Goal: Task Accomplishment & Management: Use online tool/utility

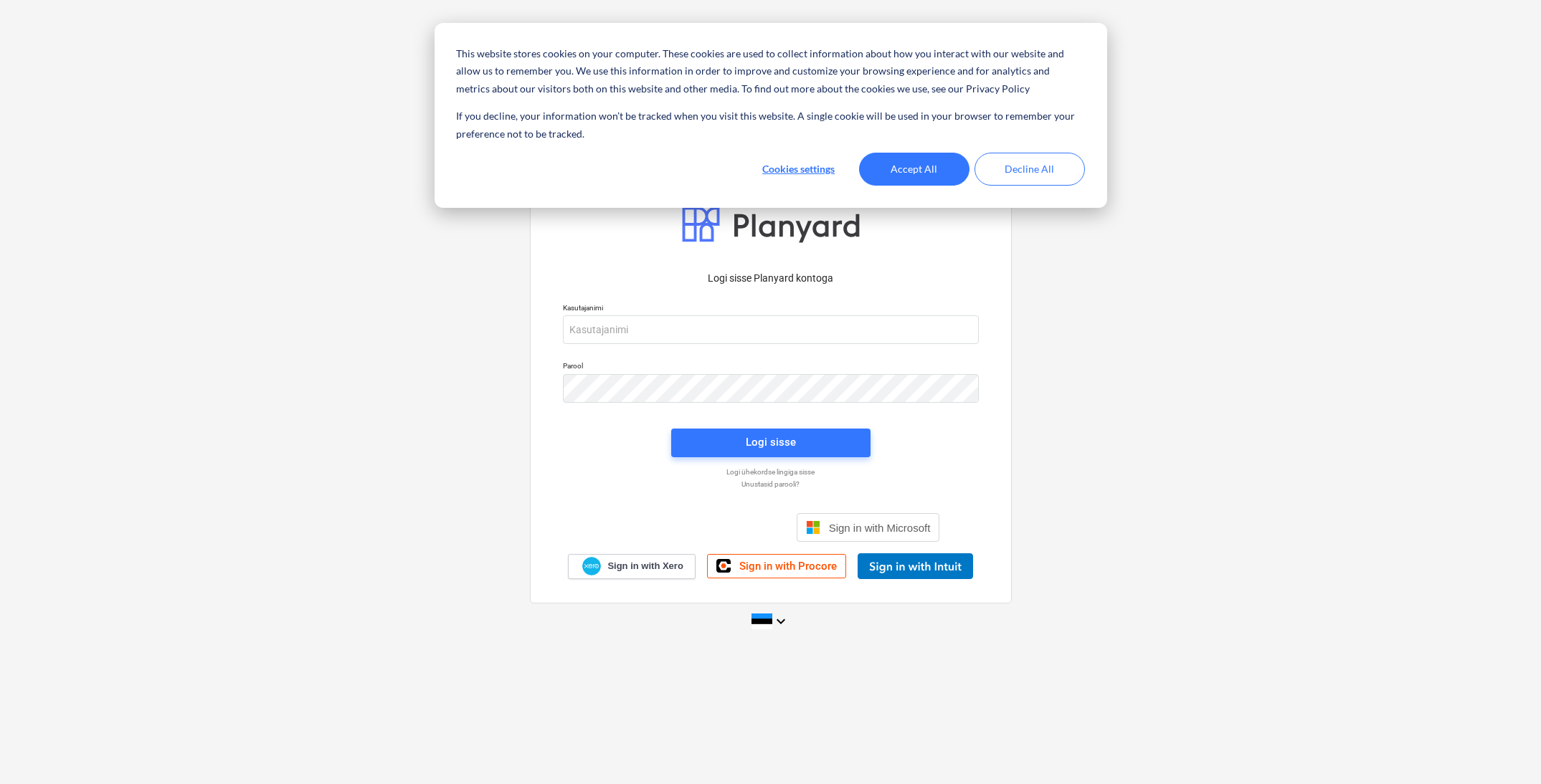
click at [899, 174] on button "Accept All" at bounding box center [914, 168] width 111 height 33
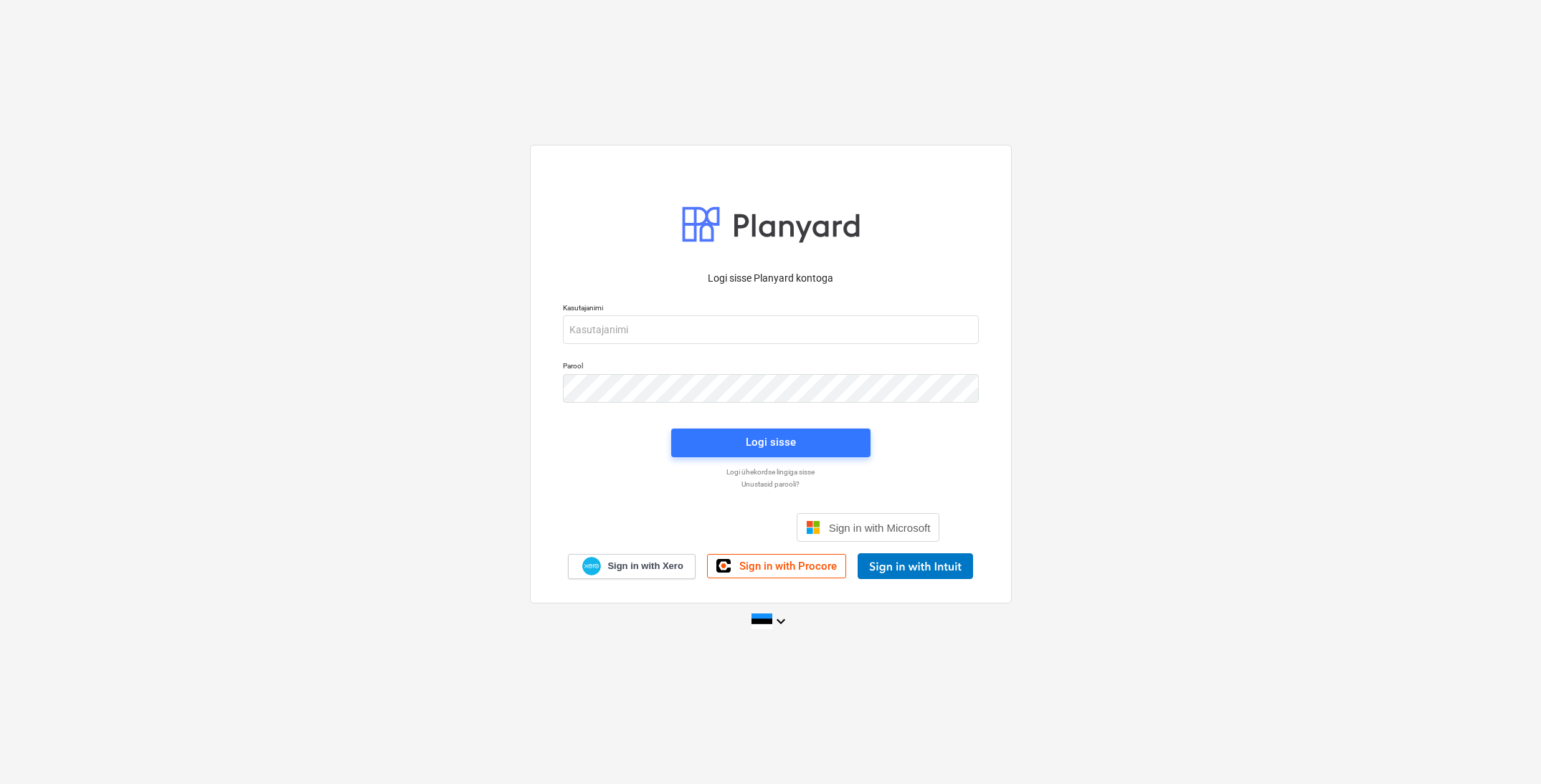
click at [720, 533] on div "Logi sisse Google’i kontoga. Avaneb uuel vahelehel" at bounding box center [693, 527] width 184 height 31
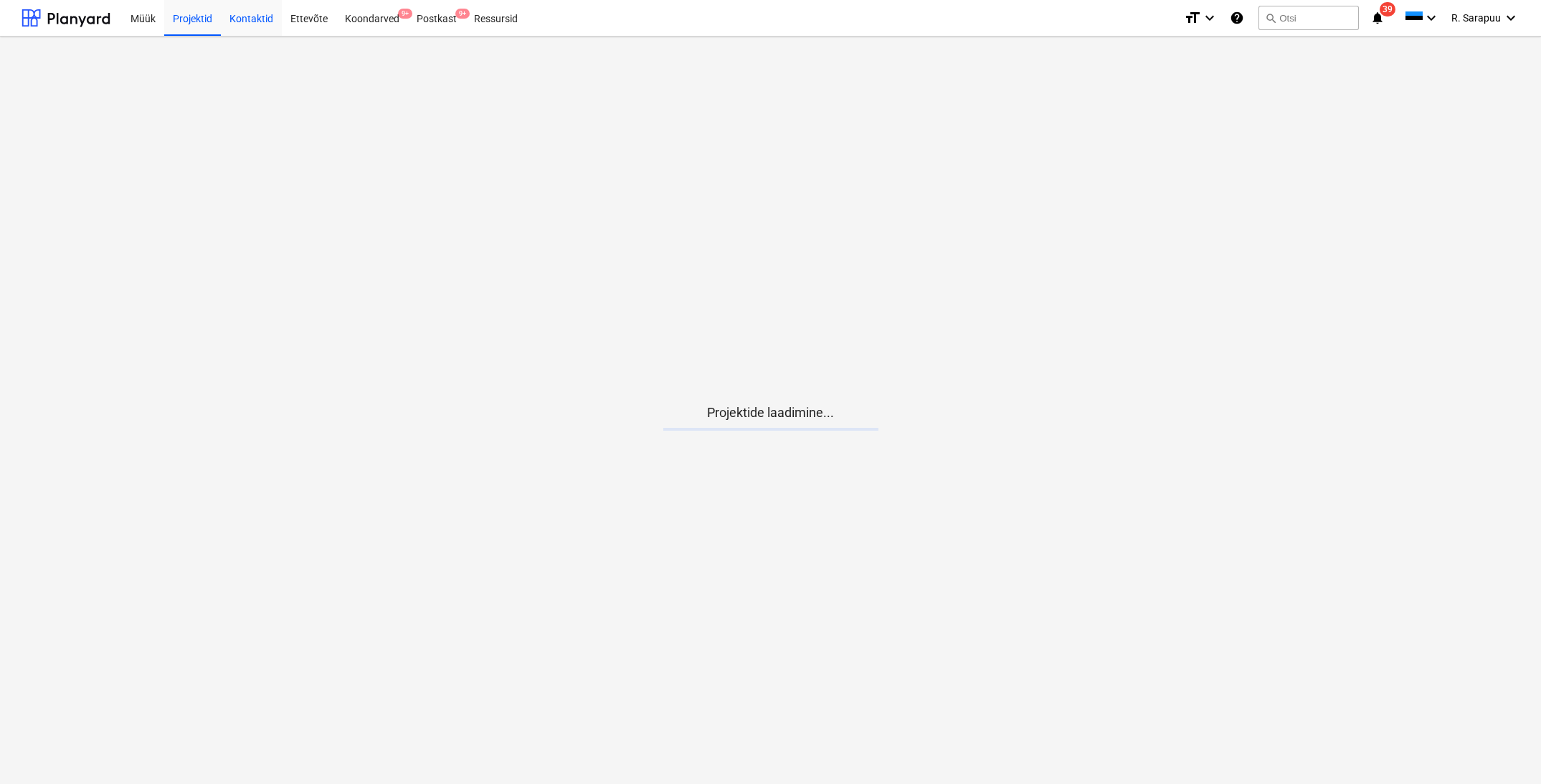
click at [253, 22] on div "Kontaktid" at bounding box center [251, 18] width 61 height 37
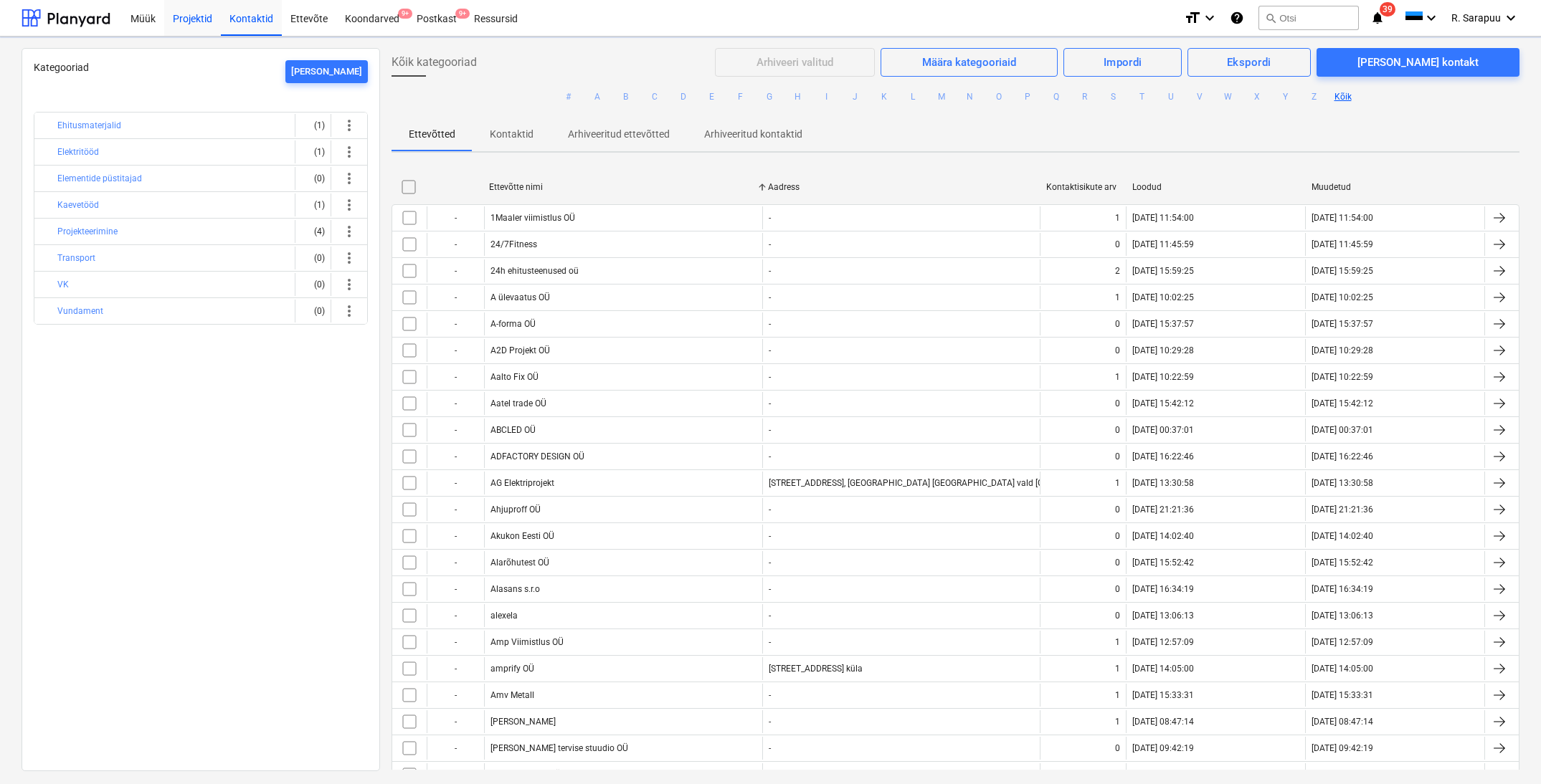
click at [191, 23] on div "Projektid" at bounding box center [192, 18] width 57 height 37
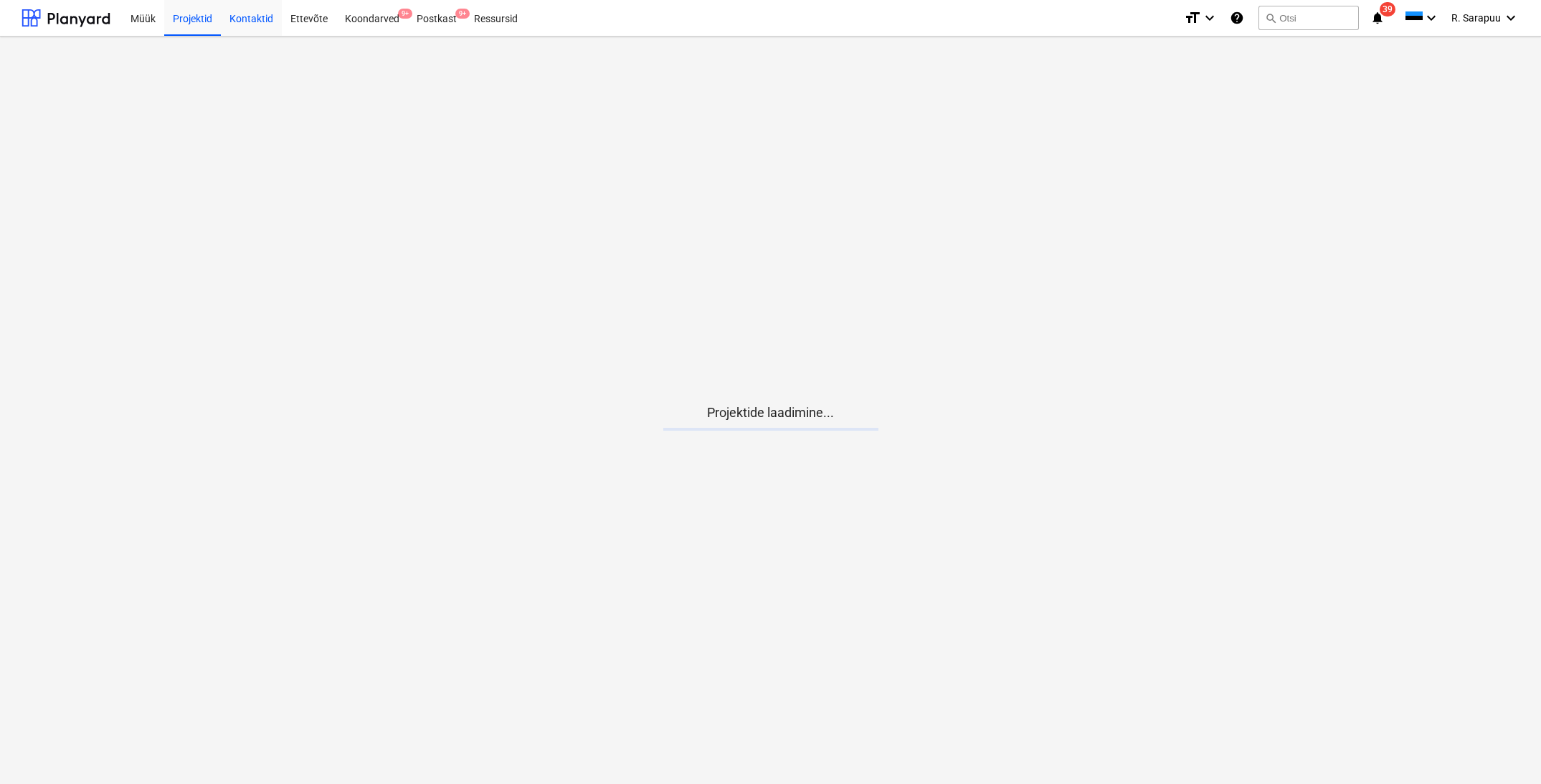
click at [265, 22] on div "Kontaktid" at bounding box center [251, 18] width 61 height 37
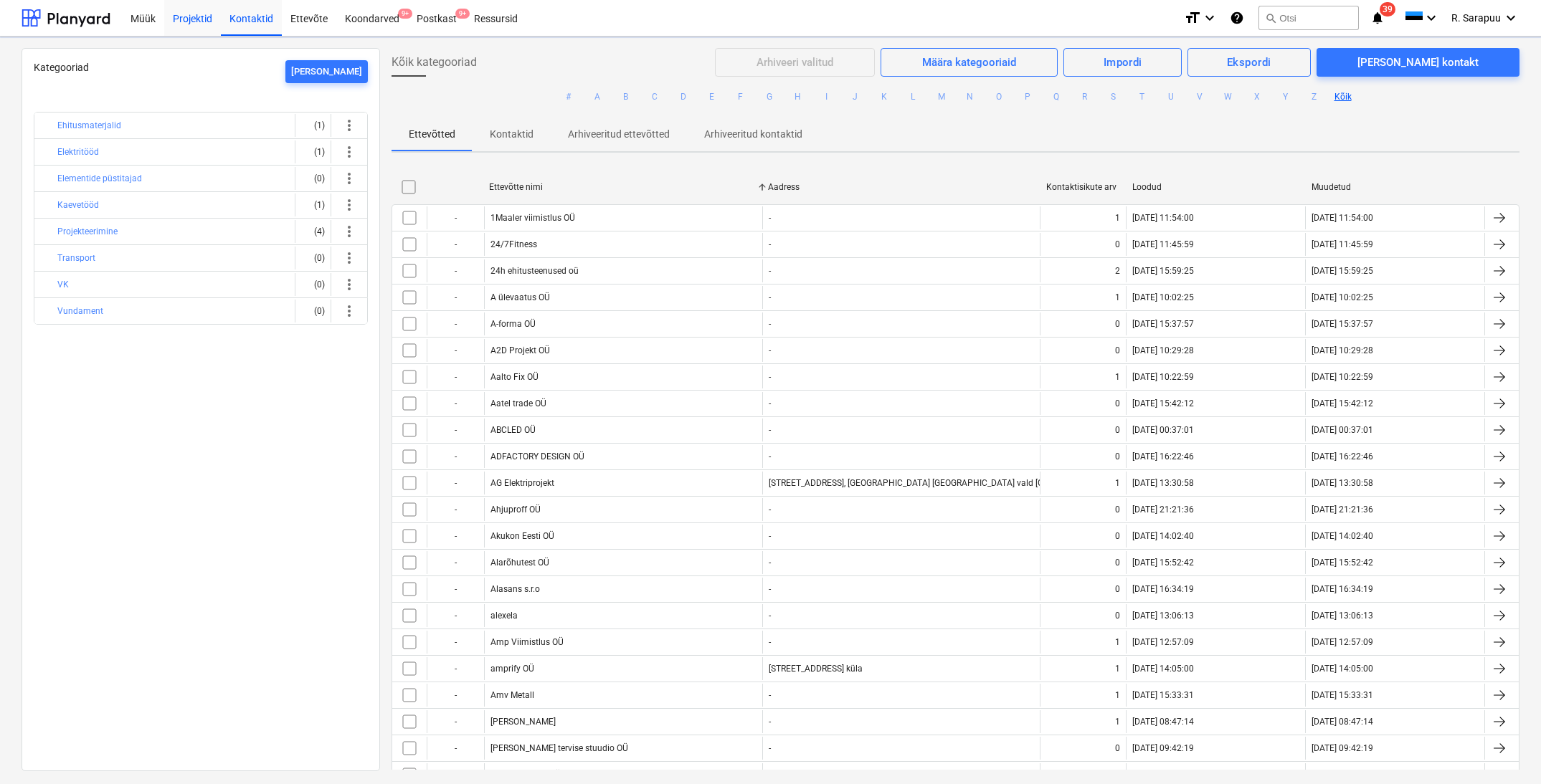
click at [204, 18] on div "Projektid" at bounding box center [192, 18] width 57 height 37
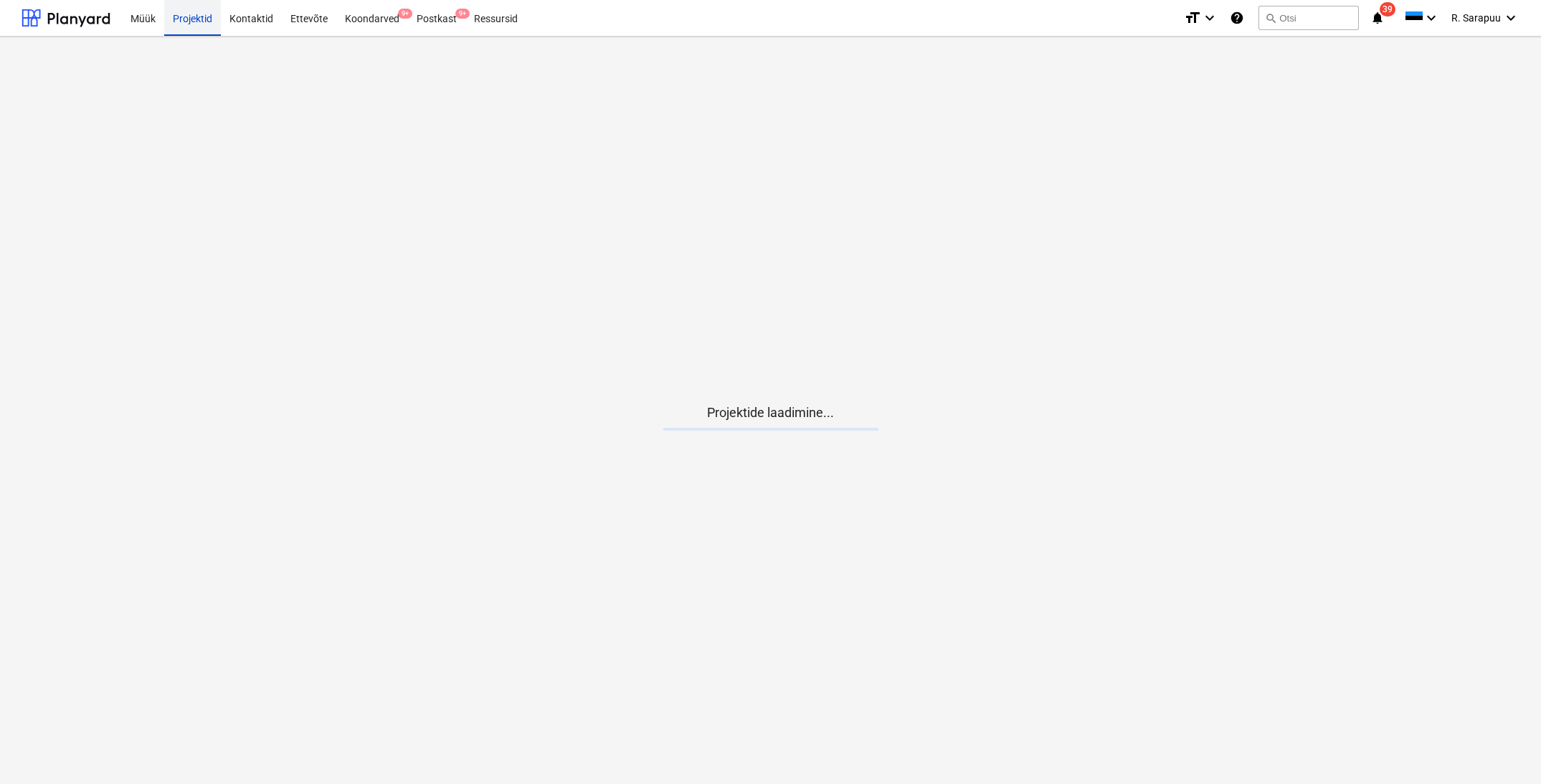
click at [196, 11] on div "Projektid" at bounding box center [192, 18] width 57 height 37
click at [91, 19] on div at bounding box center [66, 18] width 89 height 36
click at [211, 22] on div "Projektid" at bounding box center [192, 18] width 57 height 37
click at [229, 22] on div "Kontaktid" at bounding box center [251, 18] width 61 height 37
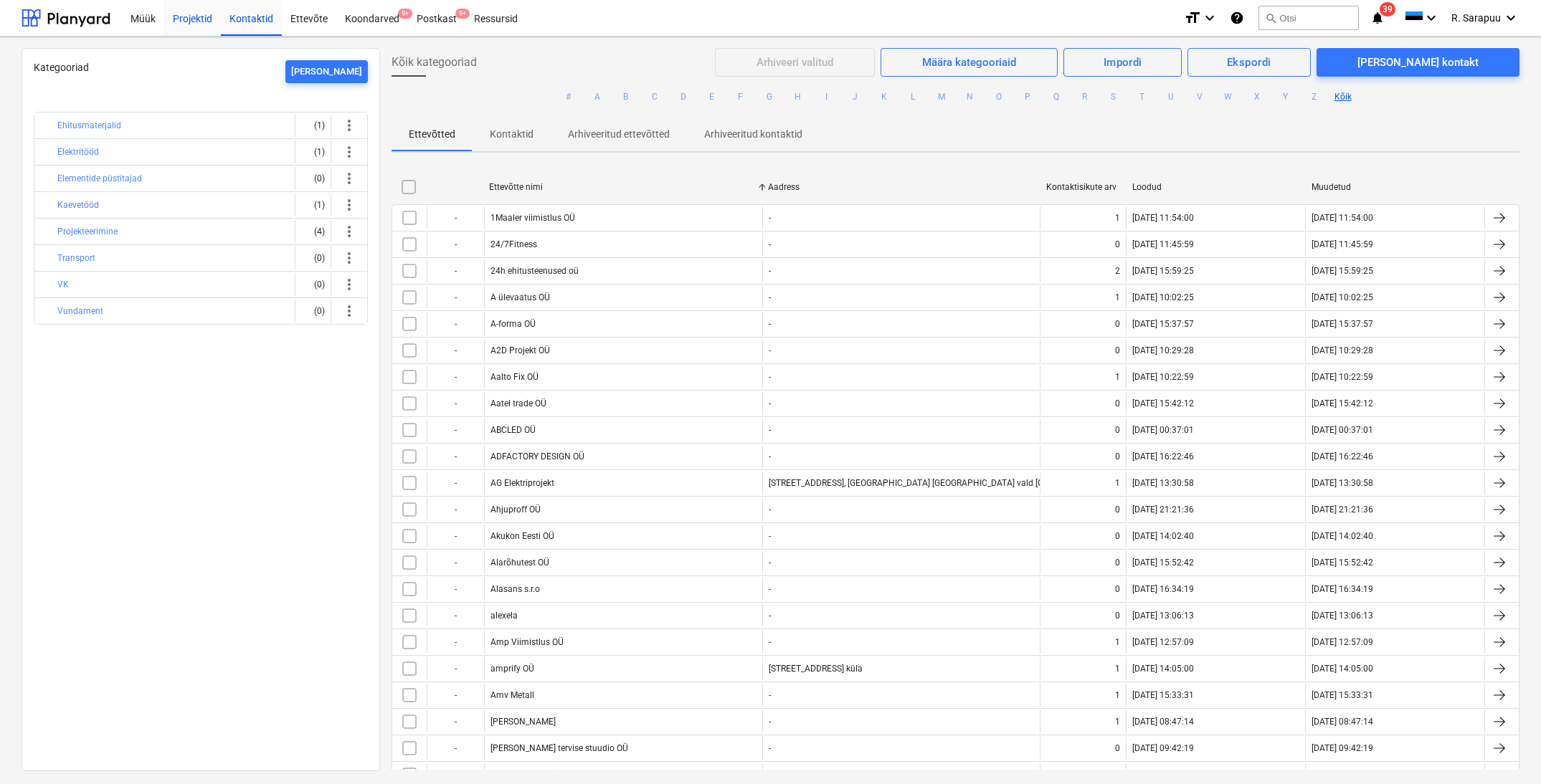
click at [188, 18] on div "Projektid" at bounding box center [192, 18] width 57 height 37
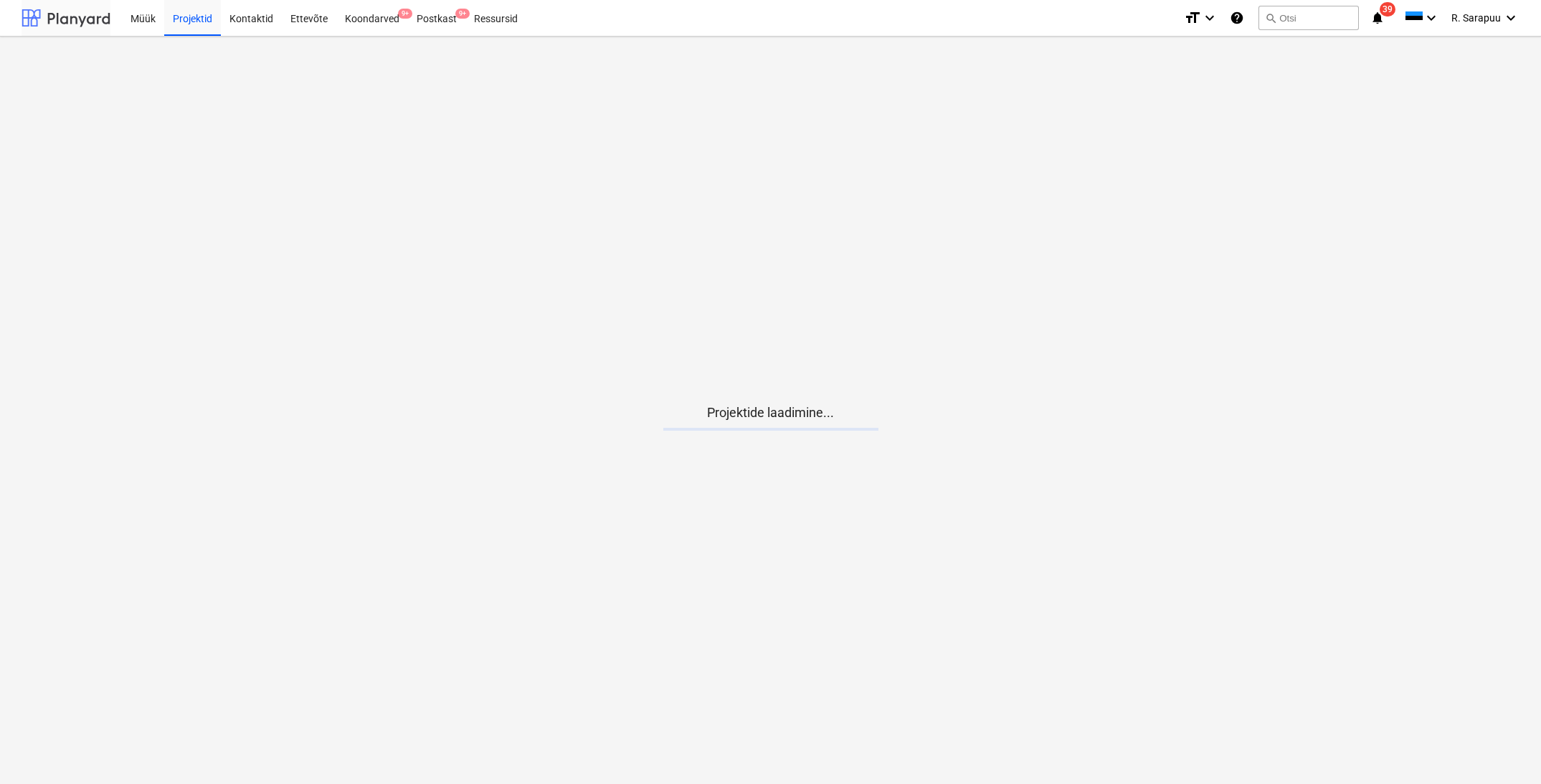
click at [86, 27] on div at bounding box center [66, 18] width 89 height 36
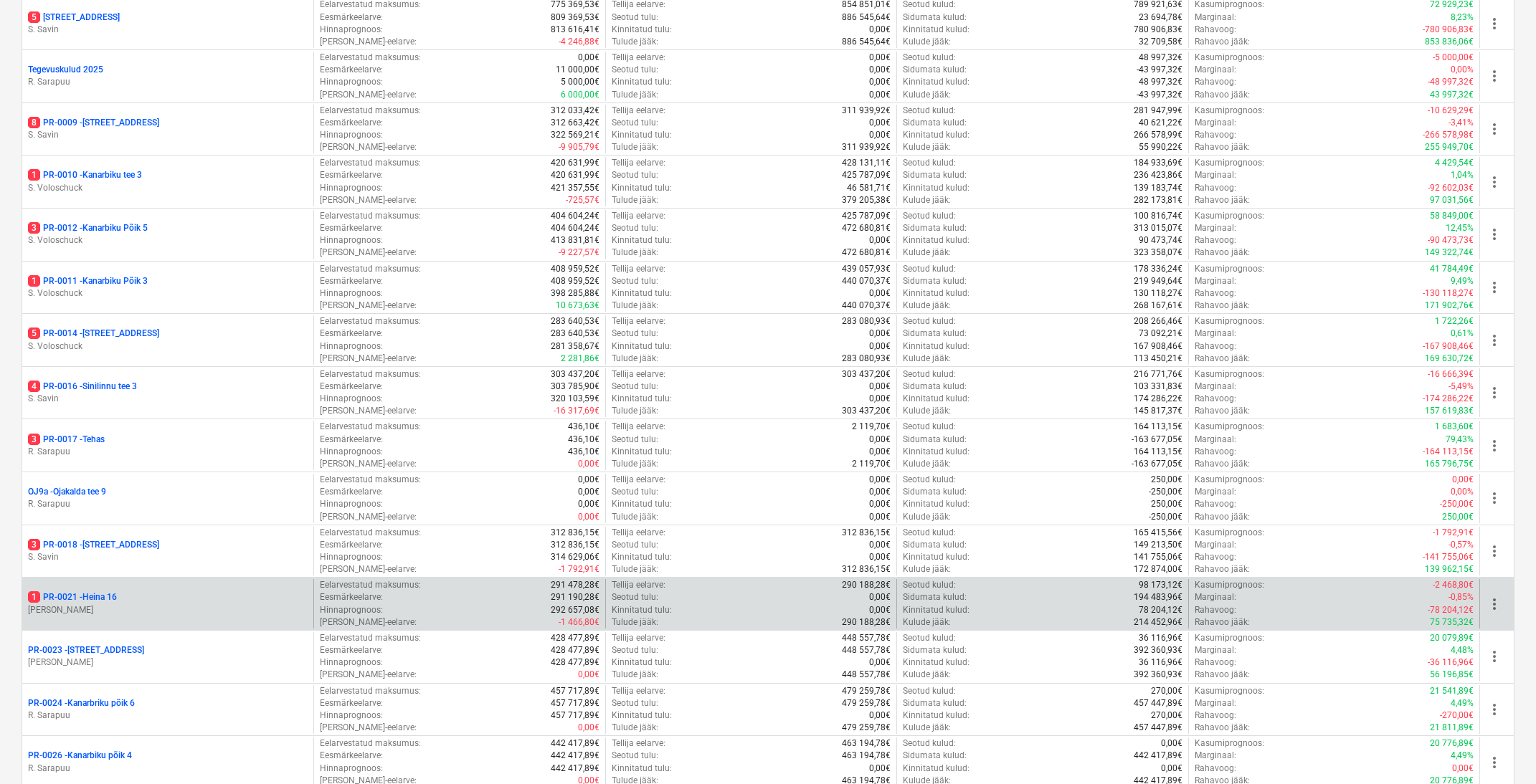
scroll to position [846, 0]
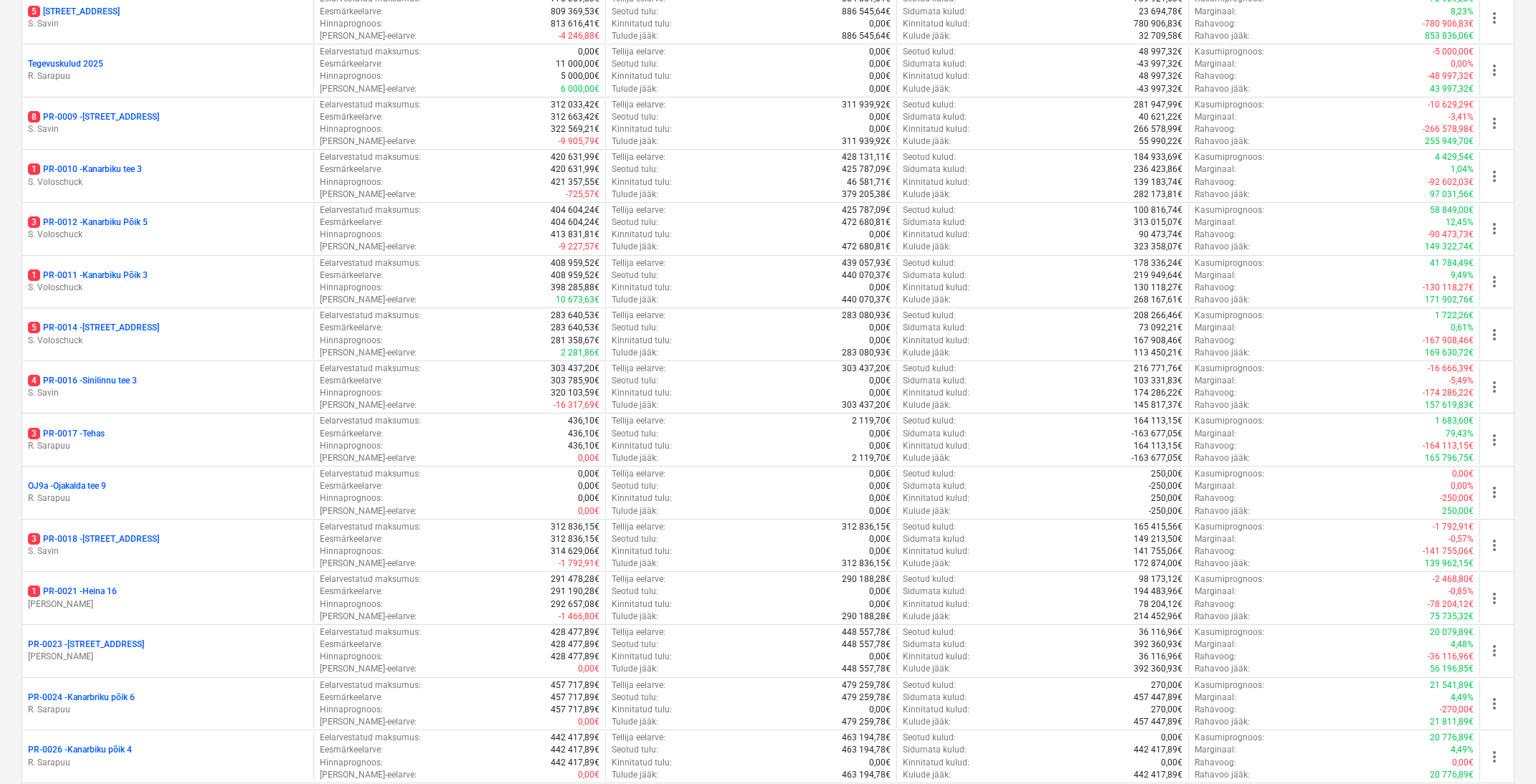
click at [96, 586] on p "1 PR-0021 - Heina 16" at bounding box center [72, 592] width 89 height 12
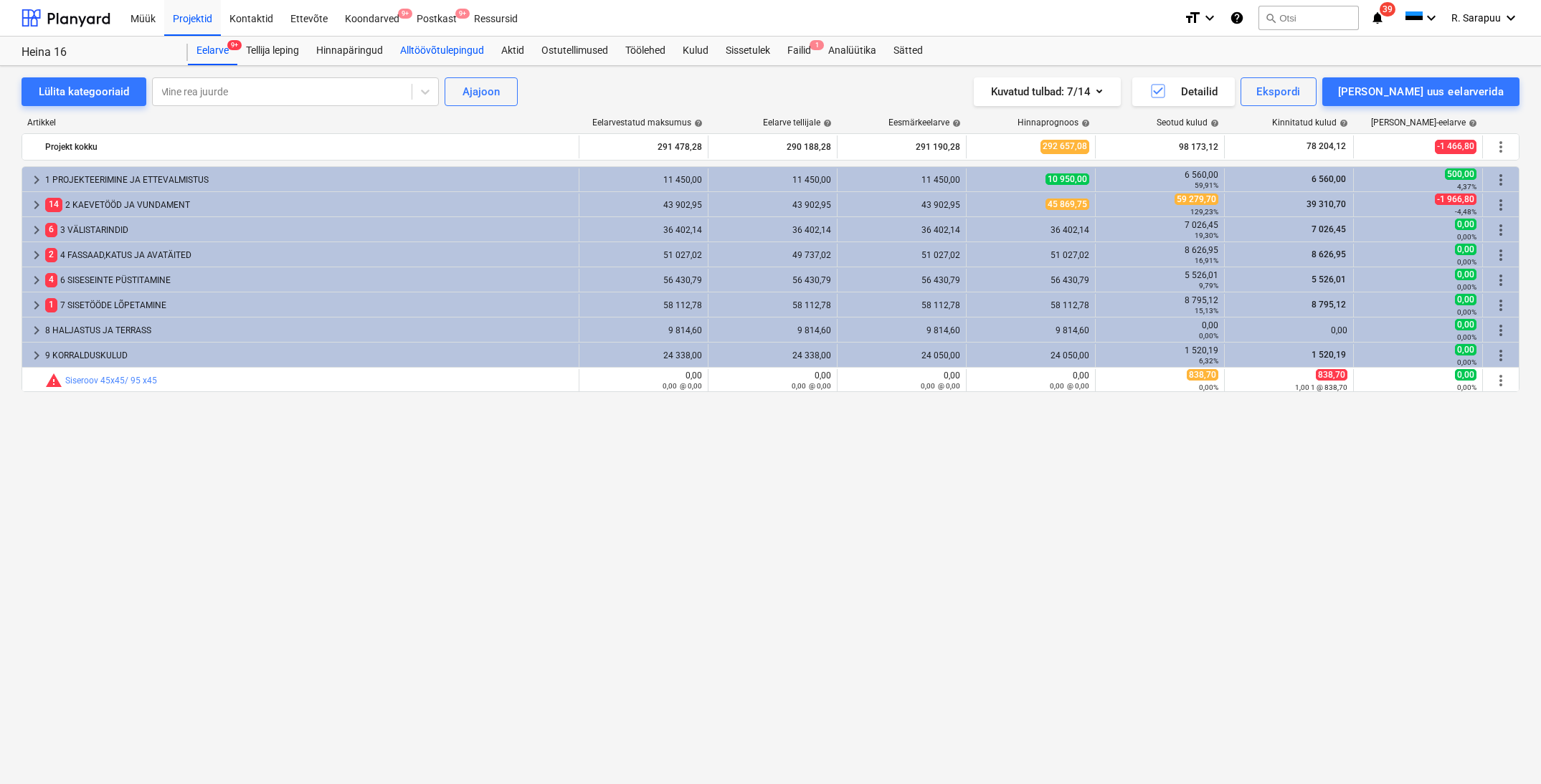
click at [424, 55] on div "Alltöövõtulepingud" at bounding box center [442, 51] width 101 height 29
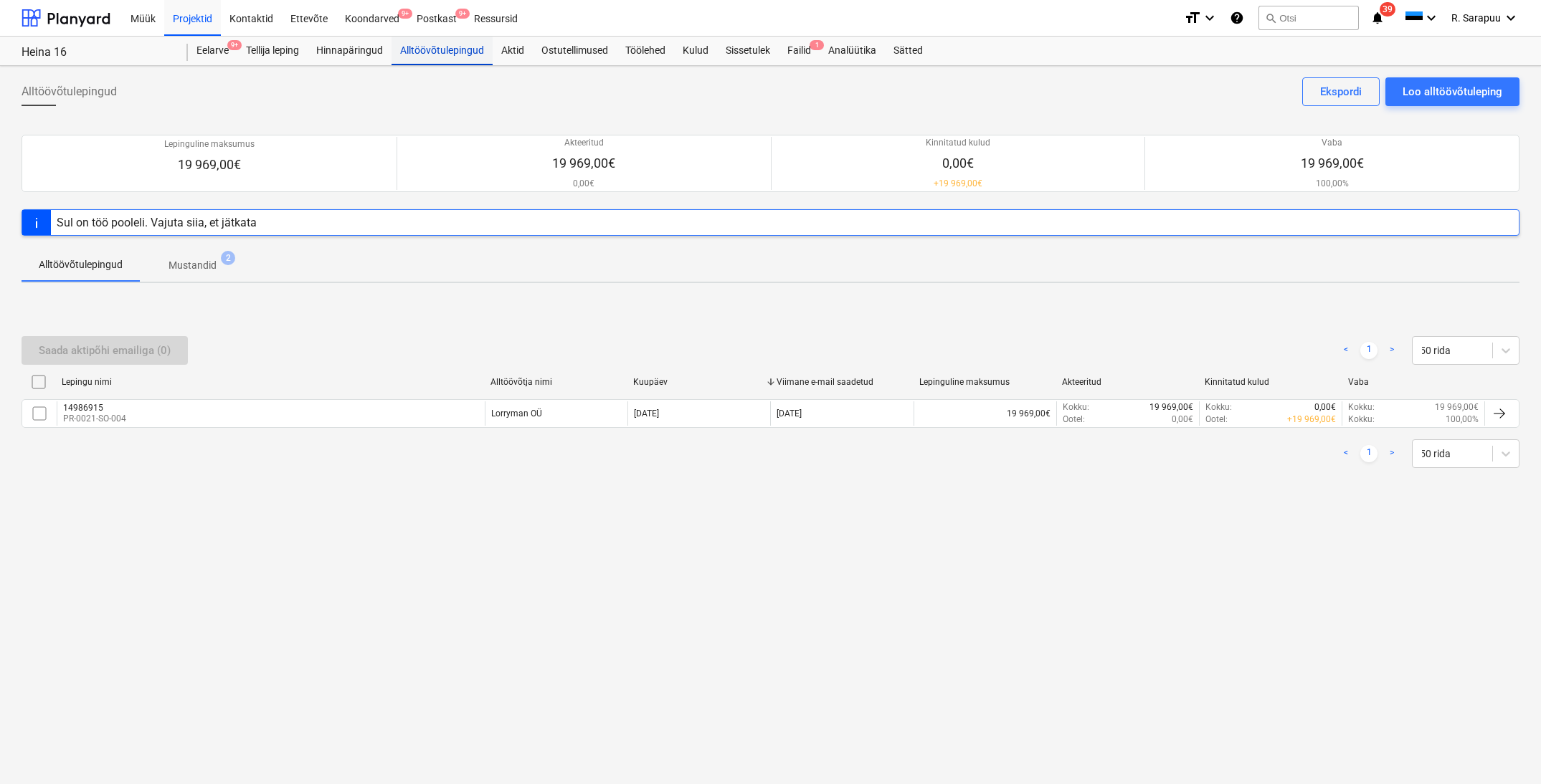
click at [421, 55] on div "Alltöövõtulepingud" at bounding box center [442, 51] width 101 height 29
click at [219, 18] on div "Projektid" at bounding box center [192, 18] width 57 height 37
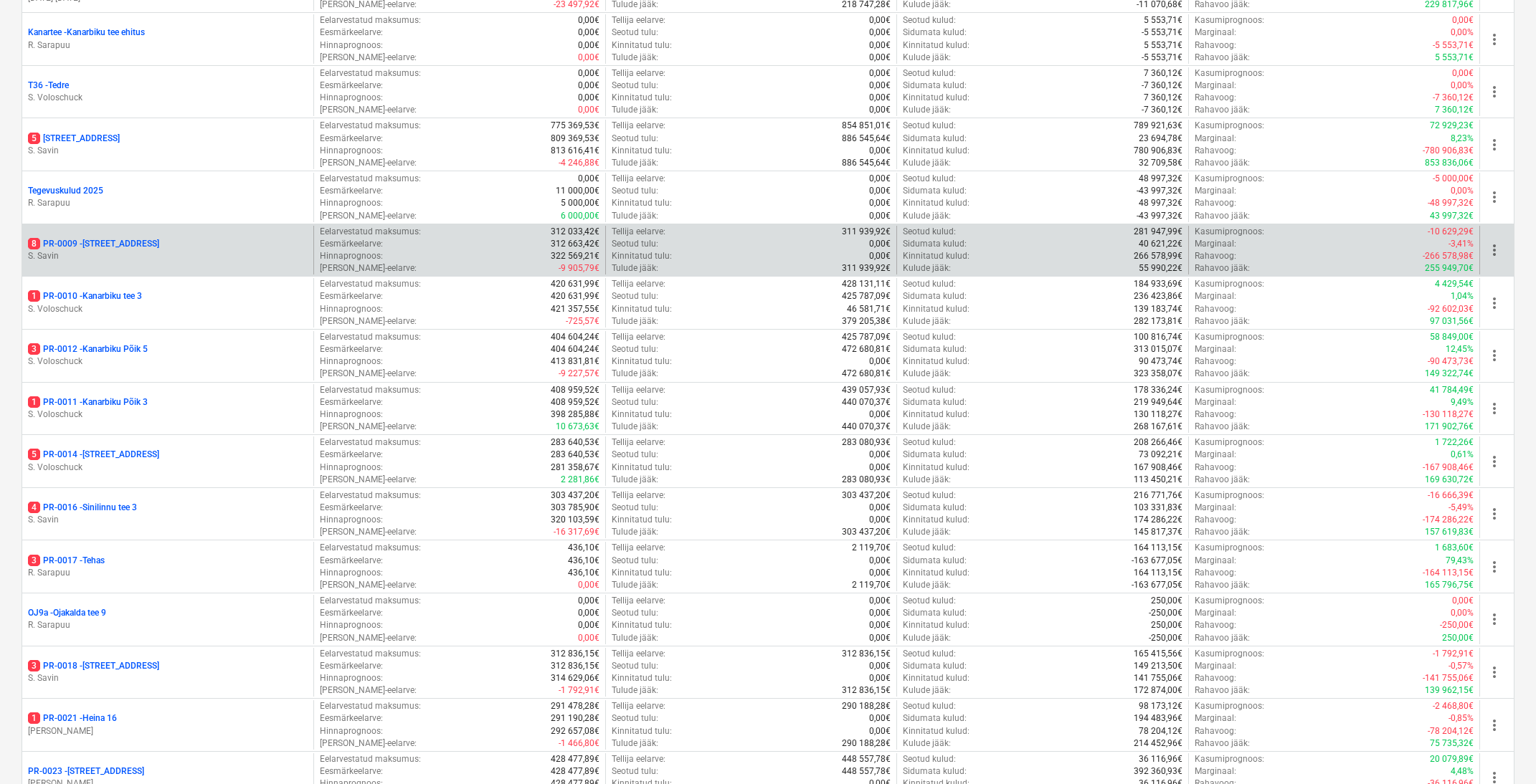
scroll to position [897, 0]
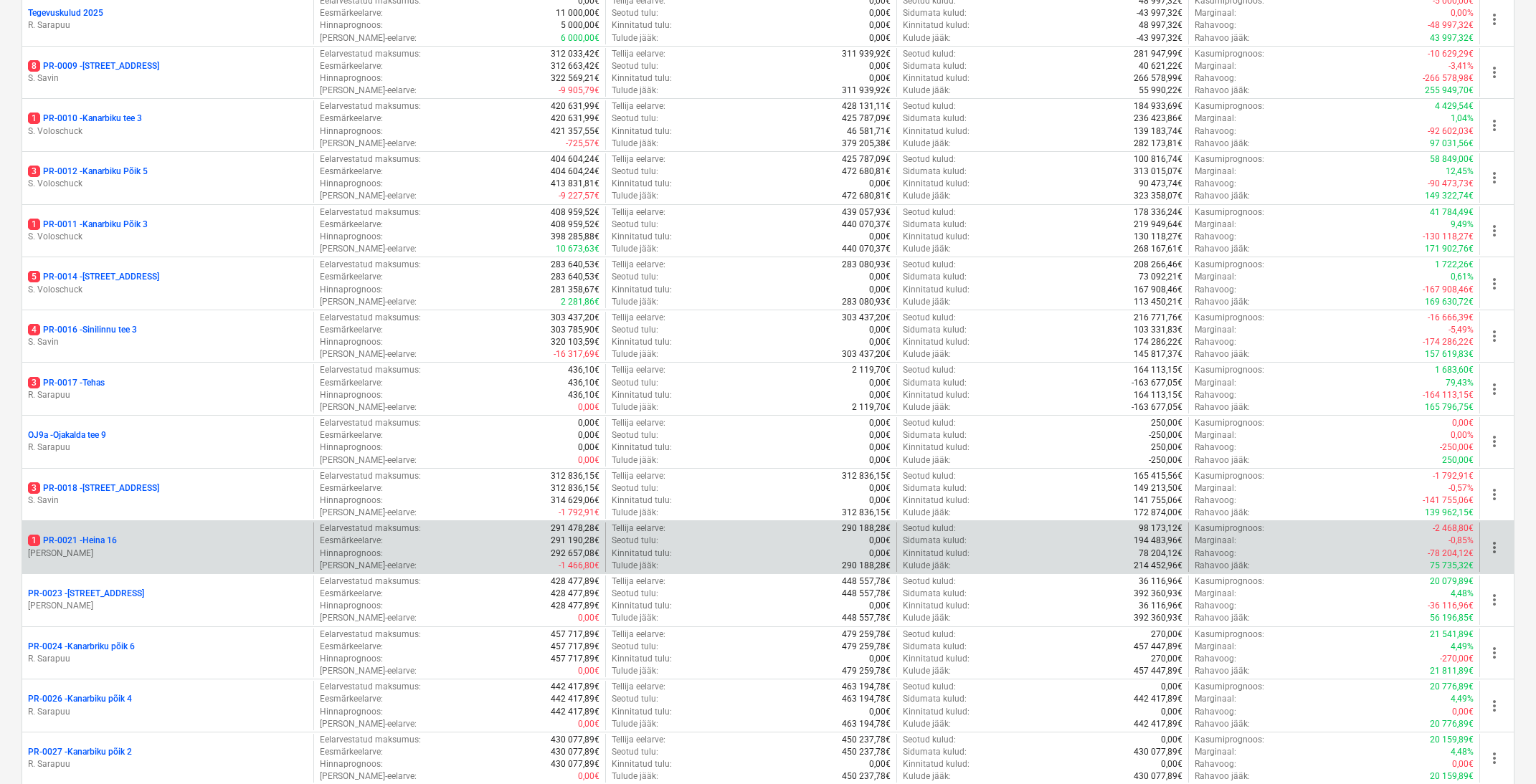
click at [104, 535] on p "1 PR-0021 - Heina 16" at bounding box center [72, 540] width 89 height 12
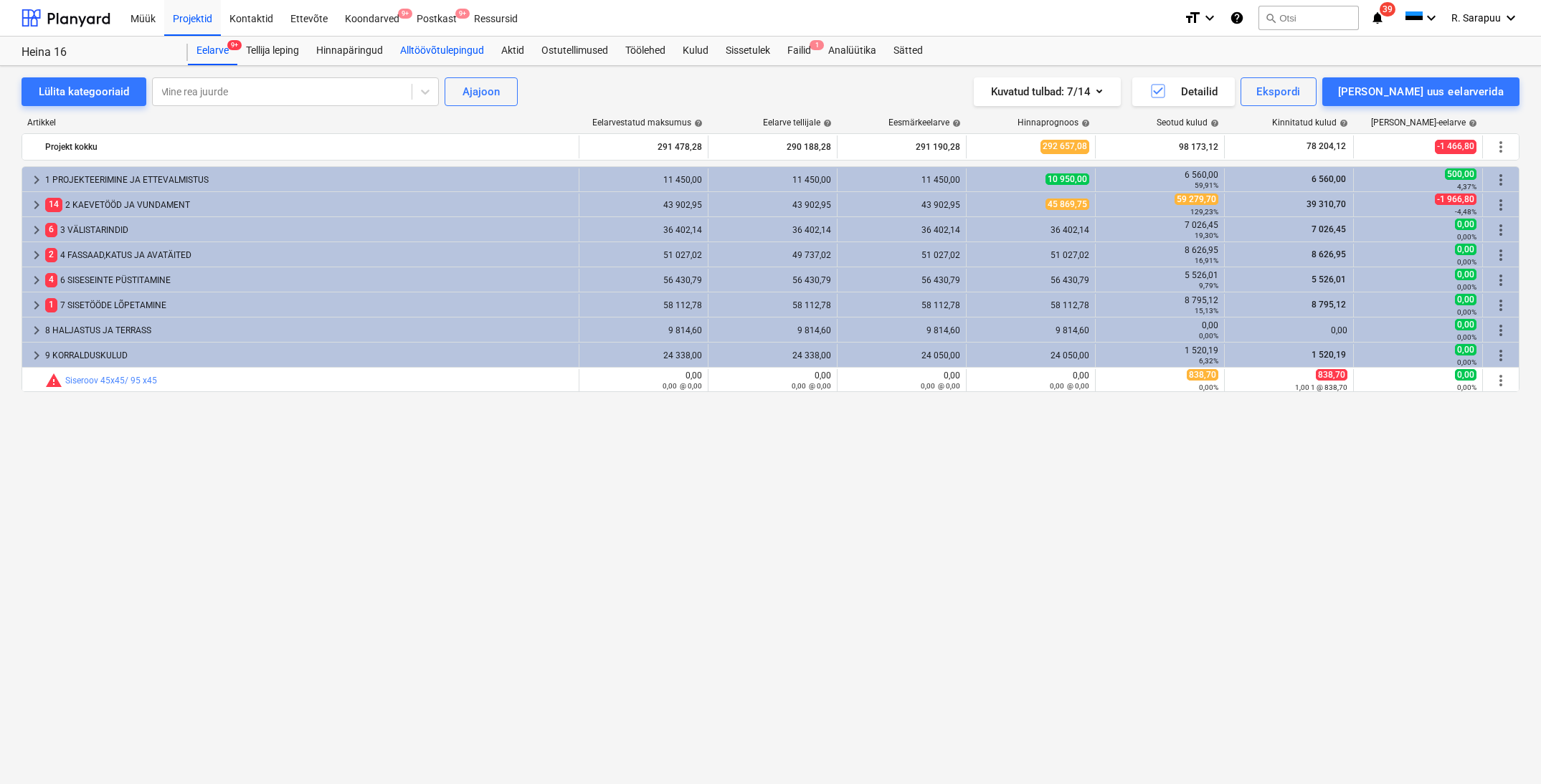
click at [411, 42] on div "Alltöövõtulepingud" at bounding box center [442, 51] width 101 height 29
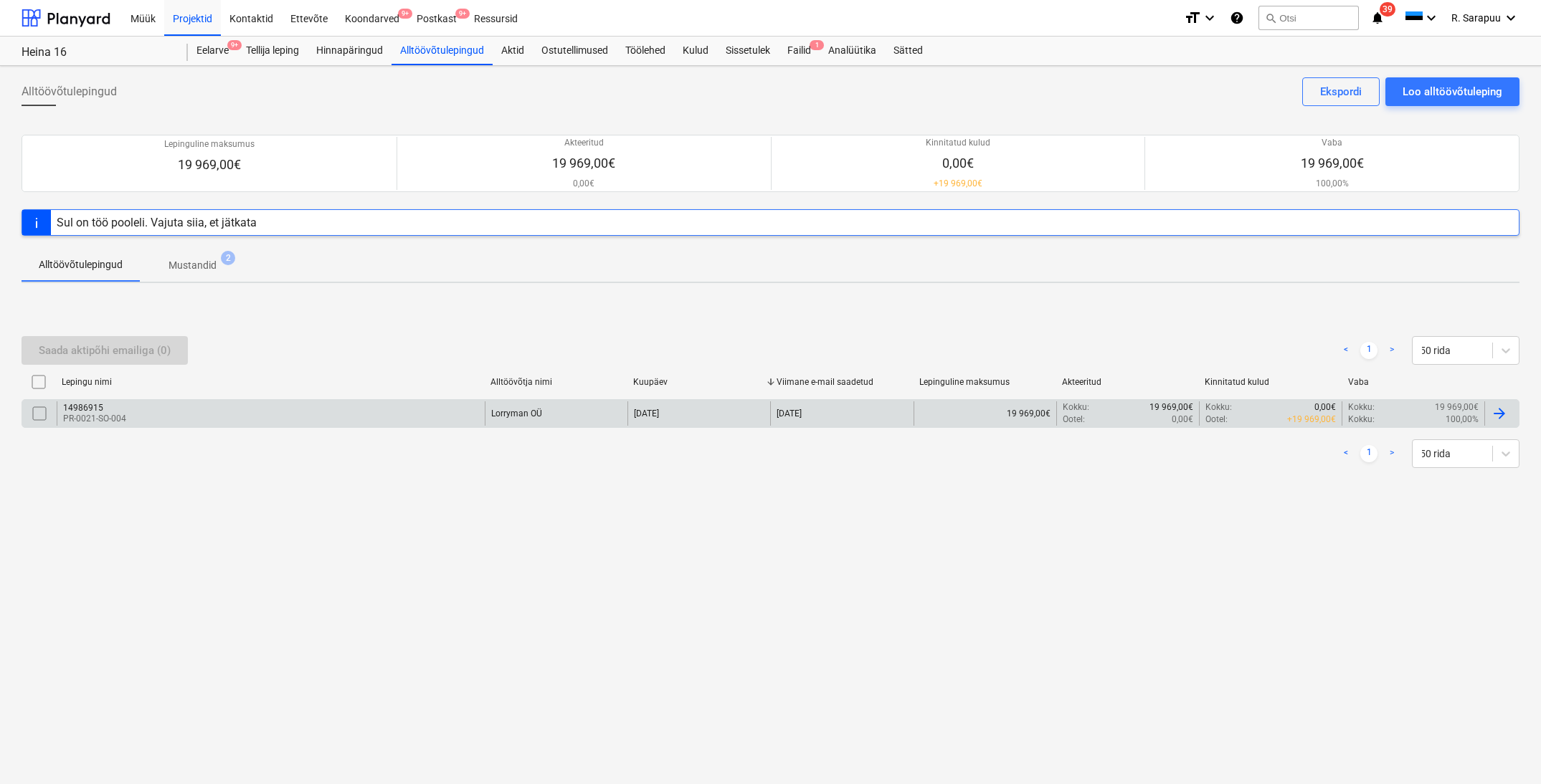
click at [130, 406] on div "14986915 PR-0021-SO-004" at bounding box center [271, 414] width 428 height 24
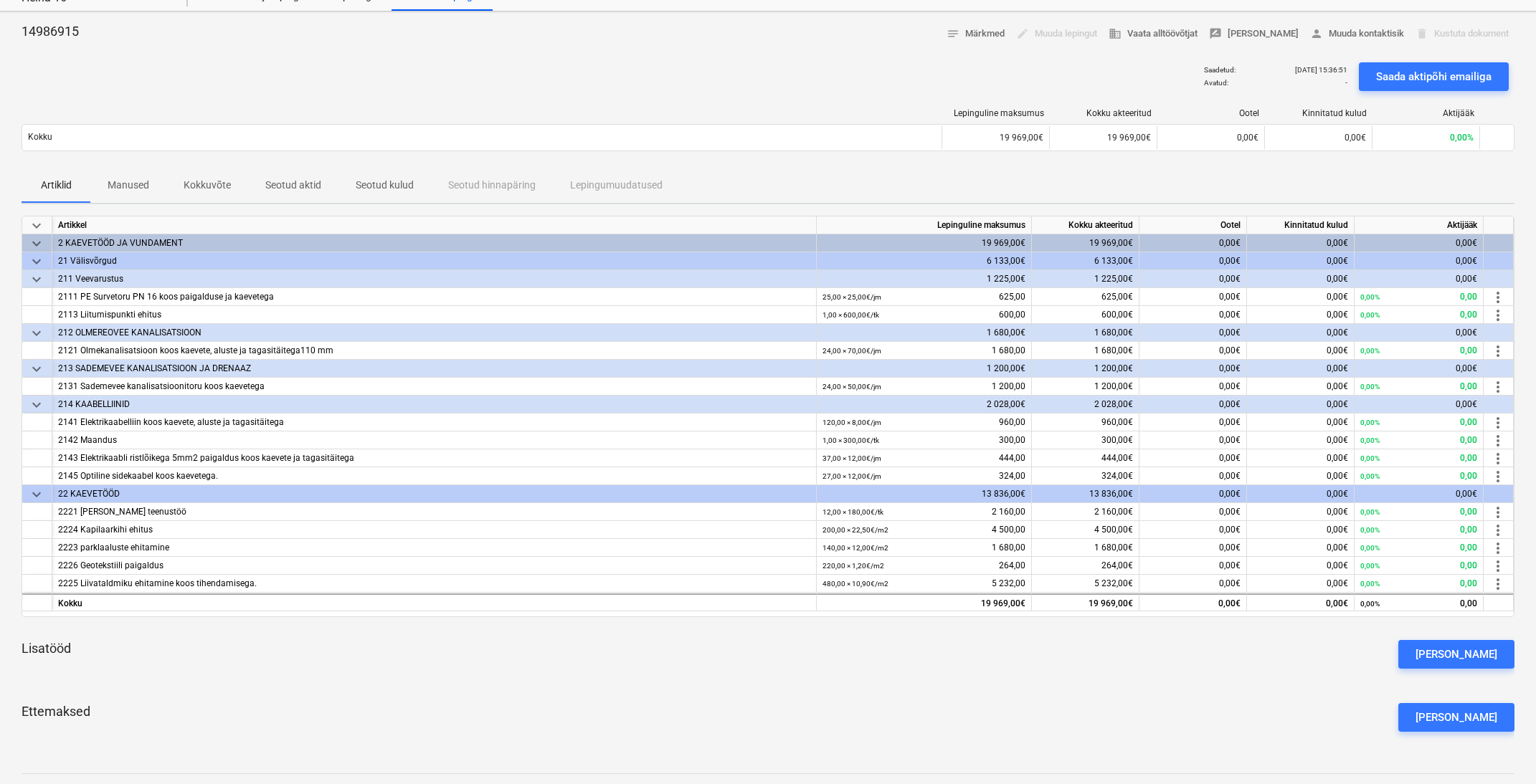
scroll to position [58, 0]
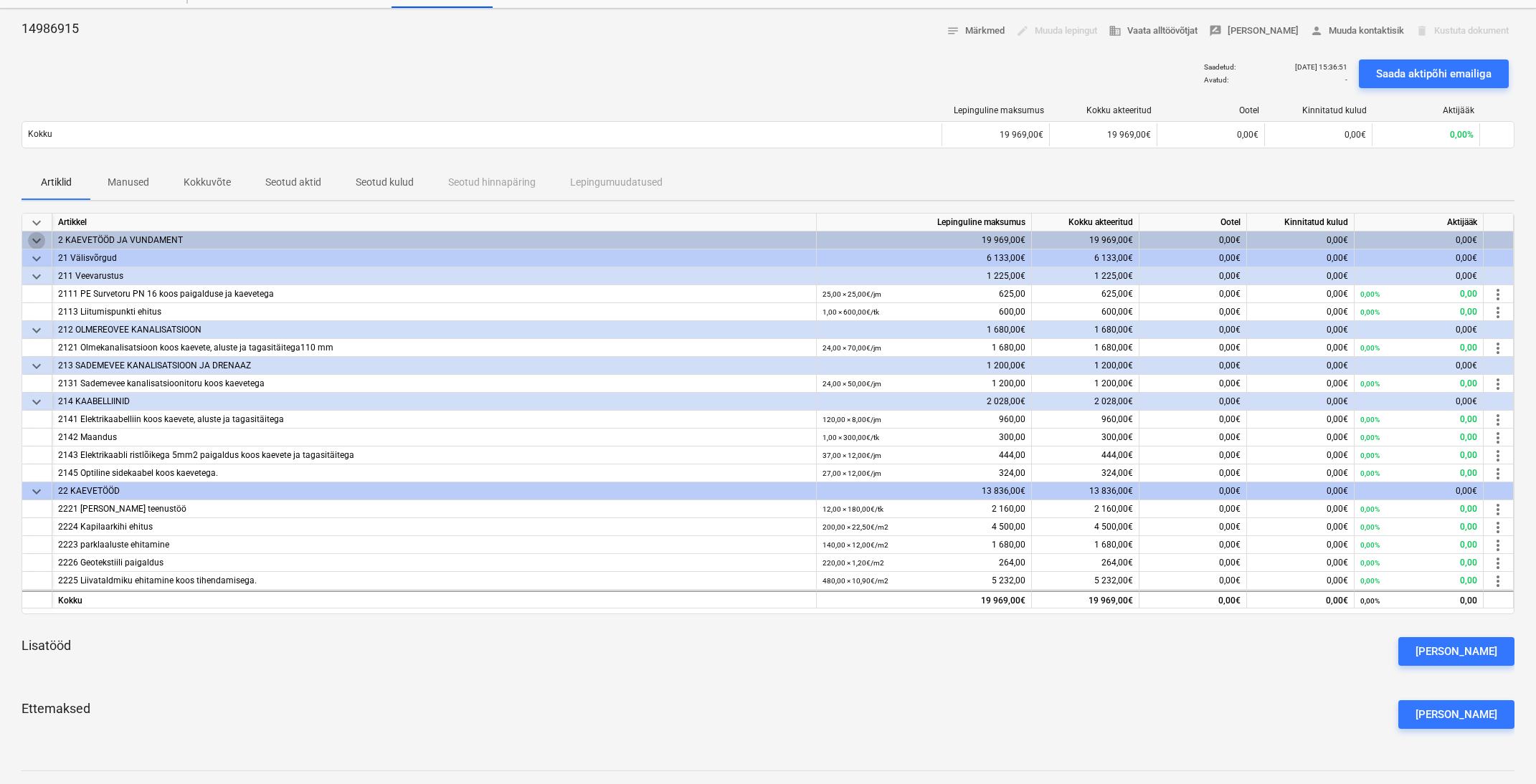
click at [32, 236] on span "keyboard_arrow_down" at bounding box center [36, 240] width 17 height 17
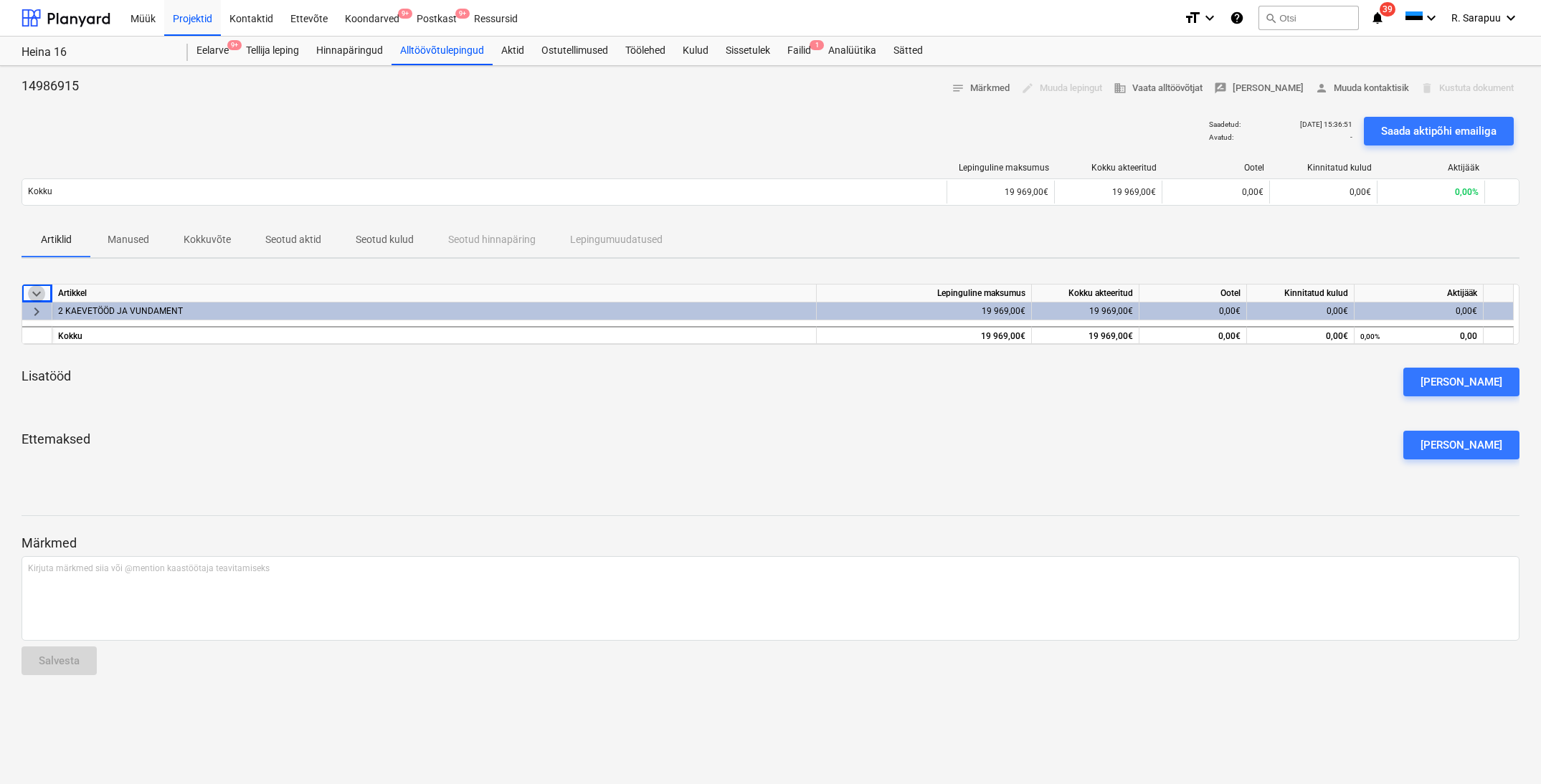
click at [42, 293] on span "keyboard_arrow_down" at bounding box center [36, 293] width 17 height 17
click at [37, 305] on span "keyboard_arrow_right" at bounding box center [36, 311] width 17 height 17
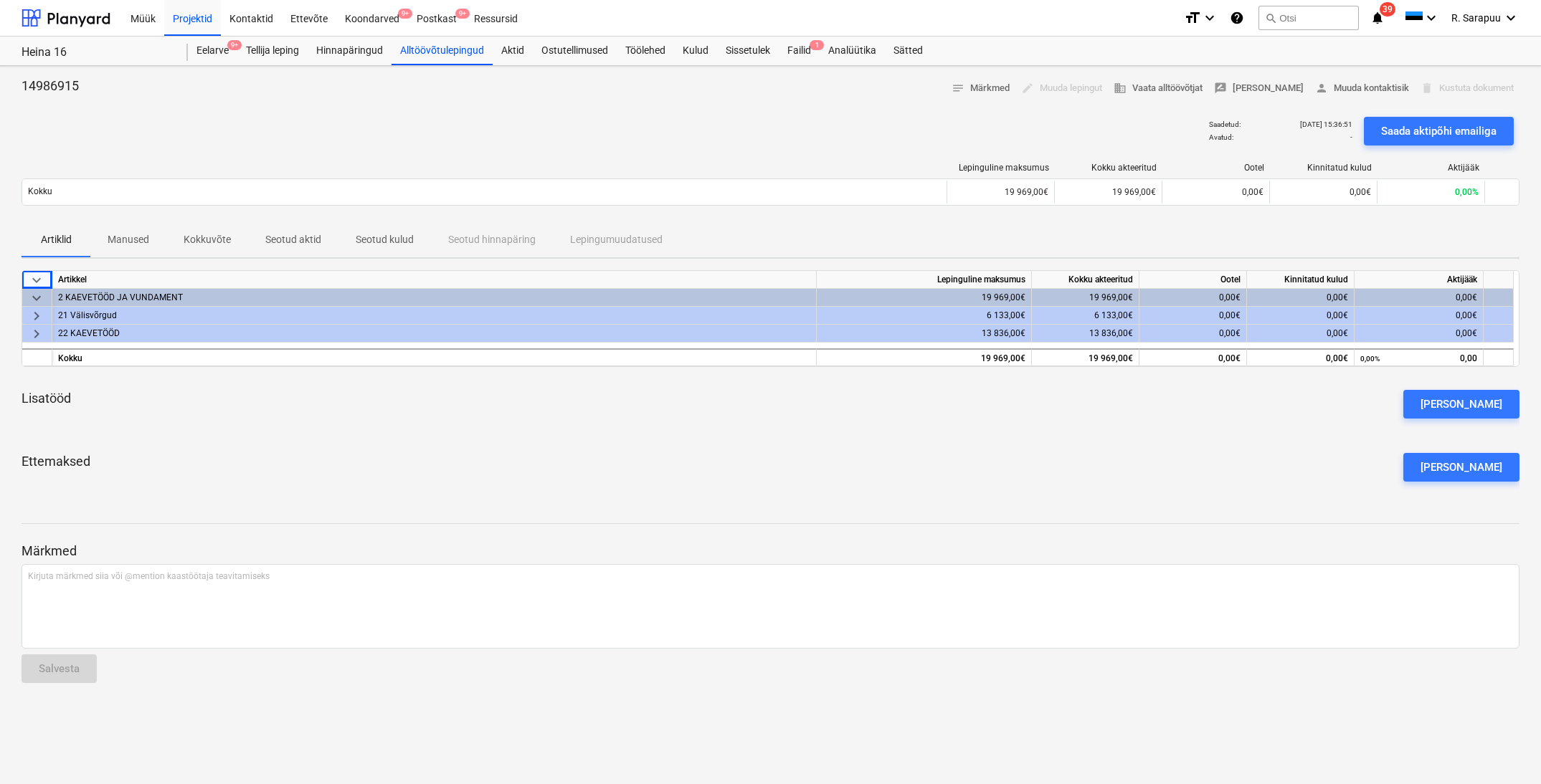
click at [38, 297] on span "keyboard_arrow_down" at bounding box center [36, 297] width 17 height 17
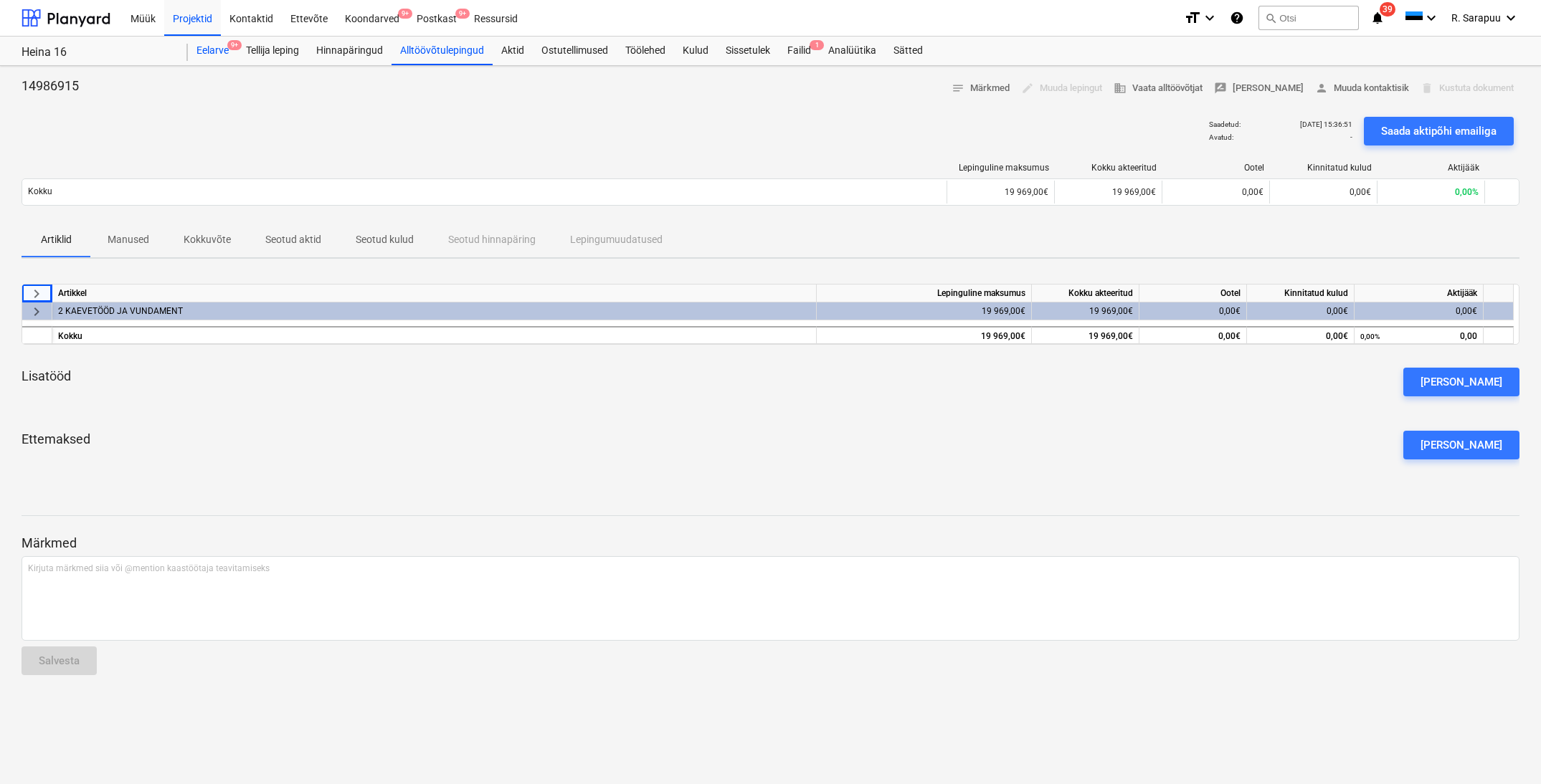
click at [204, 45] on div "Eelarve 9+" at bounding box center [212, 51] width 50 height 29
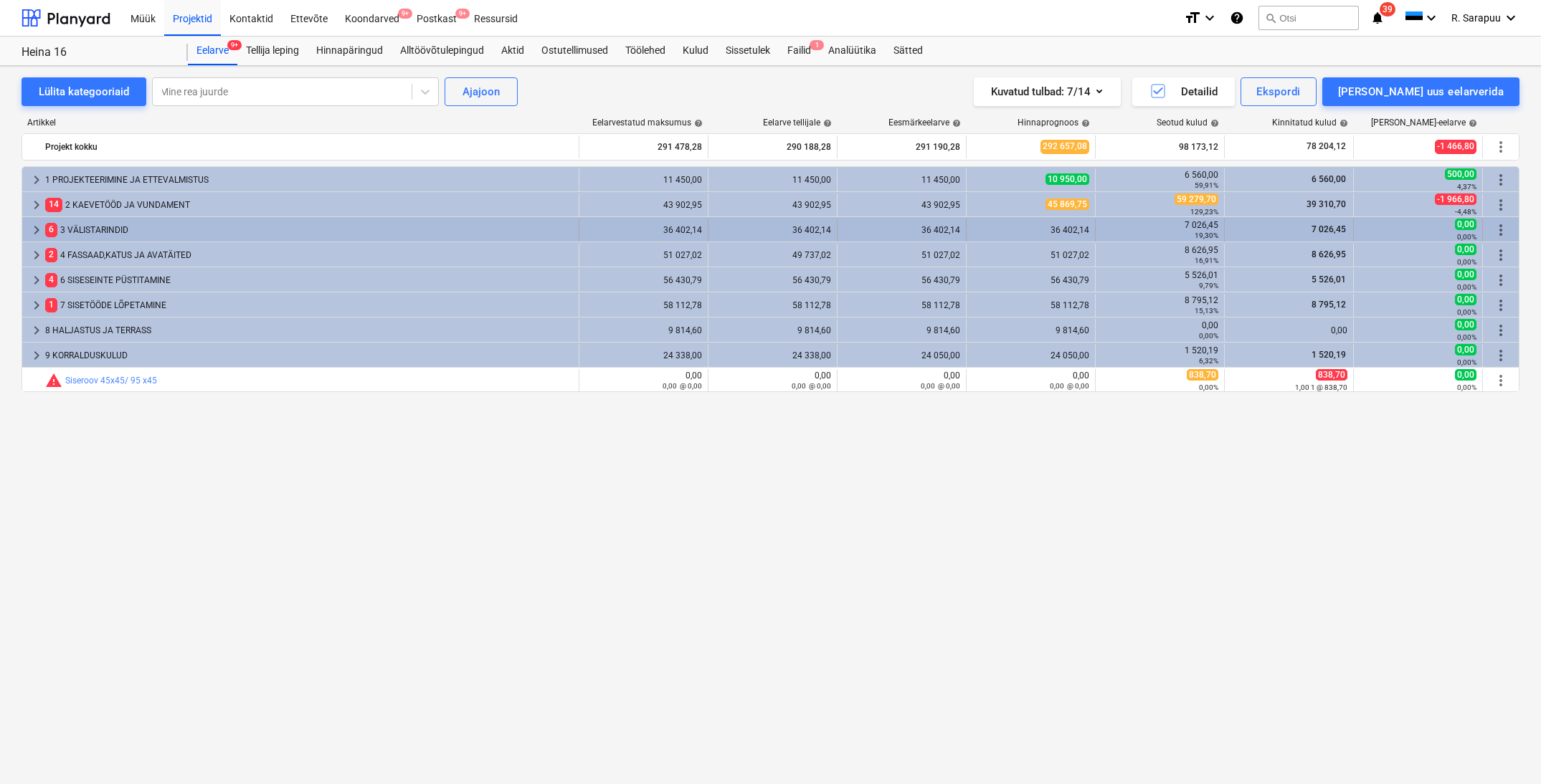
click at [25, 227] on div "keyboard_arrow_right 6 3 VÄLISTARINDID" at bounding box center [301, 230] width 557 height 23
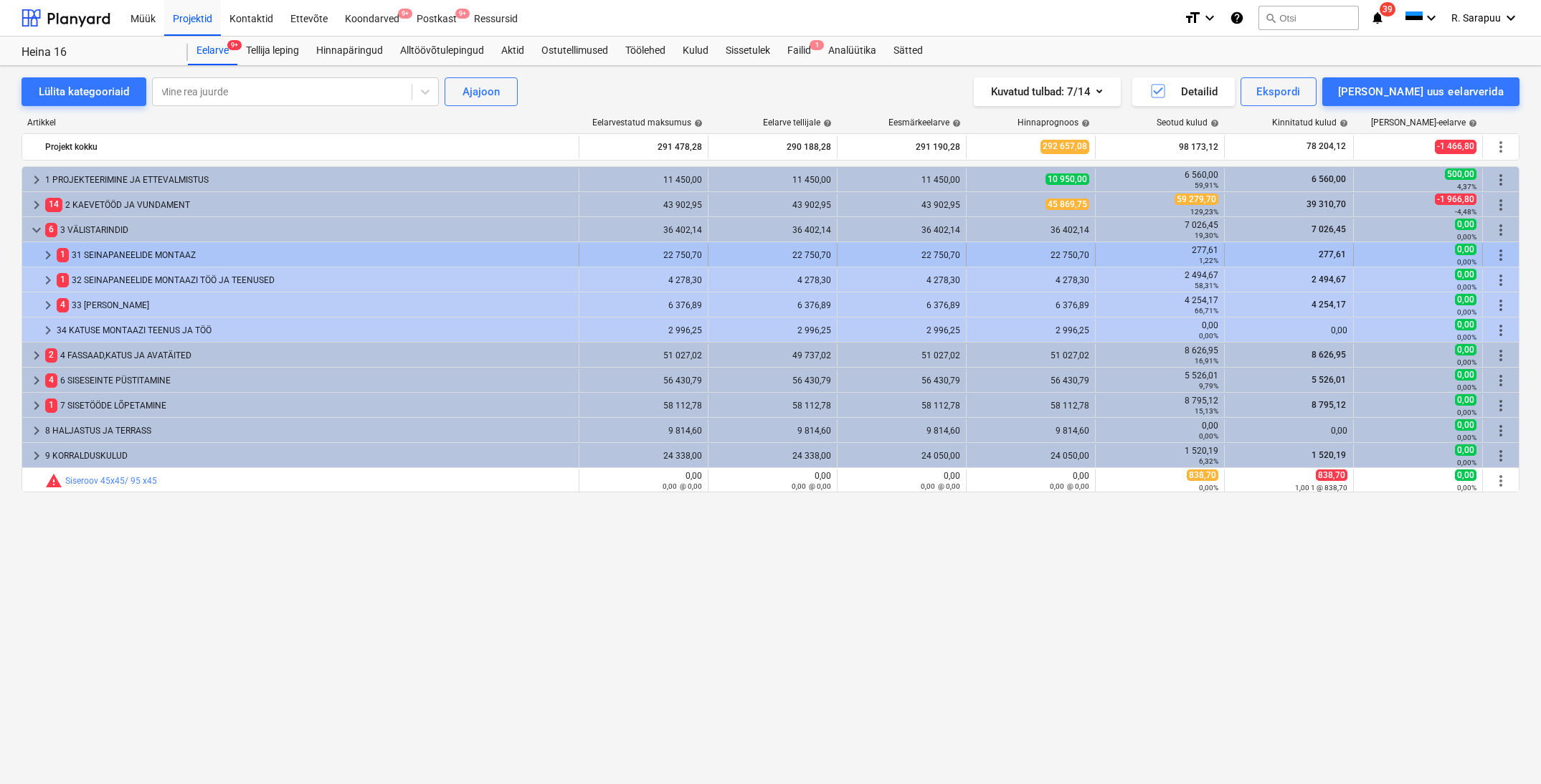
scroll to position [-1, 0]
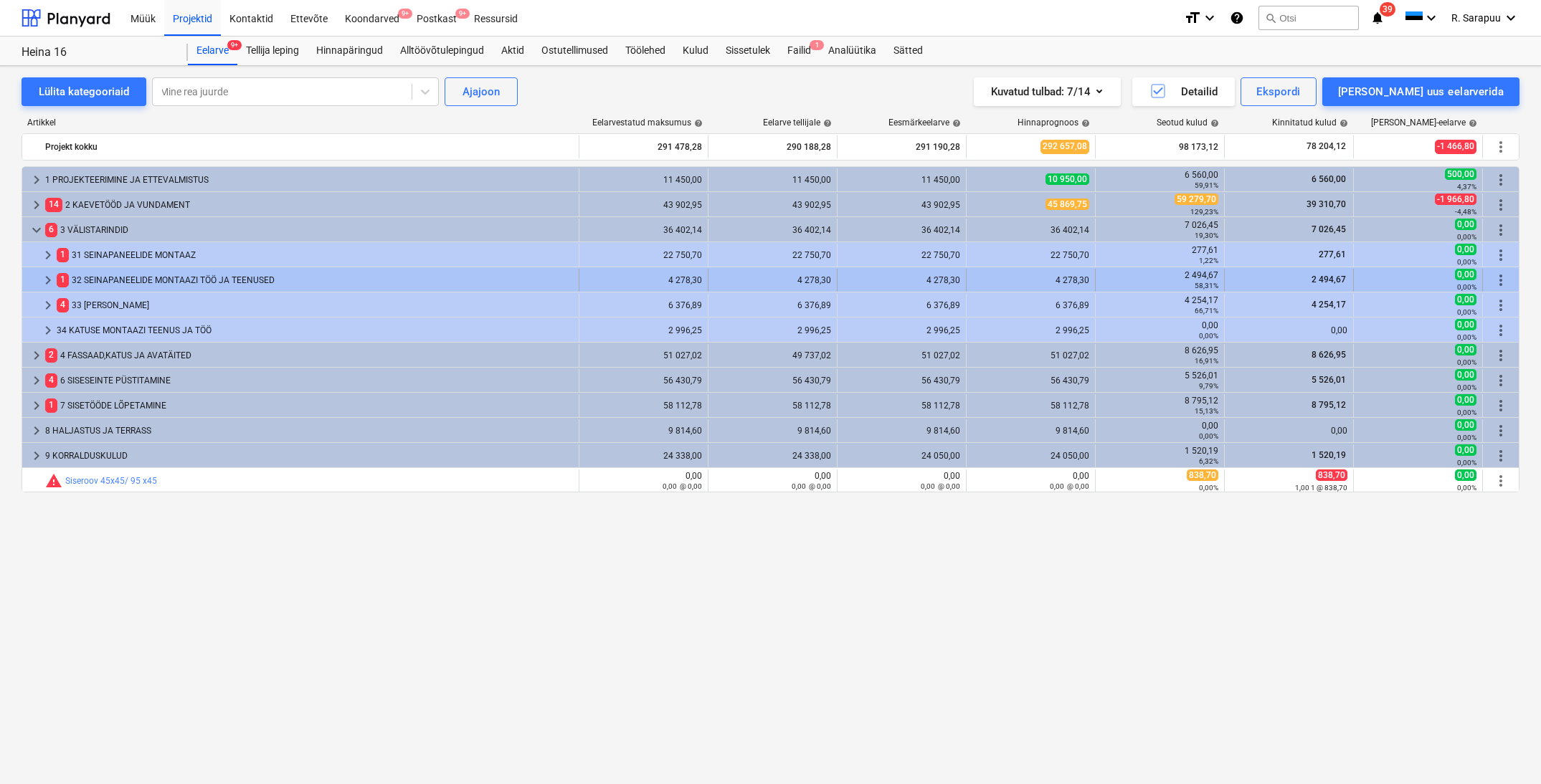
click at [45, 274] on span "keyboard_arrow_right" at bounding box center [47, 280] width 17 height 17
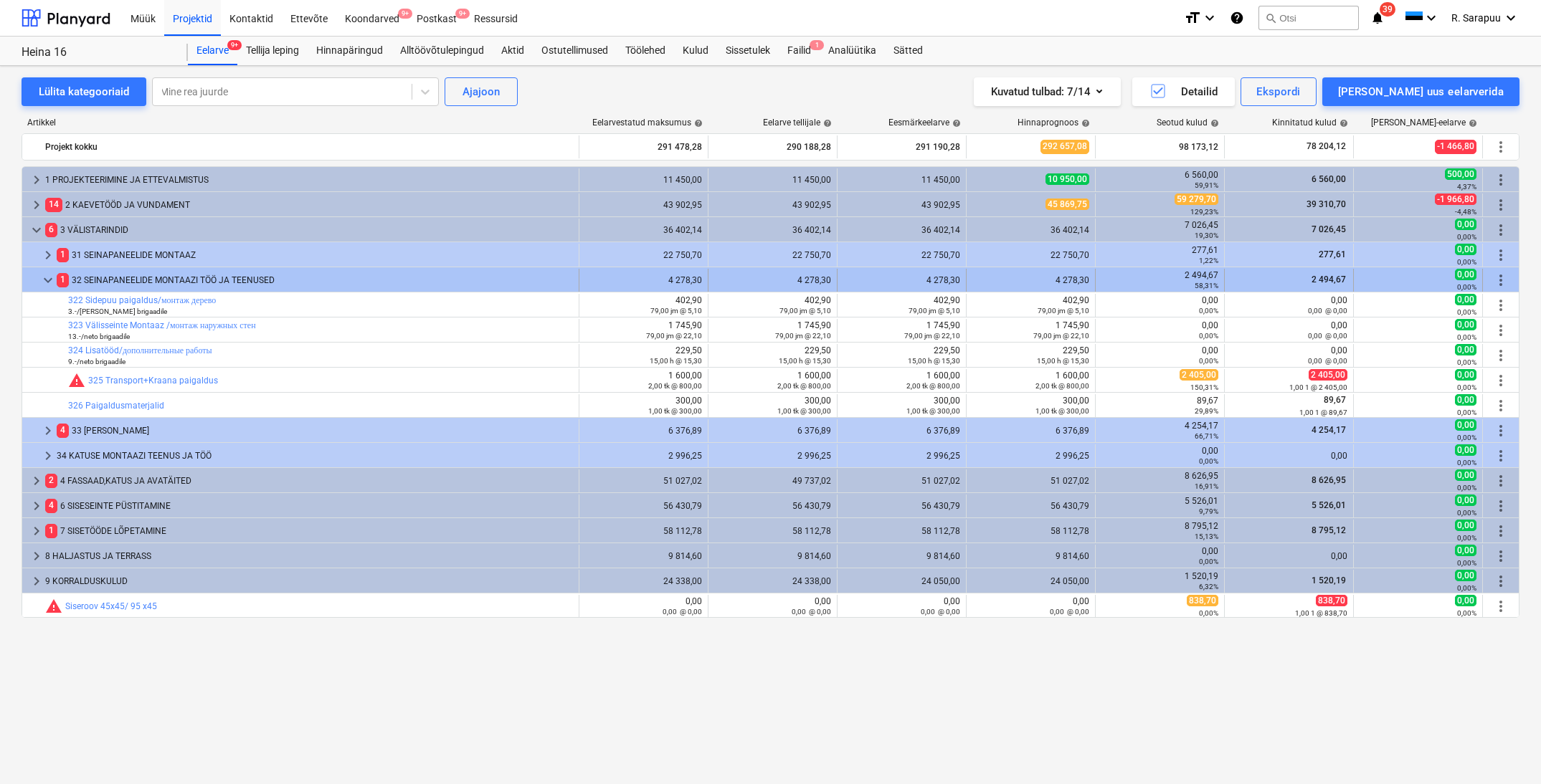
scroll to position [0, 0]
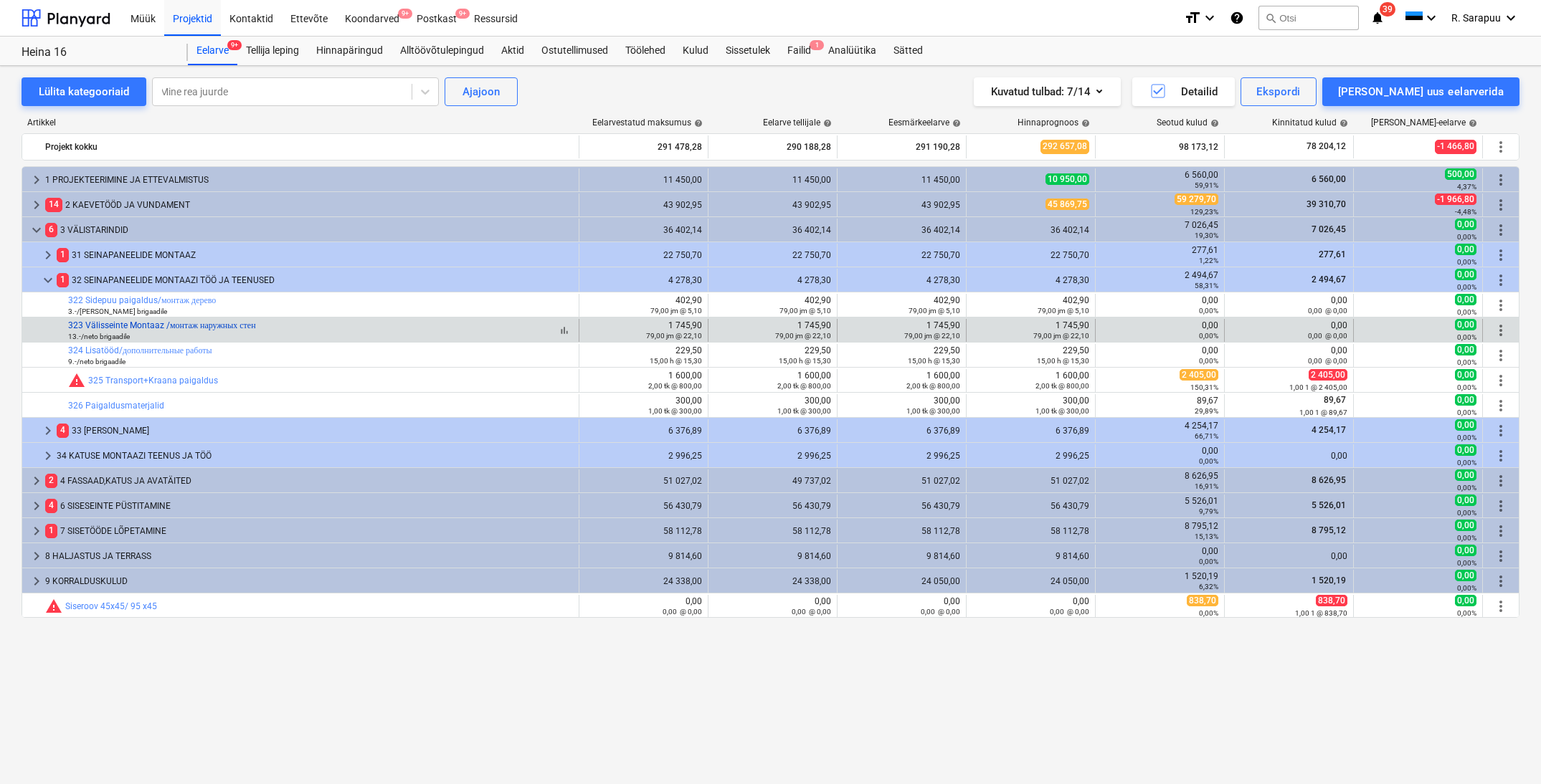
click at [149, 324] on link "323 Välisseinte Montaaz /монтаж наружных стен" at bounding box center [162, 325] width 188 height 10
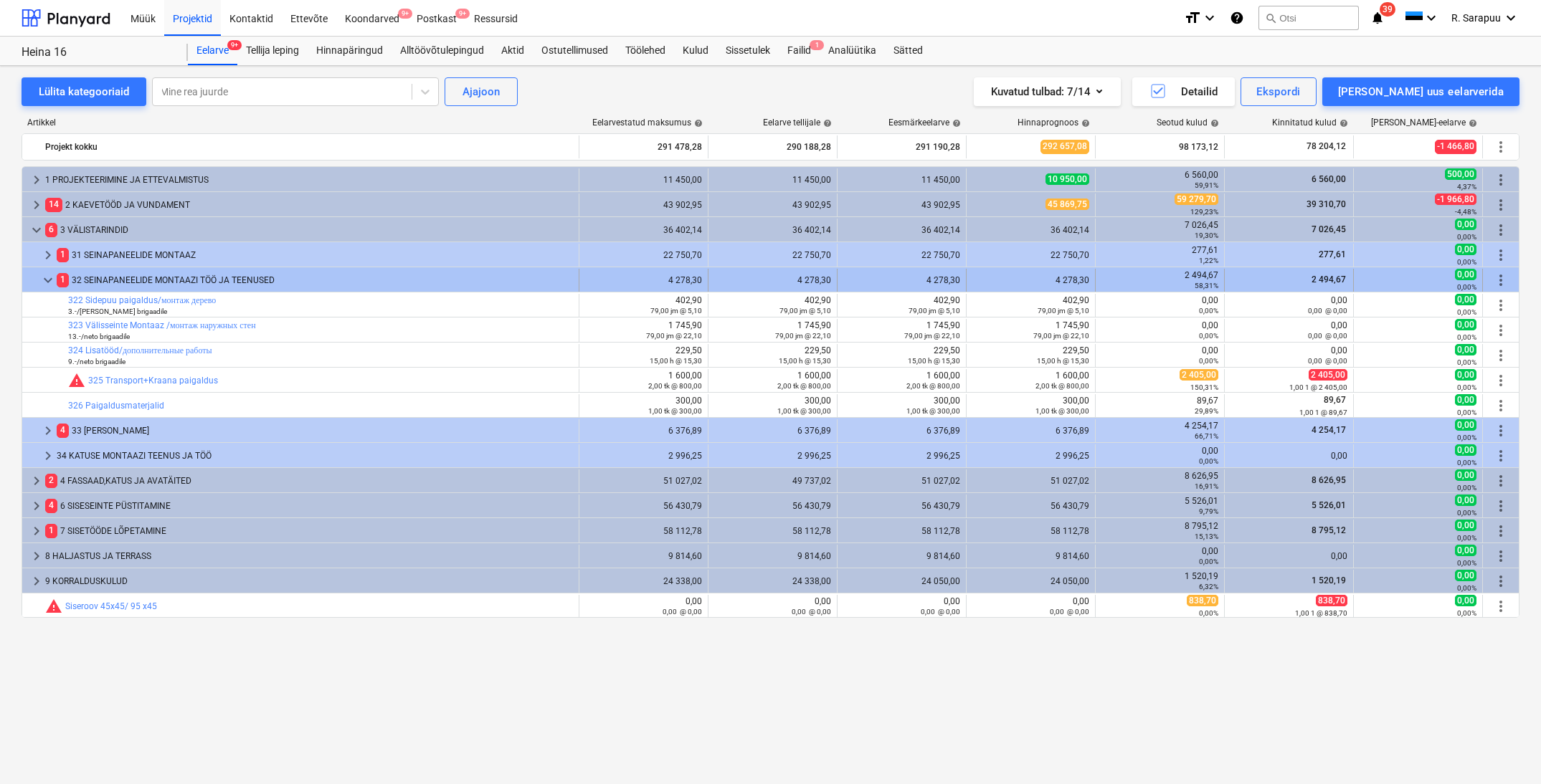
click at [51, 280] on span "keyboard_arrow_down" at bounding box center [47, 280] width 17 height 17
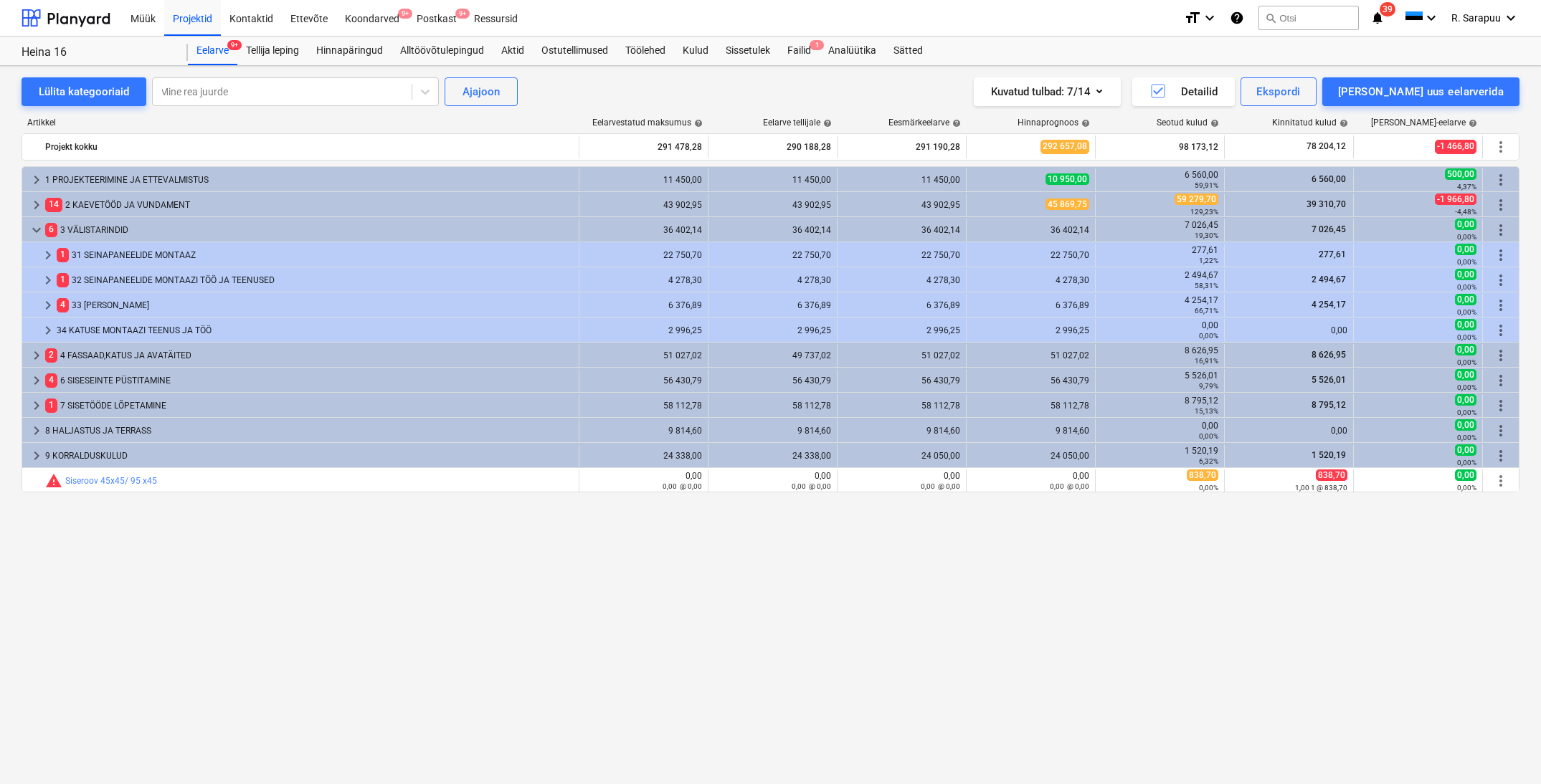
click at [51, 280] on span "keyboard_arrow_right" at bounding box center [47, 280] width 17 height 17
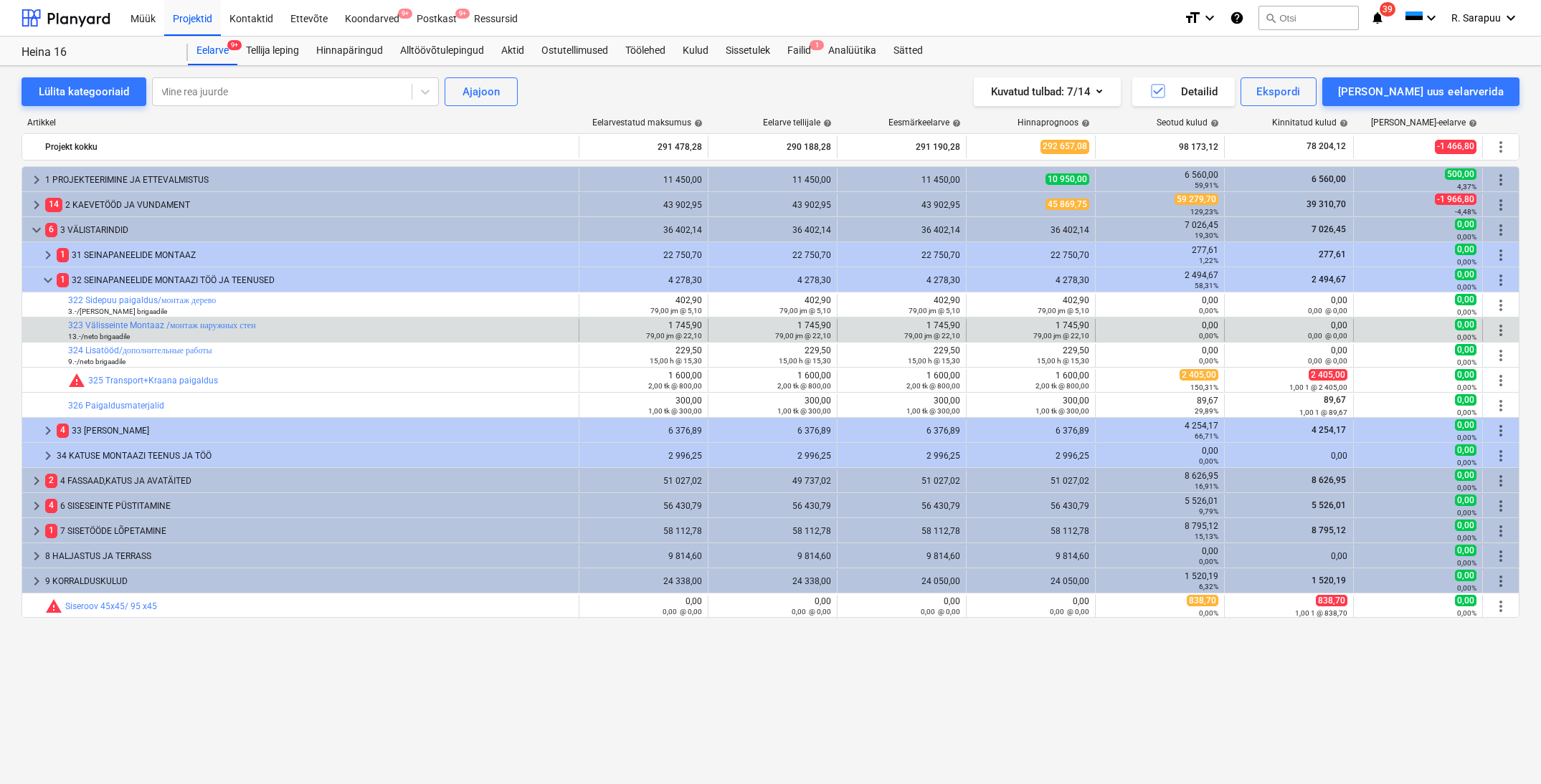
click at [1502, 327] on span "more_vert" at bounding box center [1500, 330] width 17 height 17
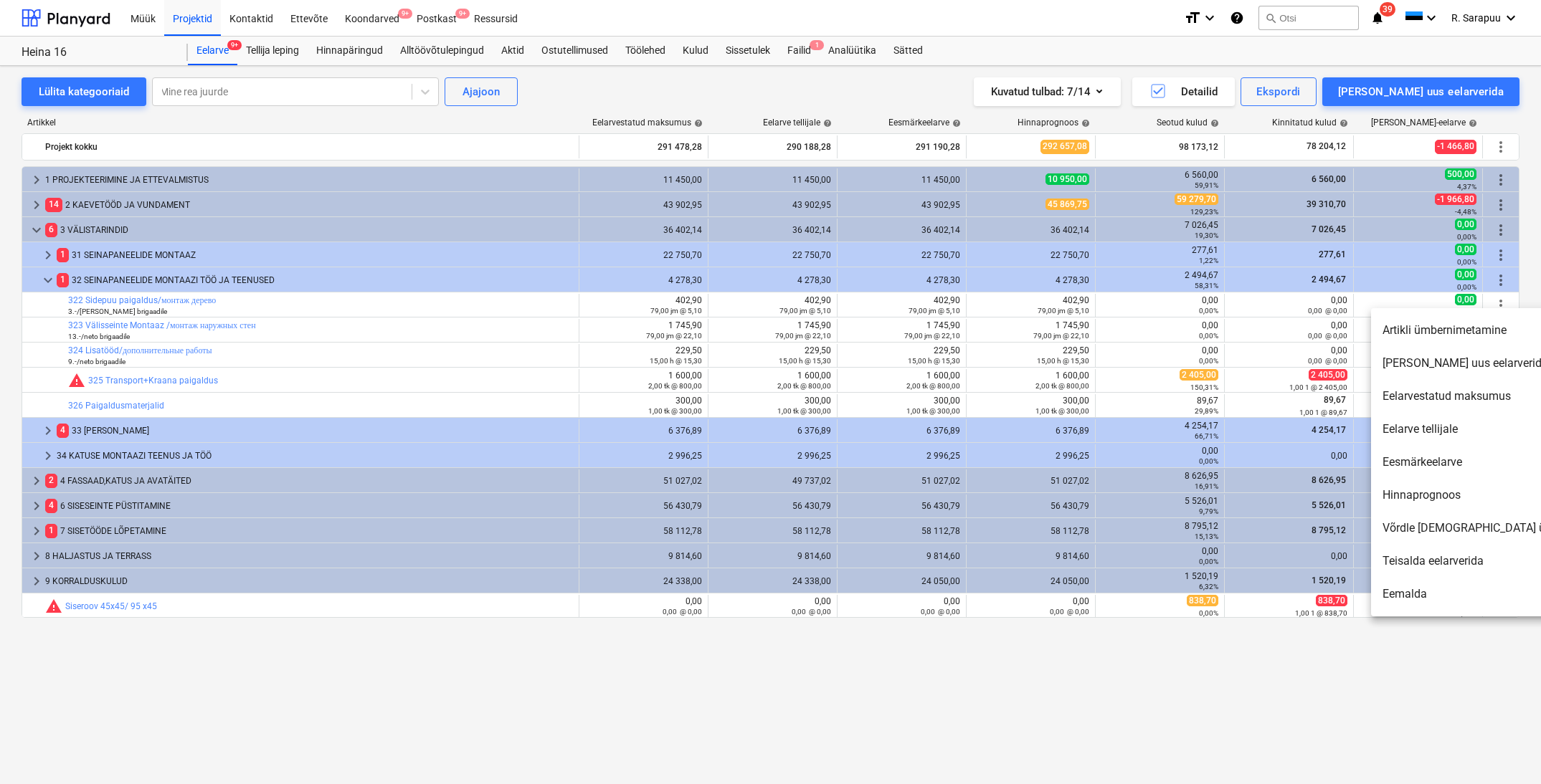
click at [1488, 360] on li "Lisa uus eelarverida" at bounding box center [1494, 363] width 247 height 33
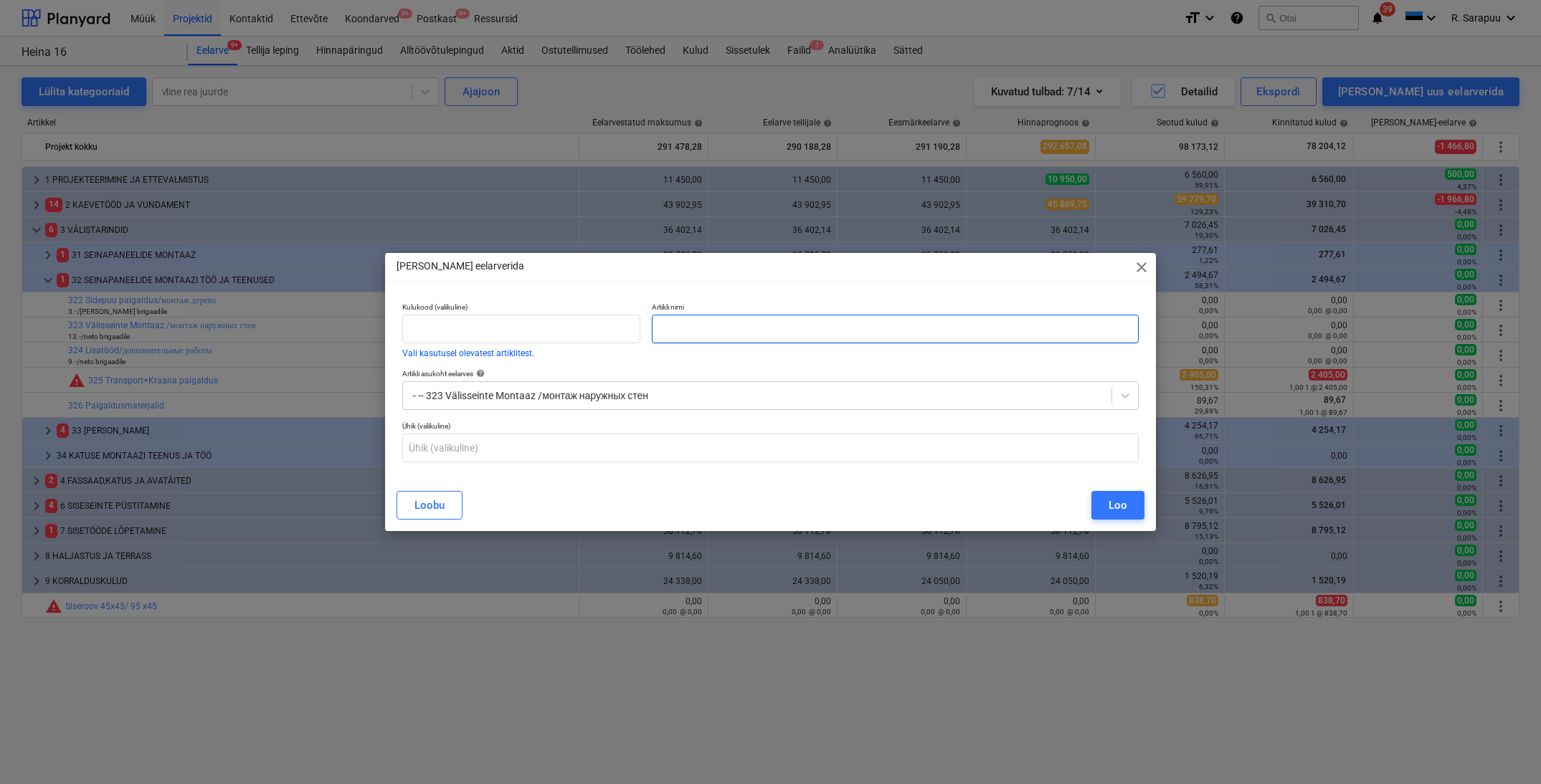
click at [759, 331] on input "text" at bounding box center [895, 329] width 487 height 29
type input "Siseseinte montaaz"
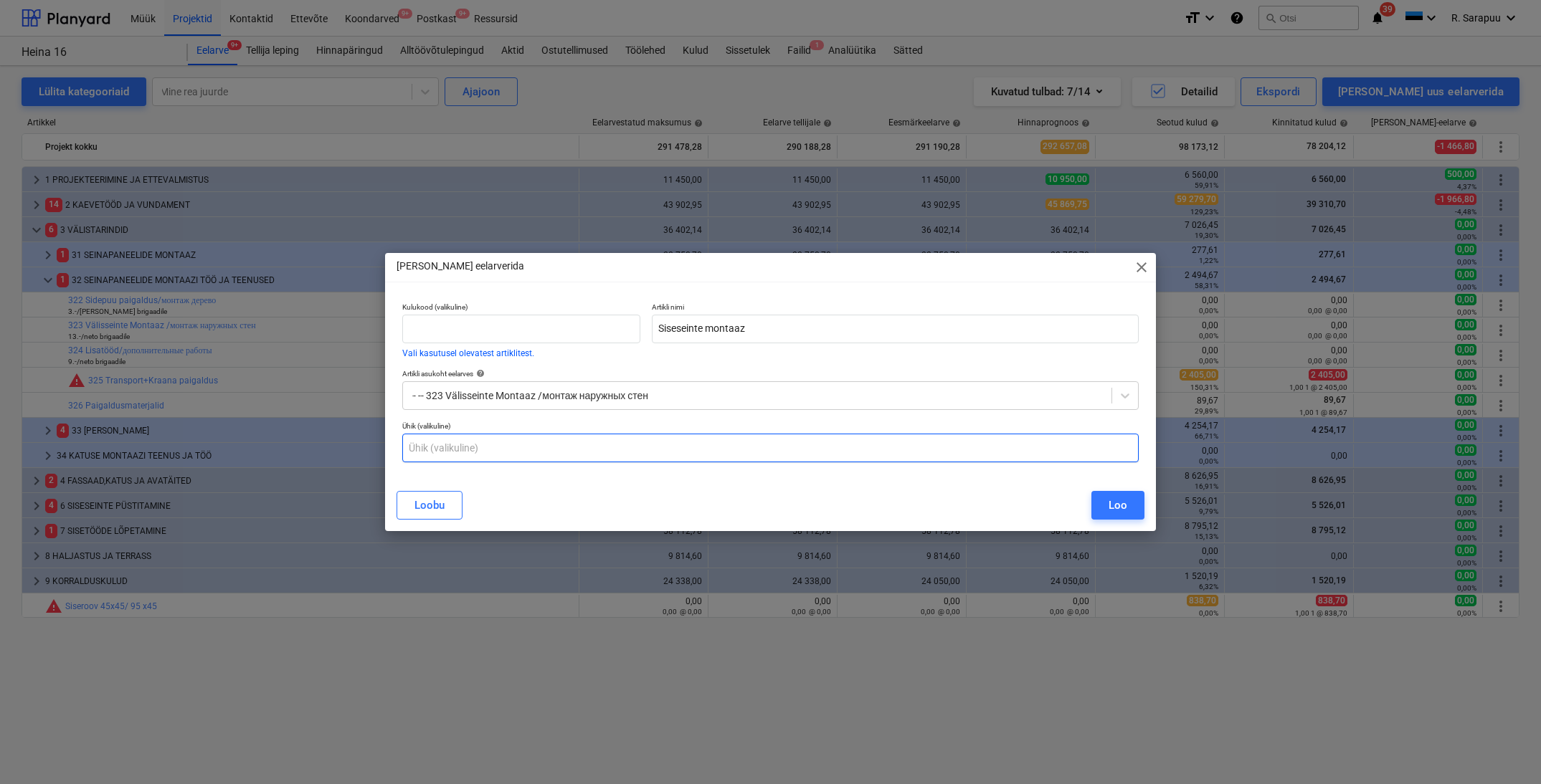
click at [585, 453] on input "text" at bounding box center [770, 448] width 736 height 29
type input "jm"
click at [1133, 507] on button "Loo" at bounding box center [1118, 506] width 53 height 29
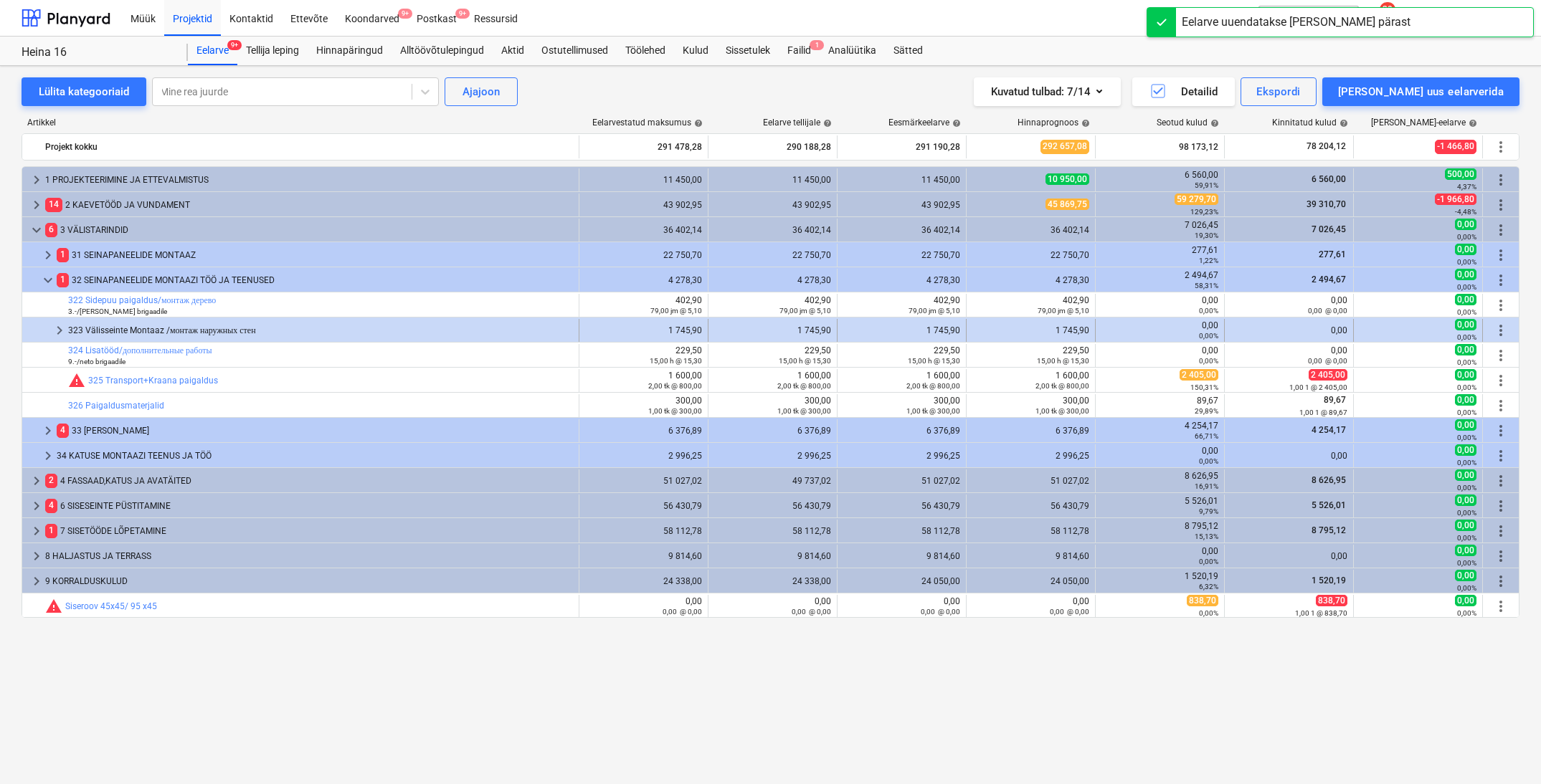
click at [55, 332] on span "keyboard_arrow_right" at bounding box center [59, 330] width 17 height 17
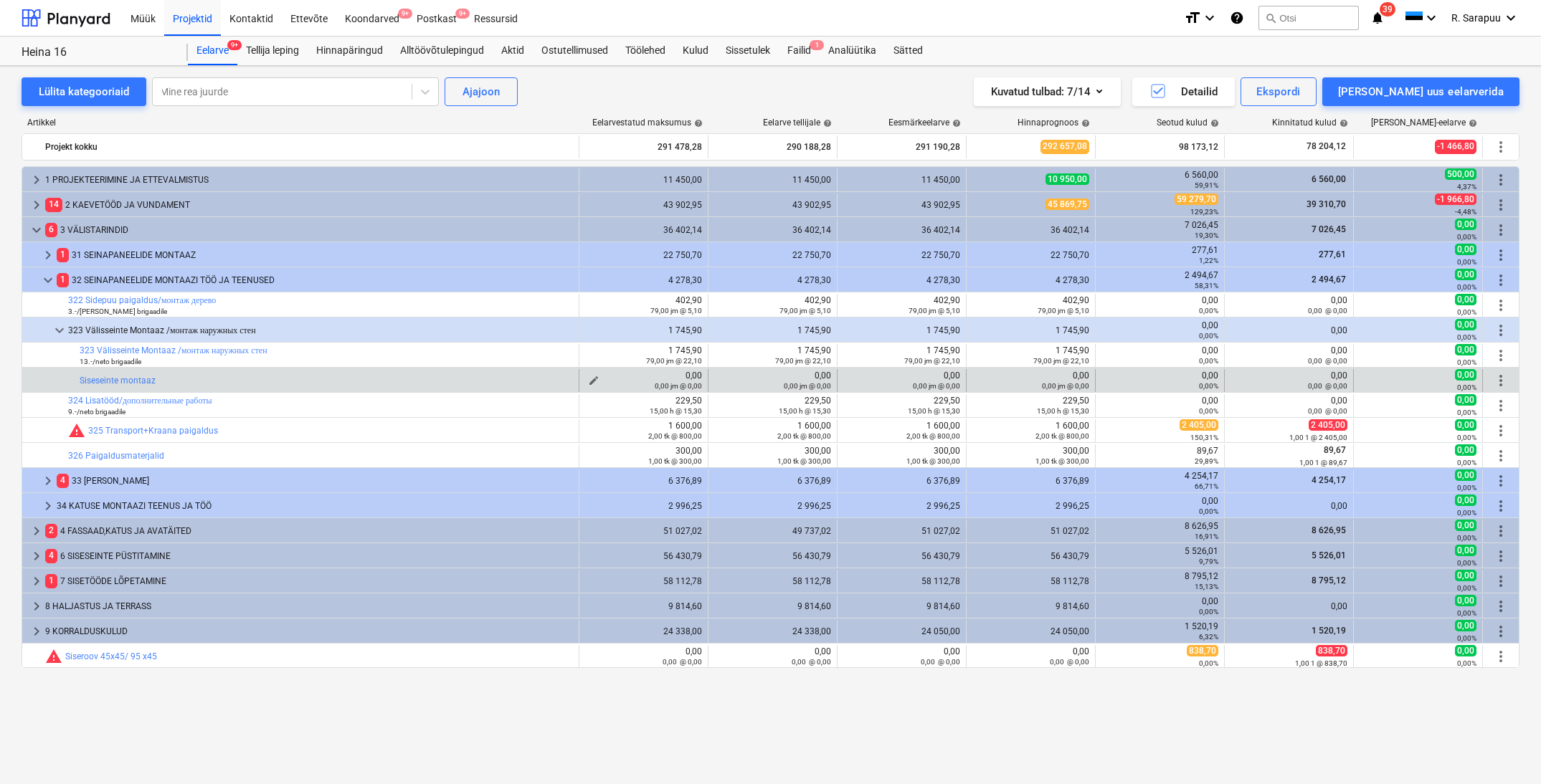
click at [593, 379] on span "edit" at bounding box center [593, 381] width 11 height 11
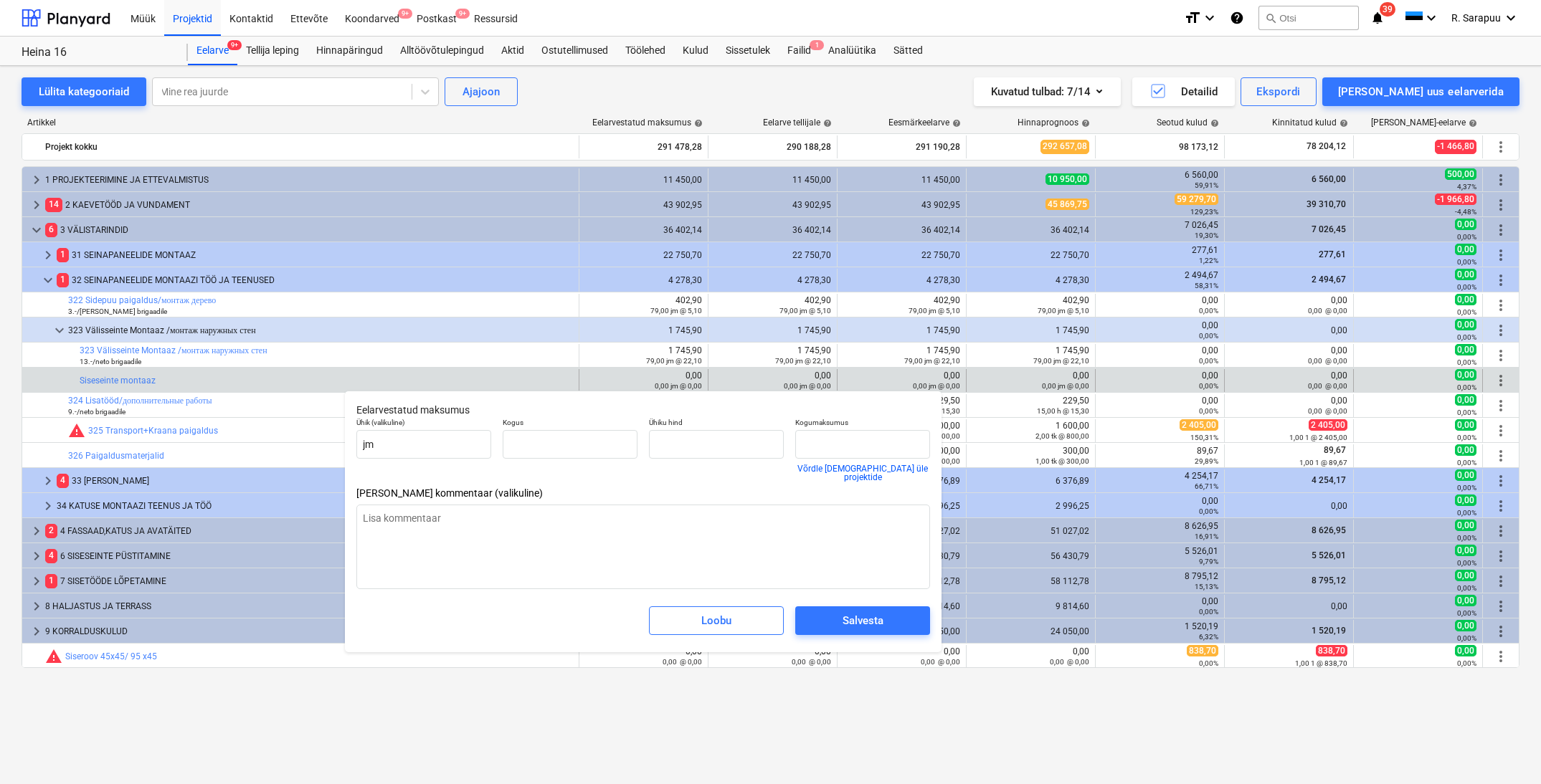
type input "0,00"
type textarea "x"
click at [604, 438] on input "text" at bounding box center [570, 445] width 135 height 29
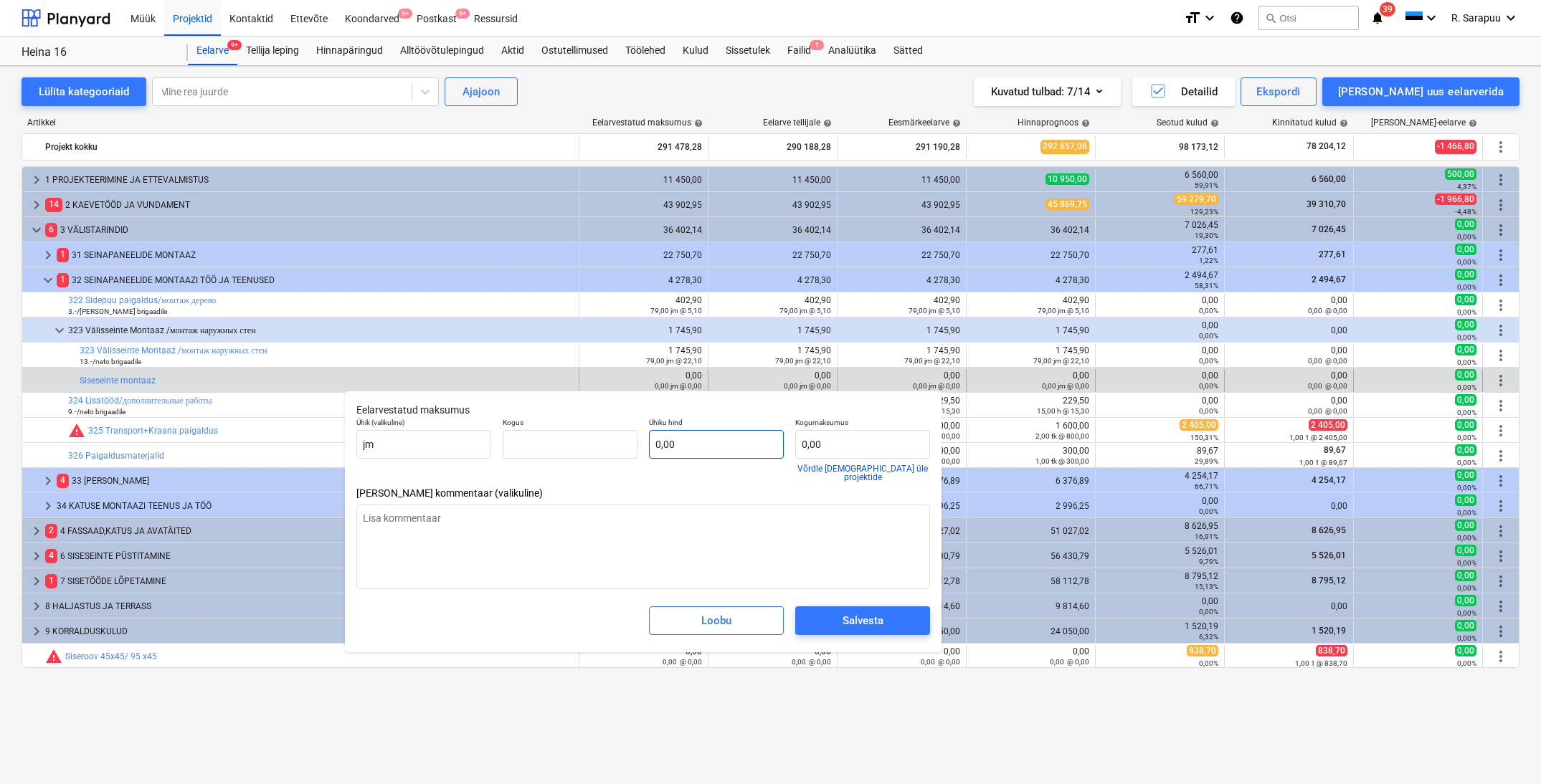
type input "0,00"
type textarea "x"
click at [756, 451] on input "text" at bounding box center [716, 445] width 135 height 29
type input "1"
type textarea "x"
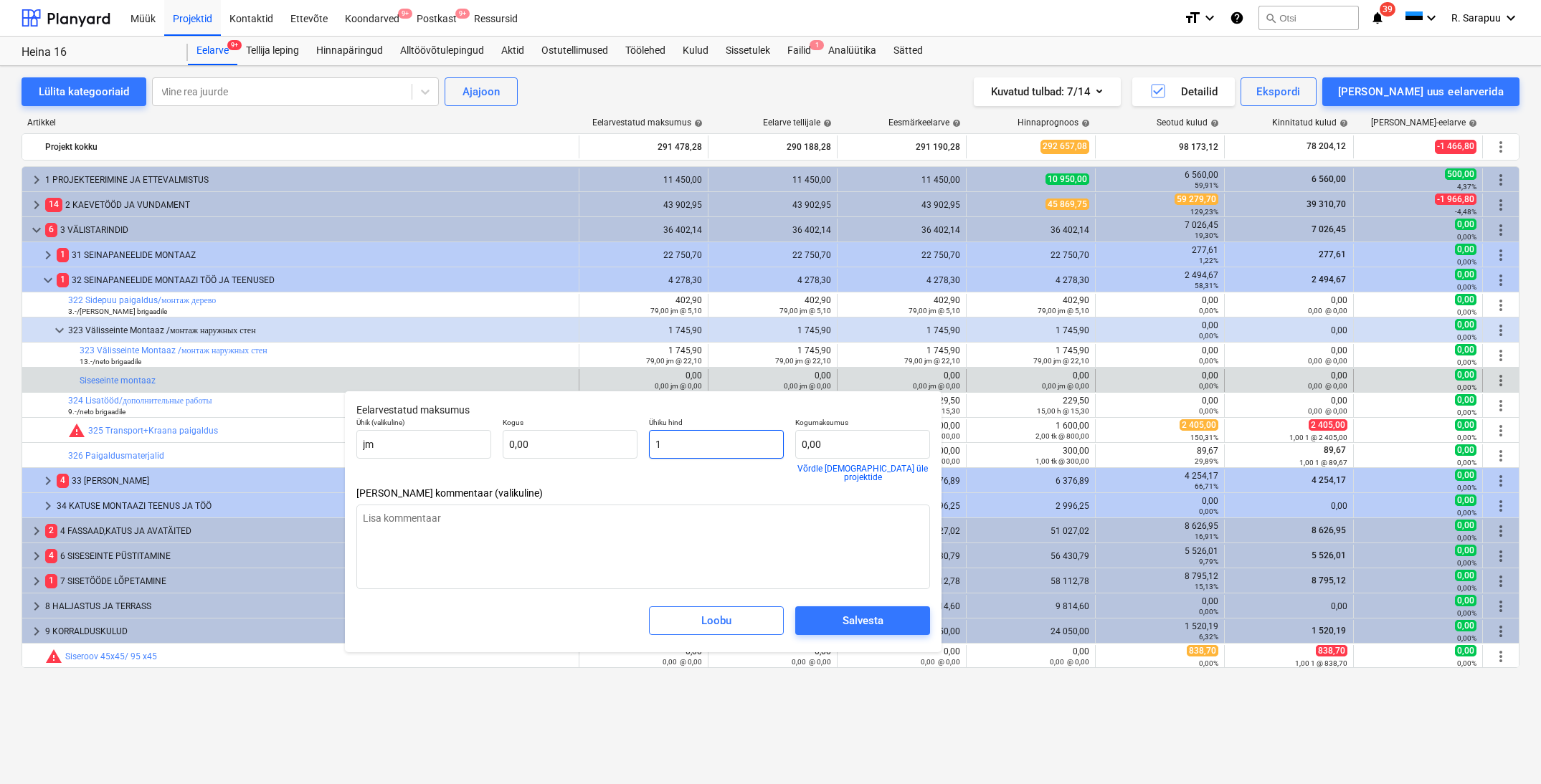
type input "12"
type textarea "x"
type input "12,00"
type textarea "x"
type input "0,00"
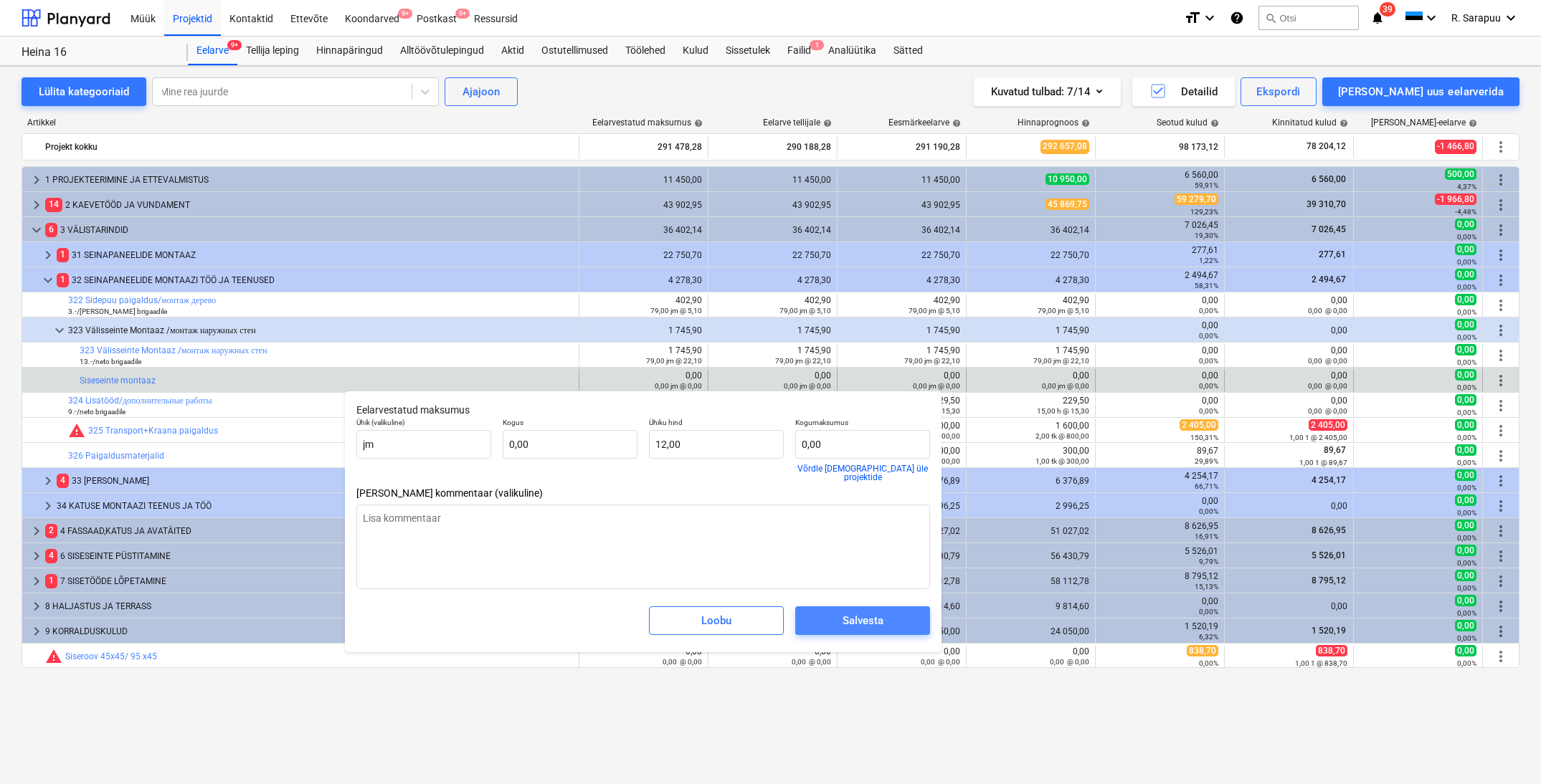
click at [913, 616] on button "Salvesta" at bounding box center [863, 621] width 135 height 29
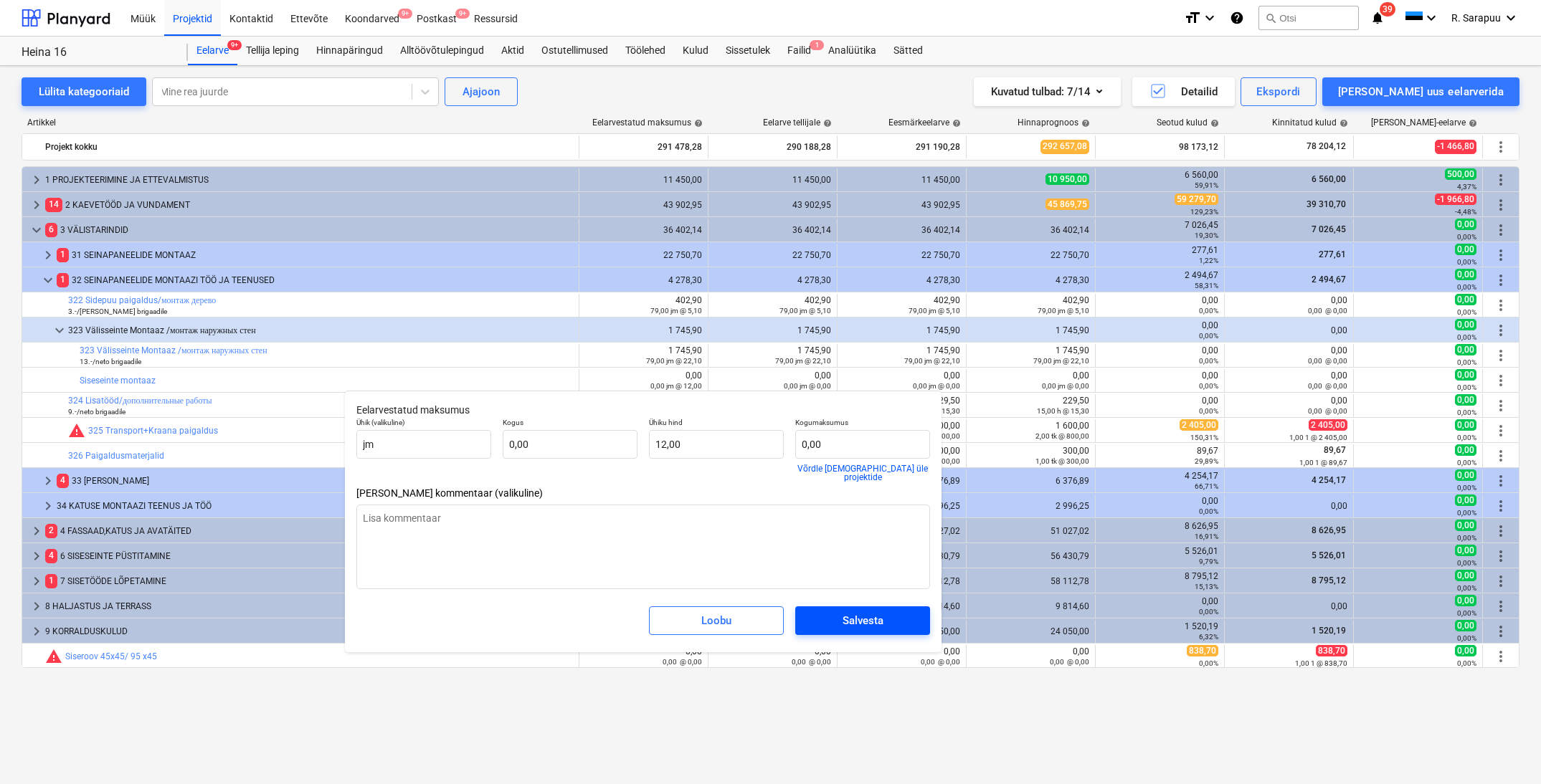
type textarea "x"
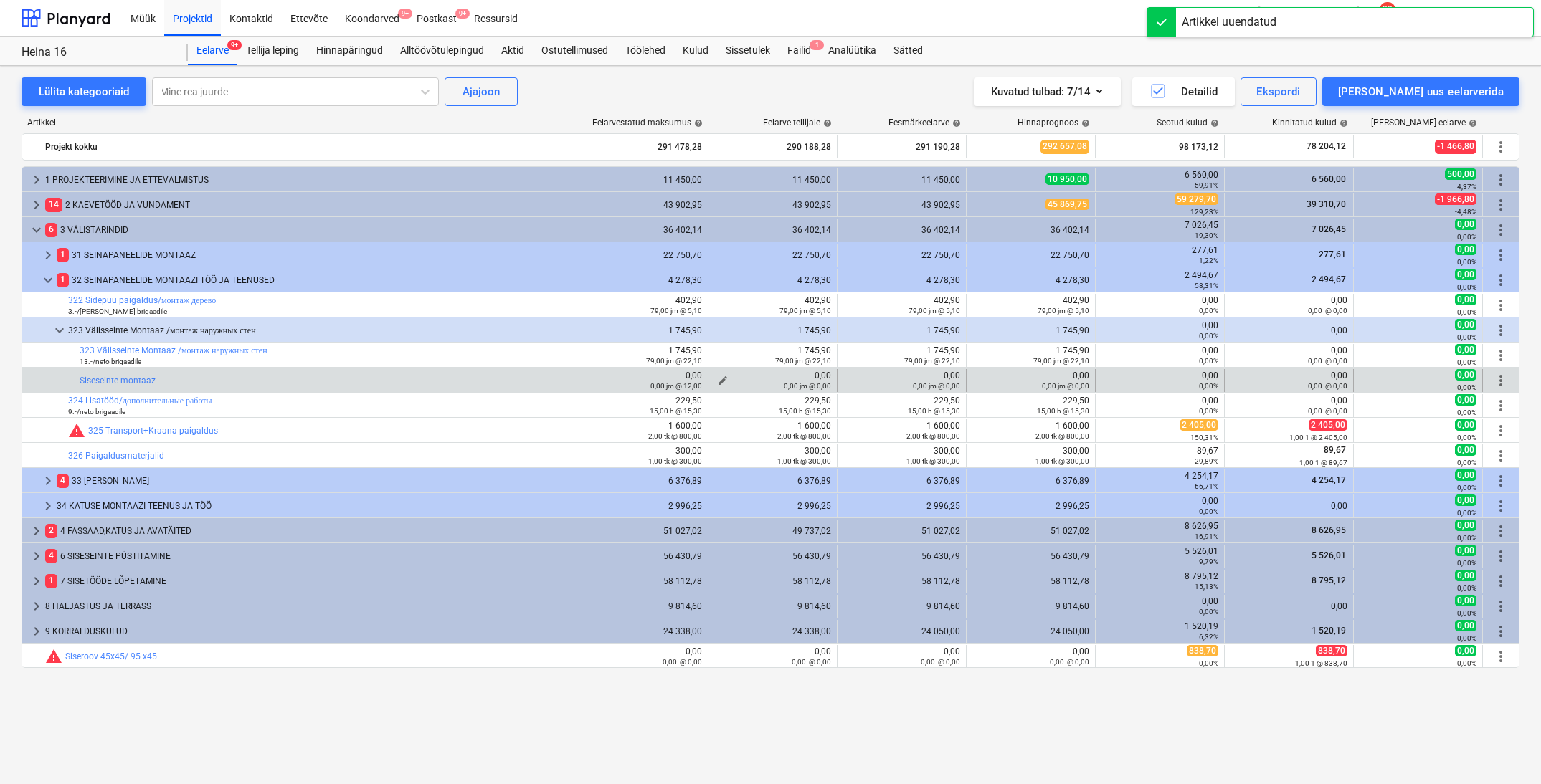
click at [733, 378] on div "0,00 0,00 jm @ 0,00" at bounding box center [773, 380] width 117 height 20
click at [724, 378] on span "edit" at bounding box center [722, 381] width 11 height 11
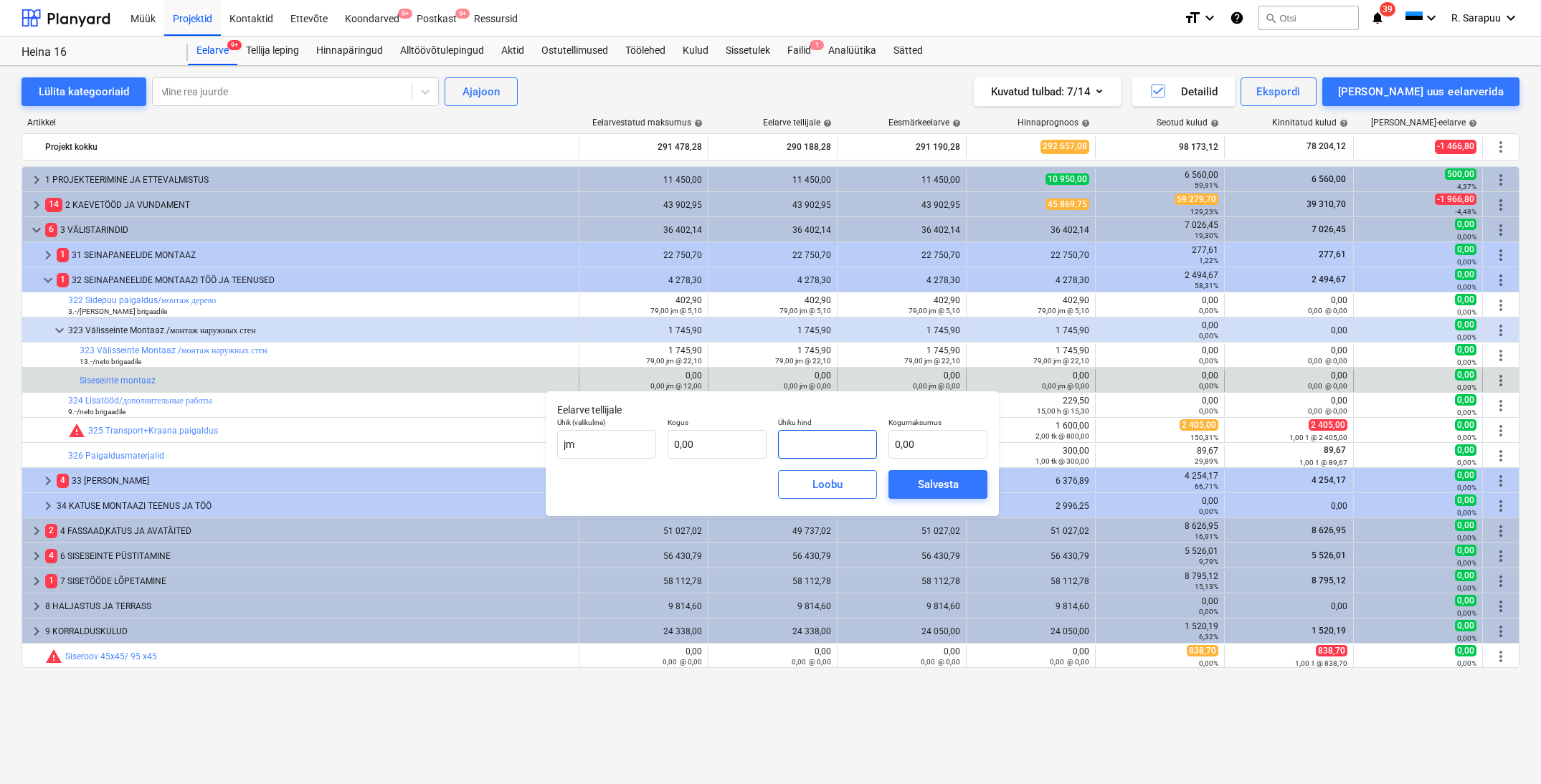
click at [817, 446] on input "text" at bounding box center [827, 445] width 99 height 29
type input "12,00"
type input "0,00"
click at [973, 488] on button "Salvesta" at bounding box center [937, 485] width 99 height 29
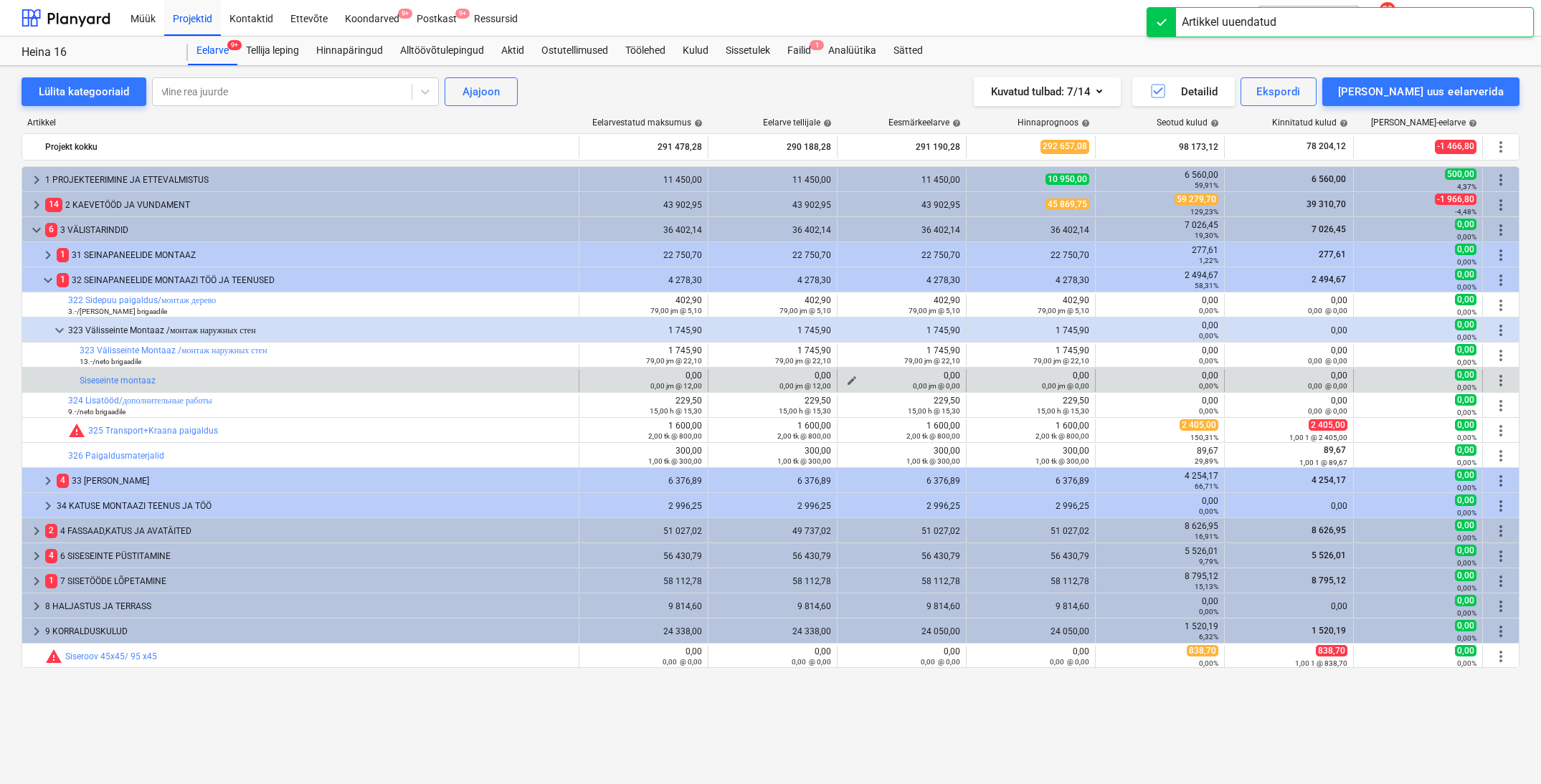
click at [849, 381] on div "0,00 jm @ 0,00" at bounding box center [902, 386] width 117 height 10
click at [853, 379] on span "edit" at bounding box center [851, 381] width 11 height 11
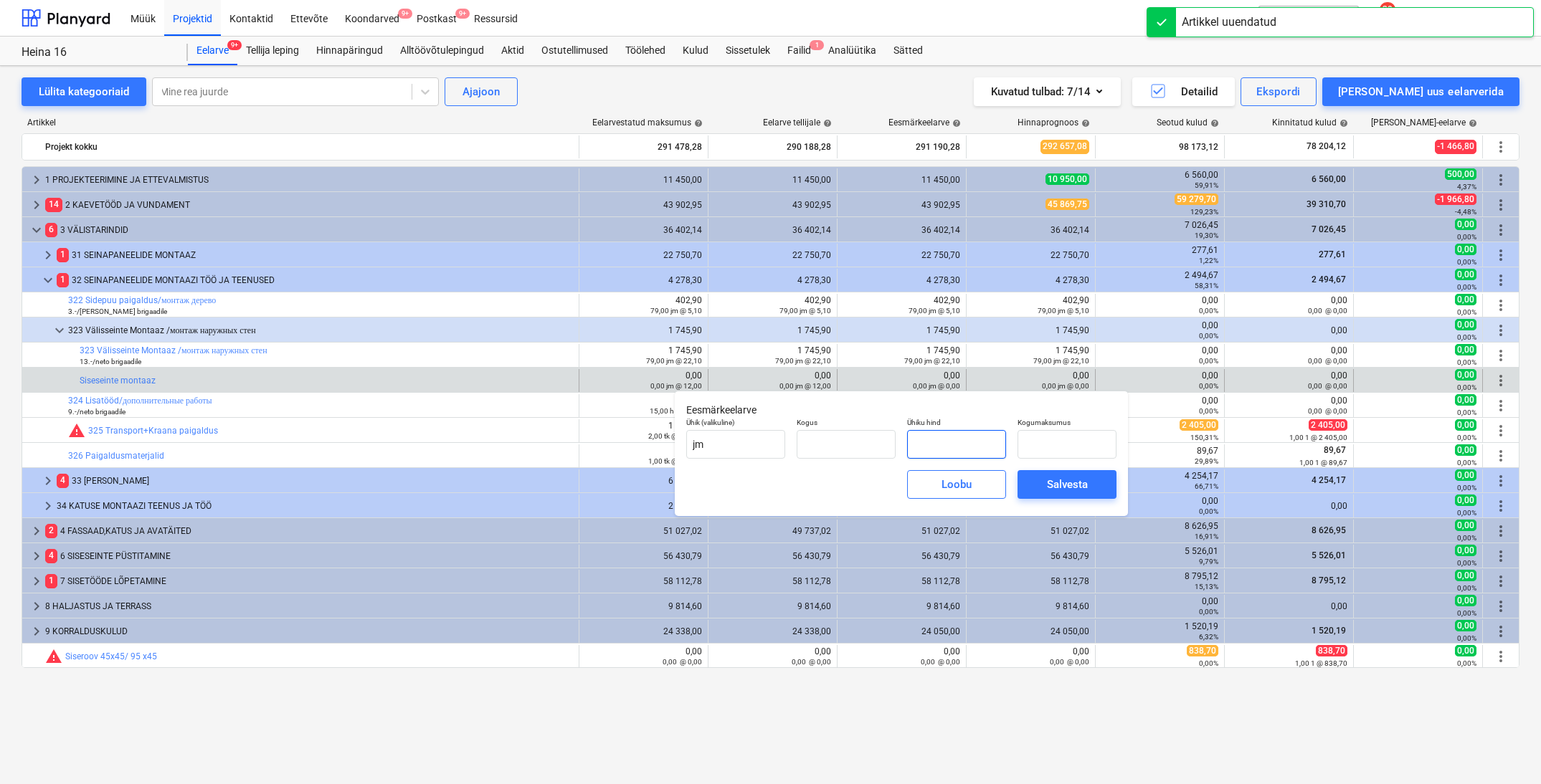
type input "0,00"
click at [932, 449] on input "text" at bounding box center [956, 445] width 99 height 29
type input "12,00"
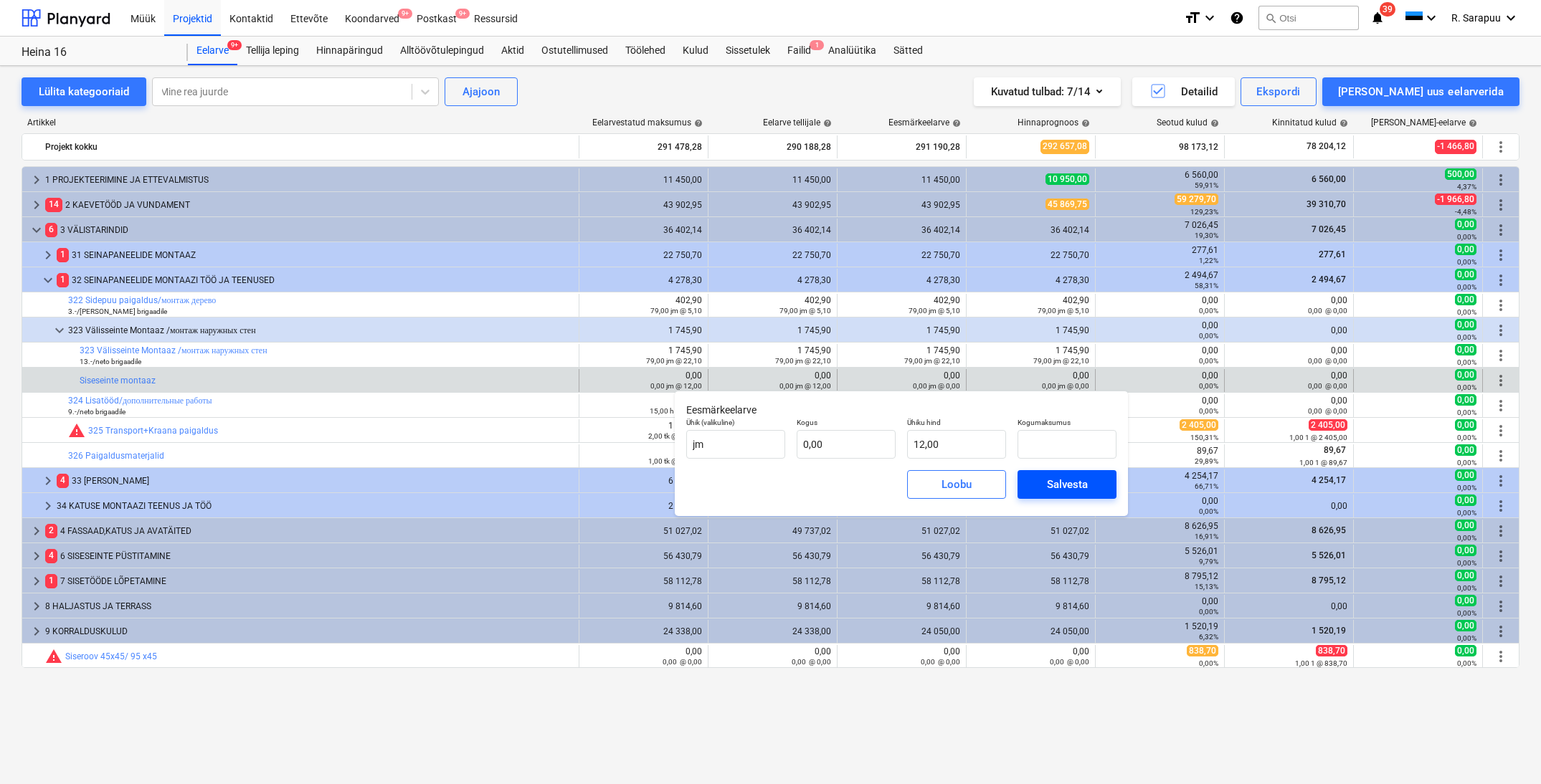
type input "0,00"
click at [1054, 493] on div "Salvesta" at bounding box center [1067, 484] width 41 height 18
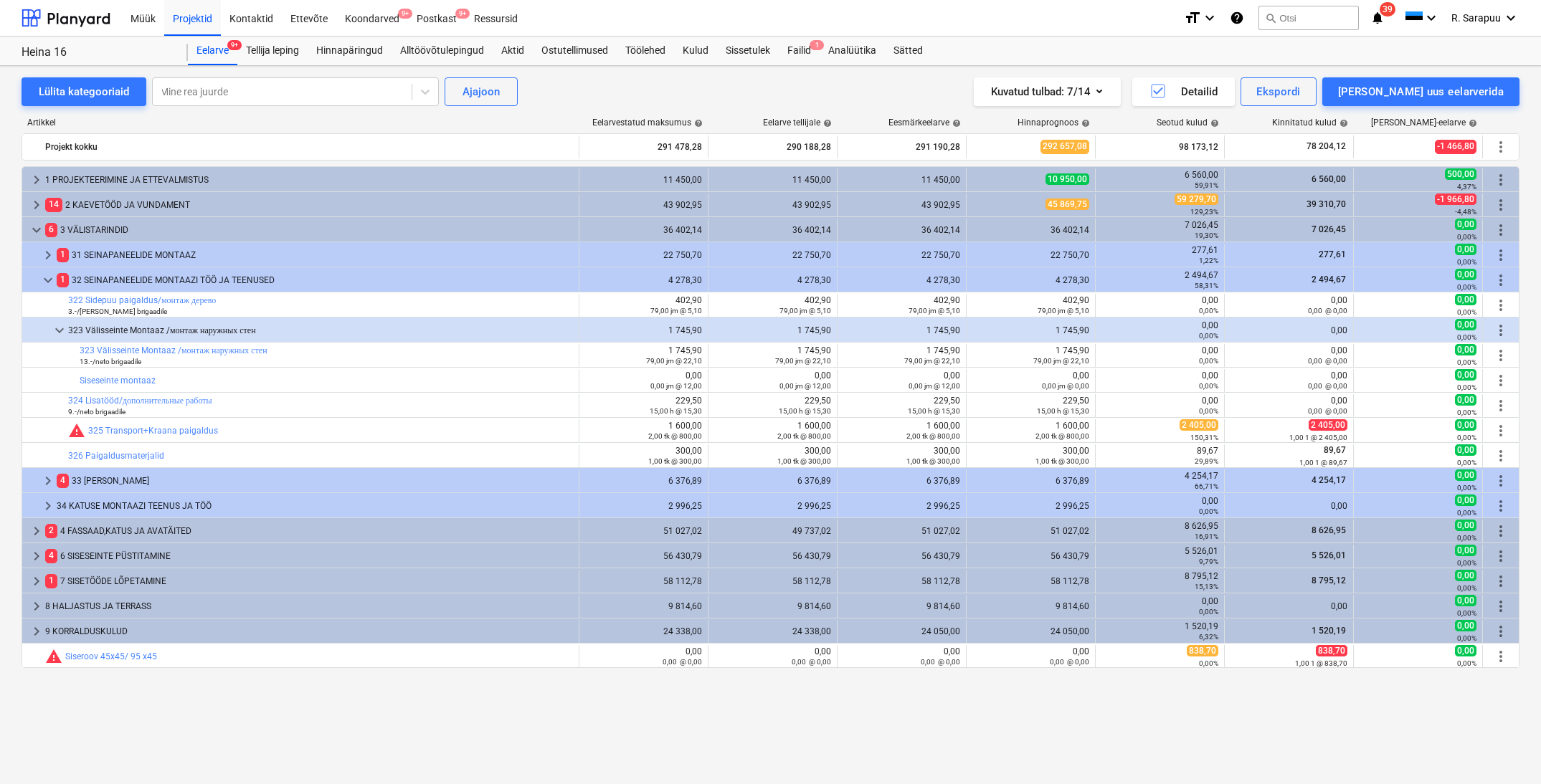
type input "0,00"
type input "12,00"
type input "0,00"
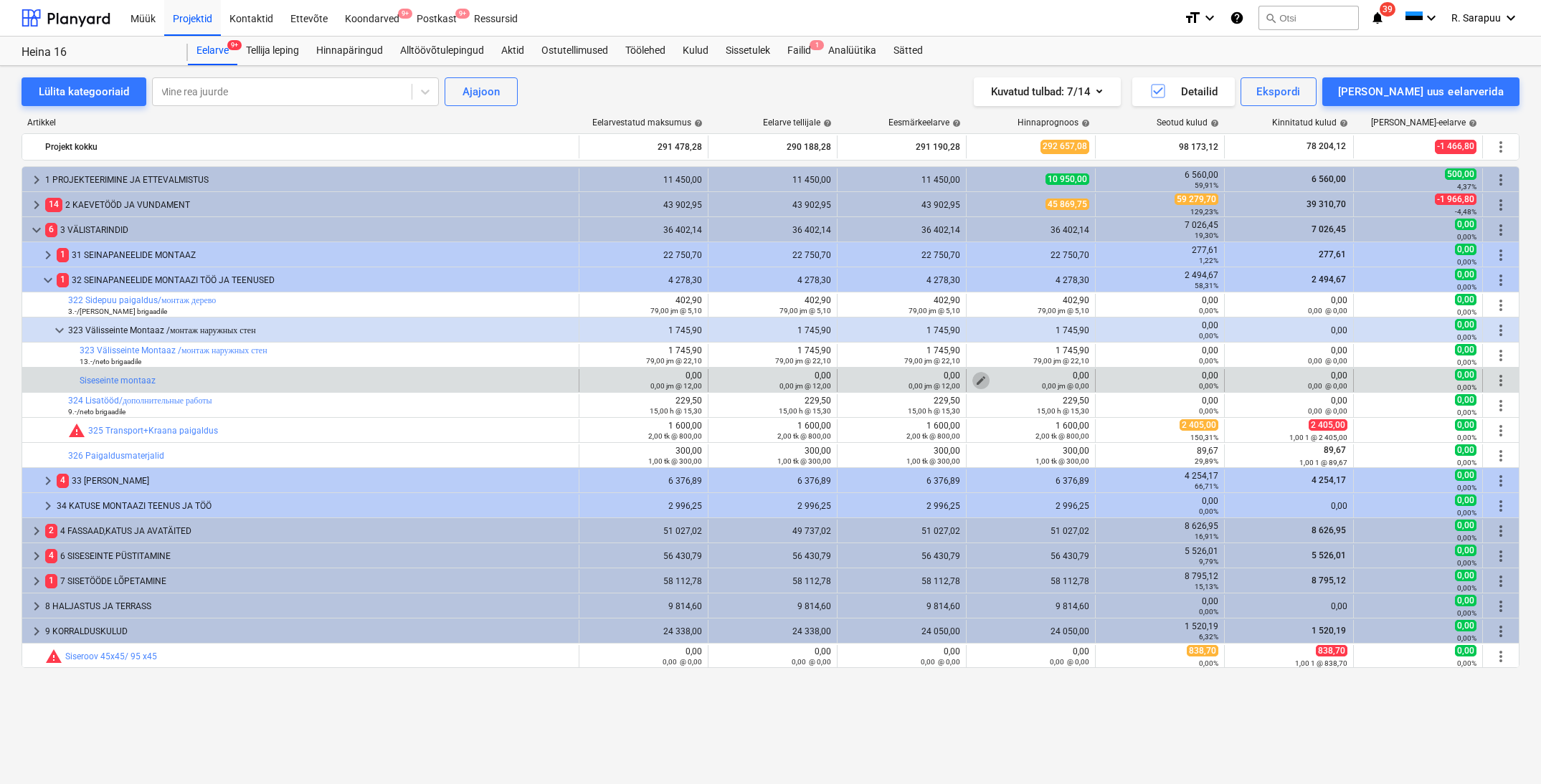
click at [981, 376] on span "edit" at bounding box center [981, 381] width 11 height 11
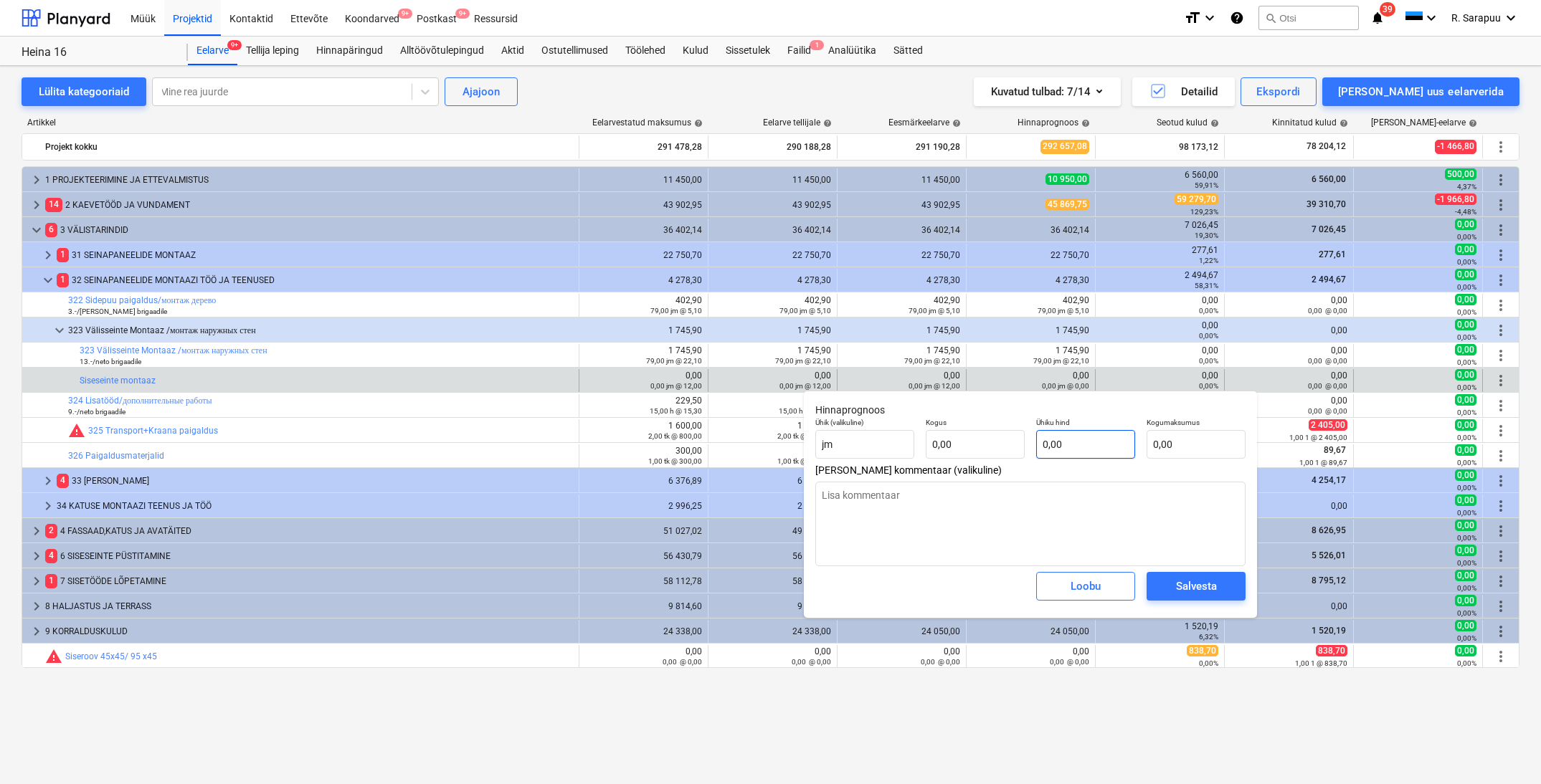
type textarea "x"
click at [1066, 441] on input "text" at bounding box center [1085, 445] width 99 height 29
type textarea "x"
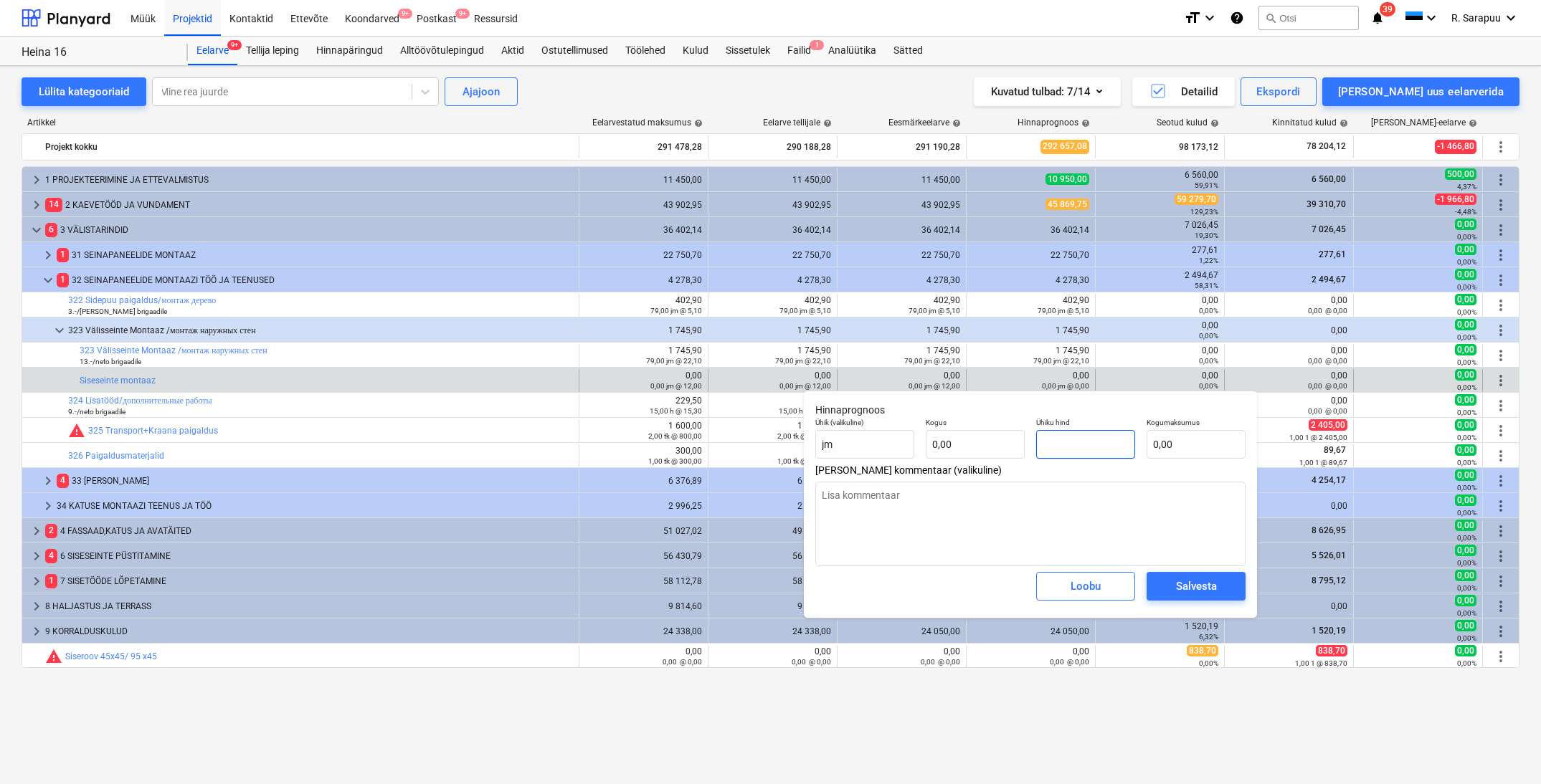
type input "1"
type textarea "x"
type input "12"
type textarea "x"
type input "12,00"
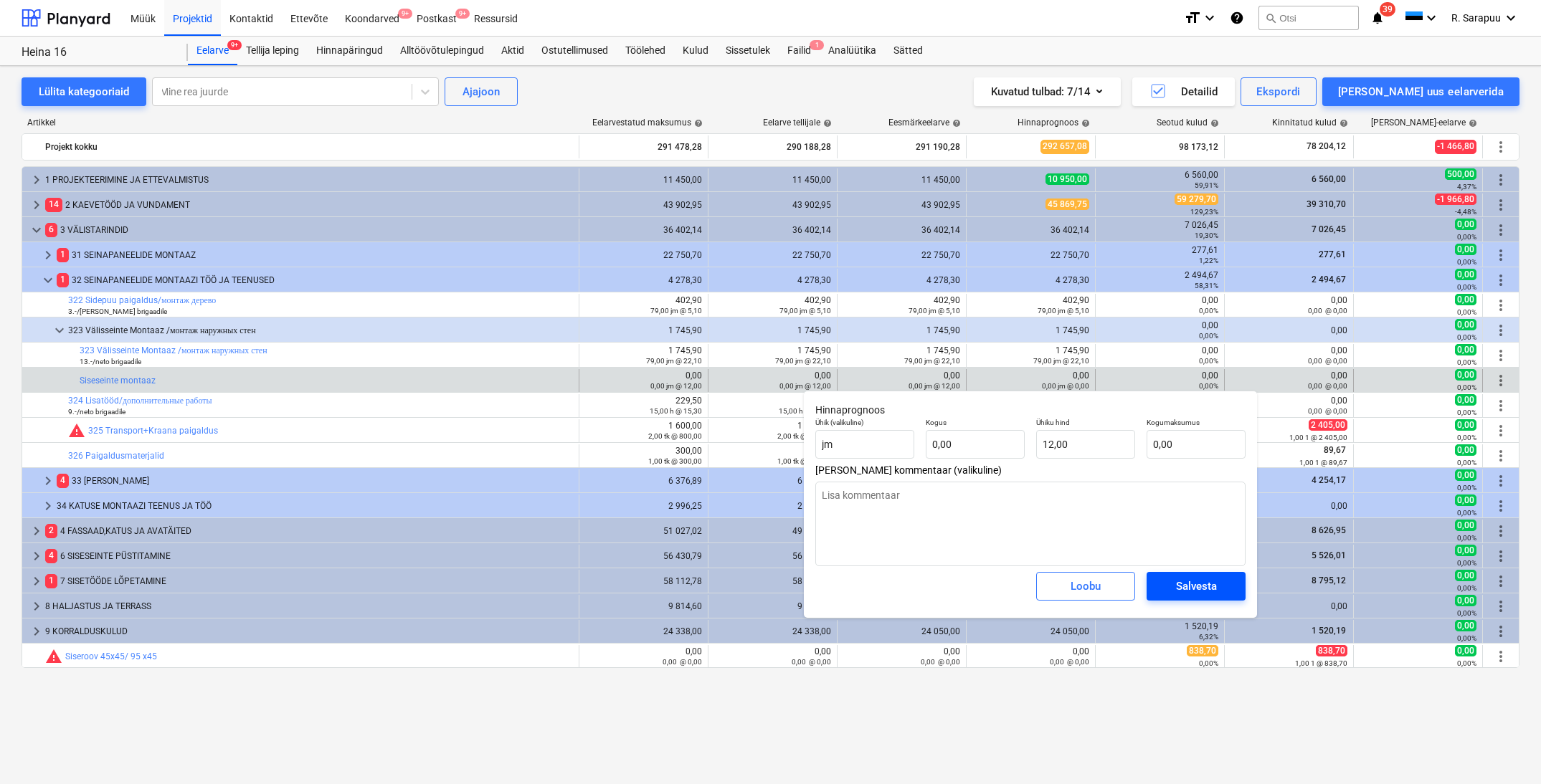
click at [1183, 582] on div "Salvesta" at bounding box center [1196, 586] width 41 height 18
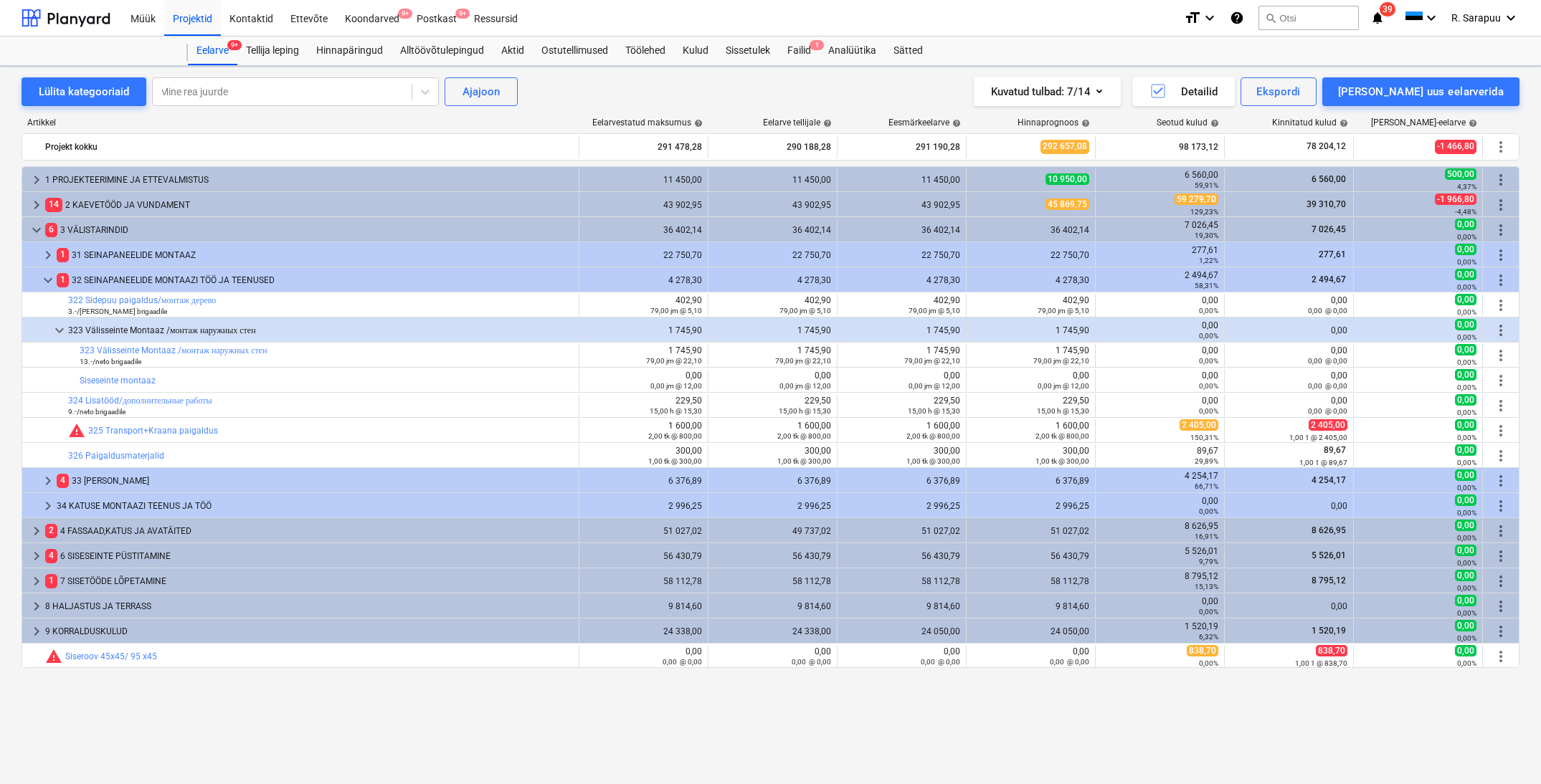
type textarea "x"
click at [193, 22] on div "Projektid" at bounding box center [192, 18] width 57 height 37
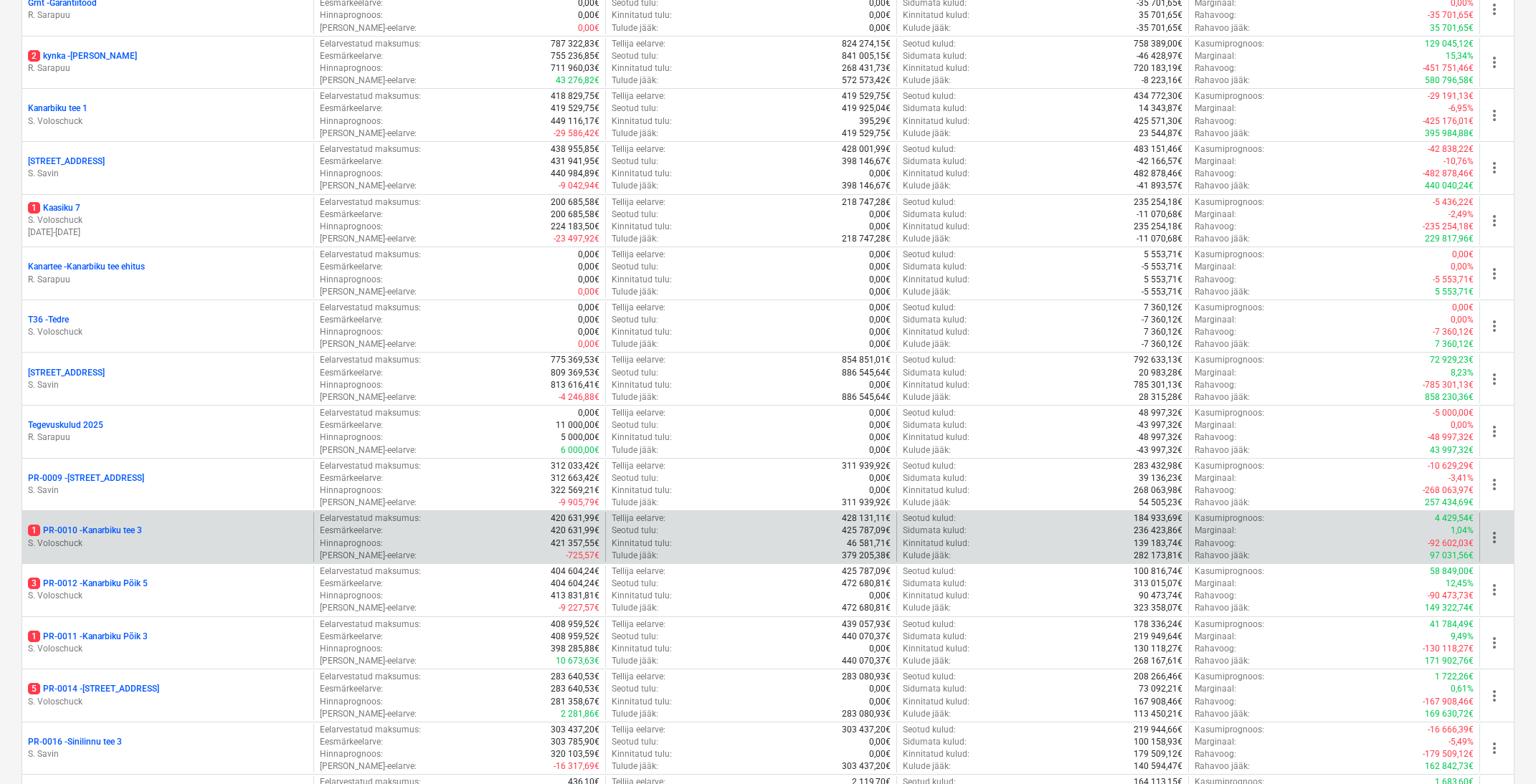
scroll to position [487, 1]
click at [98, 537] on p "S. Voloschuck" at bounding box center [168, 541] width 280 height 12
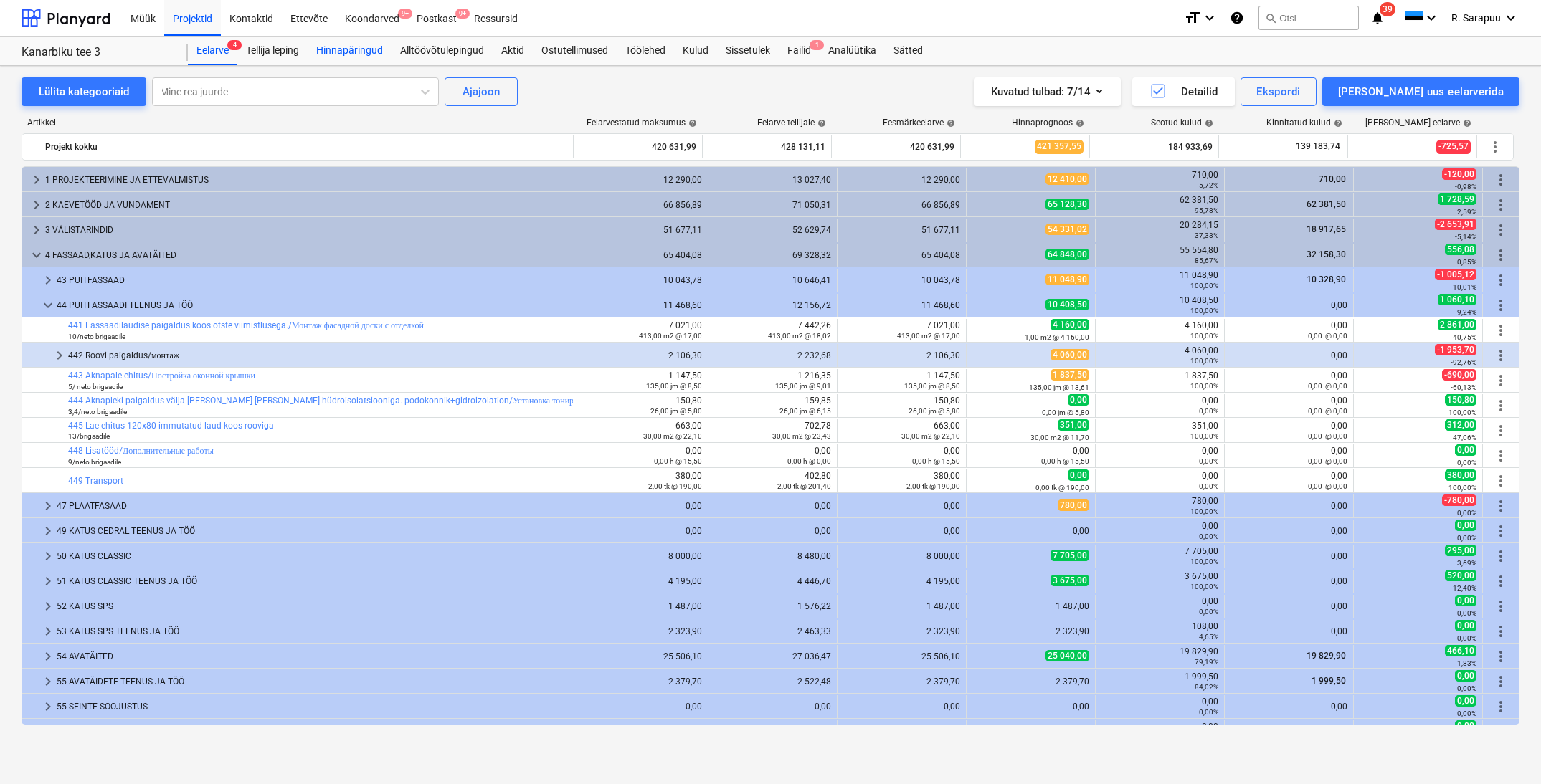
click at [336, 53] on div "Hinnapäringud" at bounding box center [350, 51] width 84 height 29
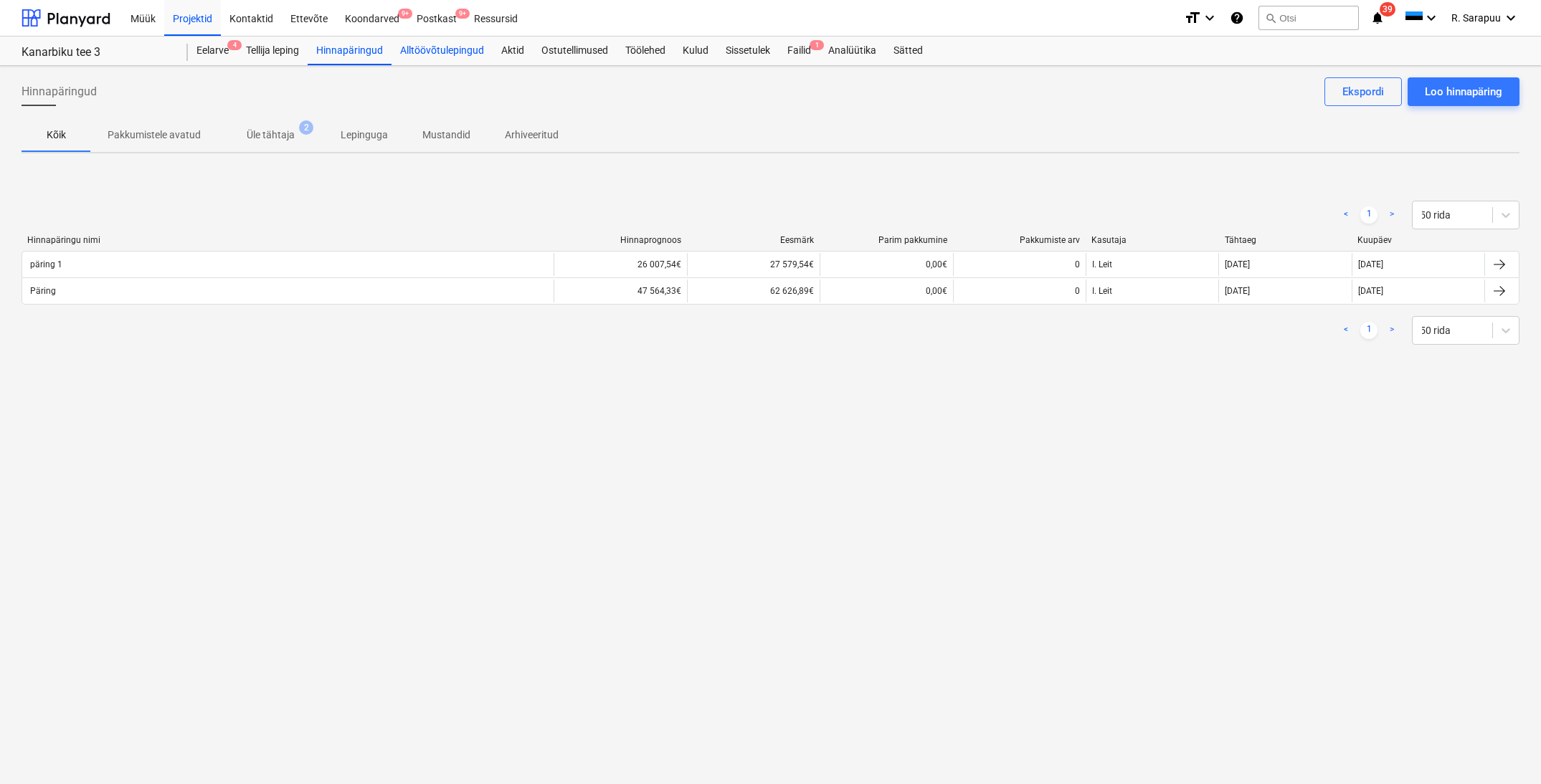
click at [410, 51] on div "Alltöövõtulepingud" at bounding box center [442, 51] width 101 height 29
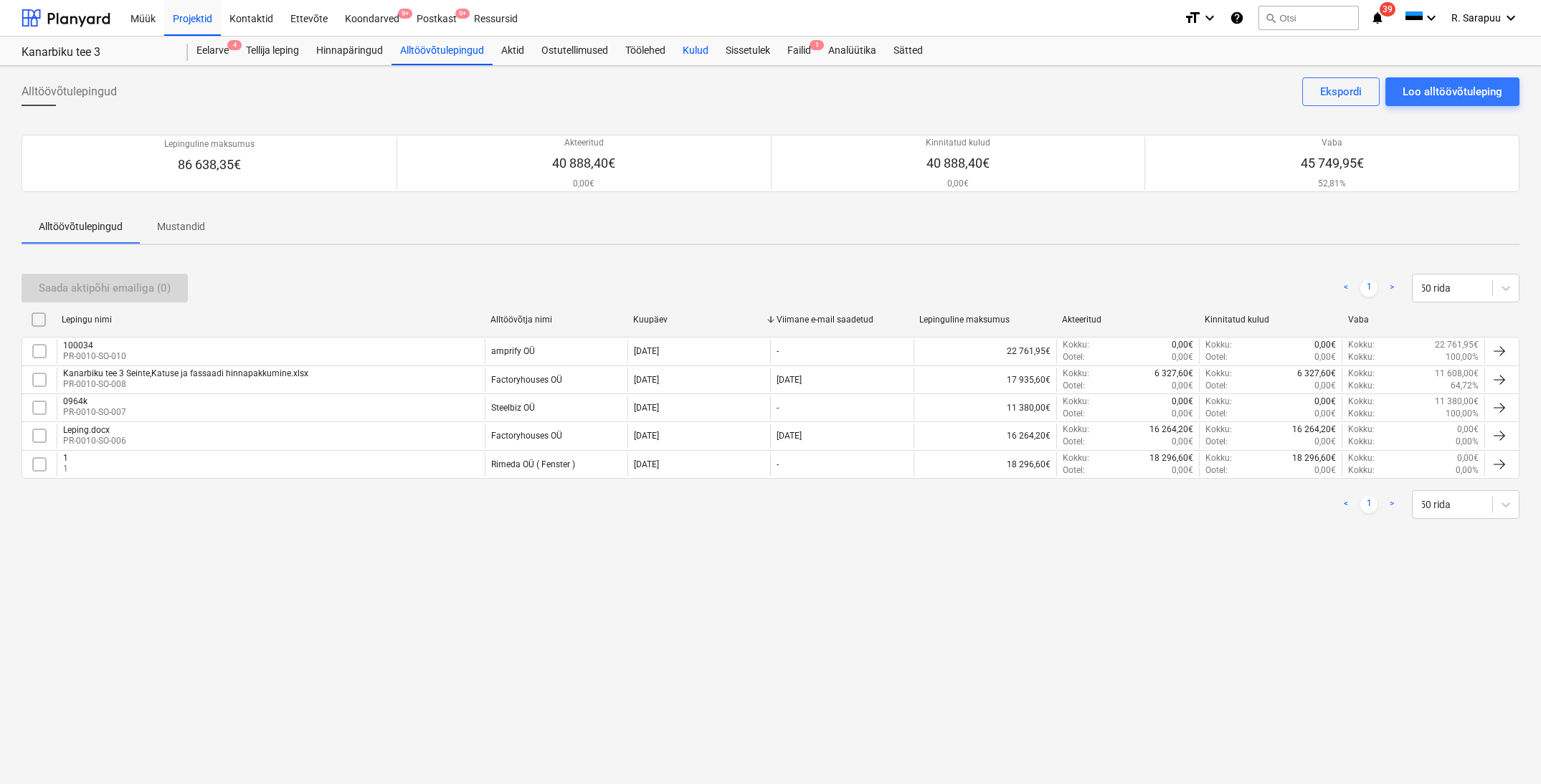
click at [683, 50] on div "Kulud" at bounding box center [696, 51] width 43 height 29
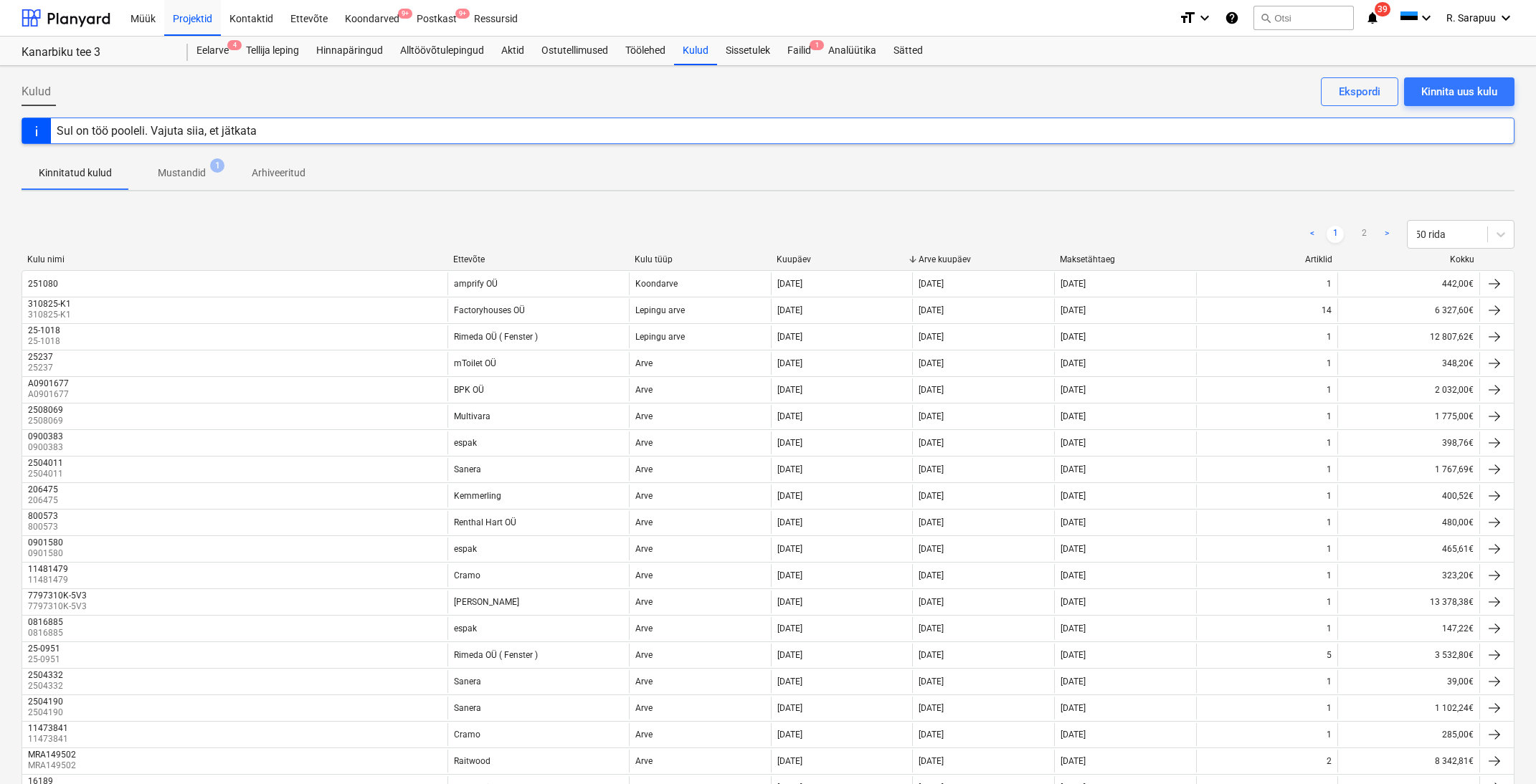
click at [460, 261] on div at bounding box center [448, 259] width 26 height 10
click at [467, 256] on div "Ettevõte" at bounding box center [538, 259] width 170 height 10
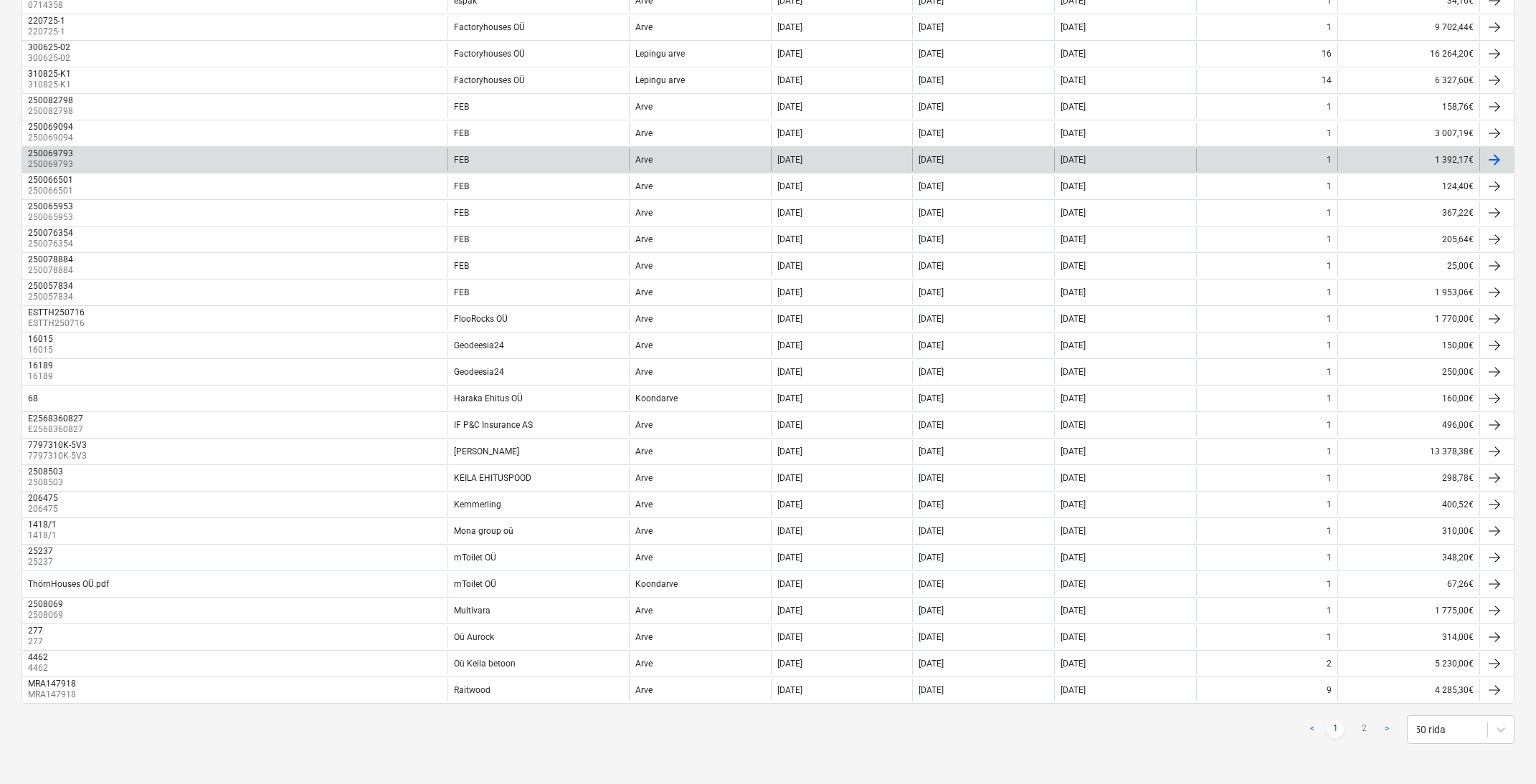
scroll to position [893, 0]
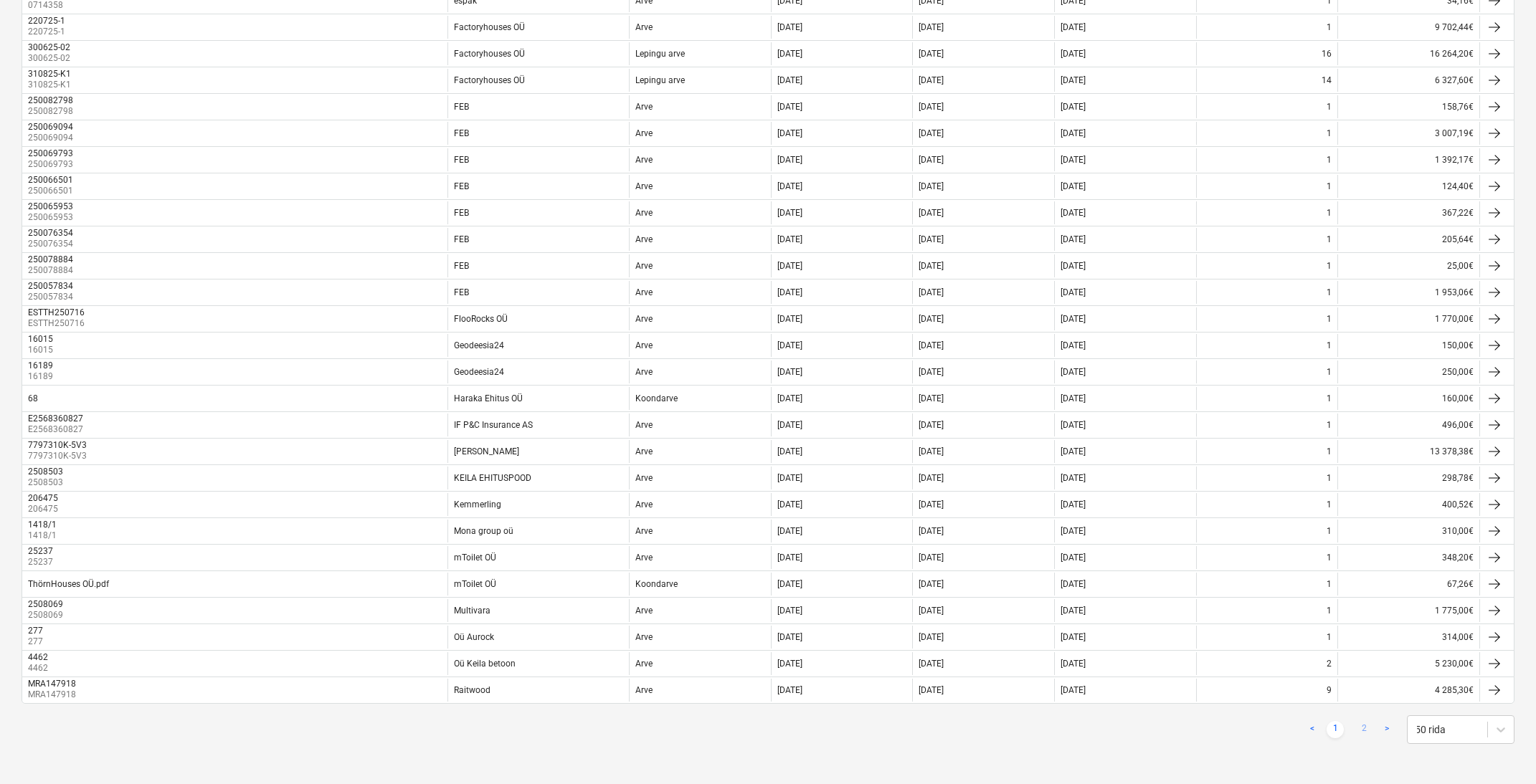
click at [1363, 731] on link "2" at bounding box center [1364, 729] width 17 height 17
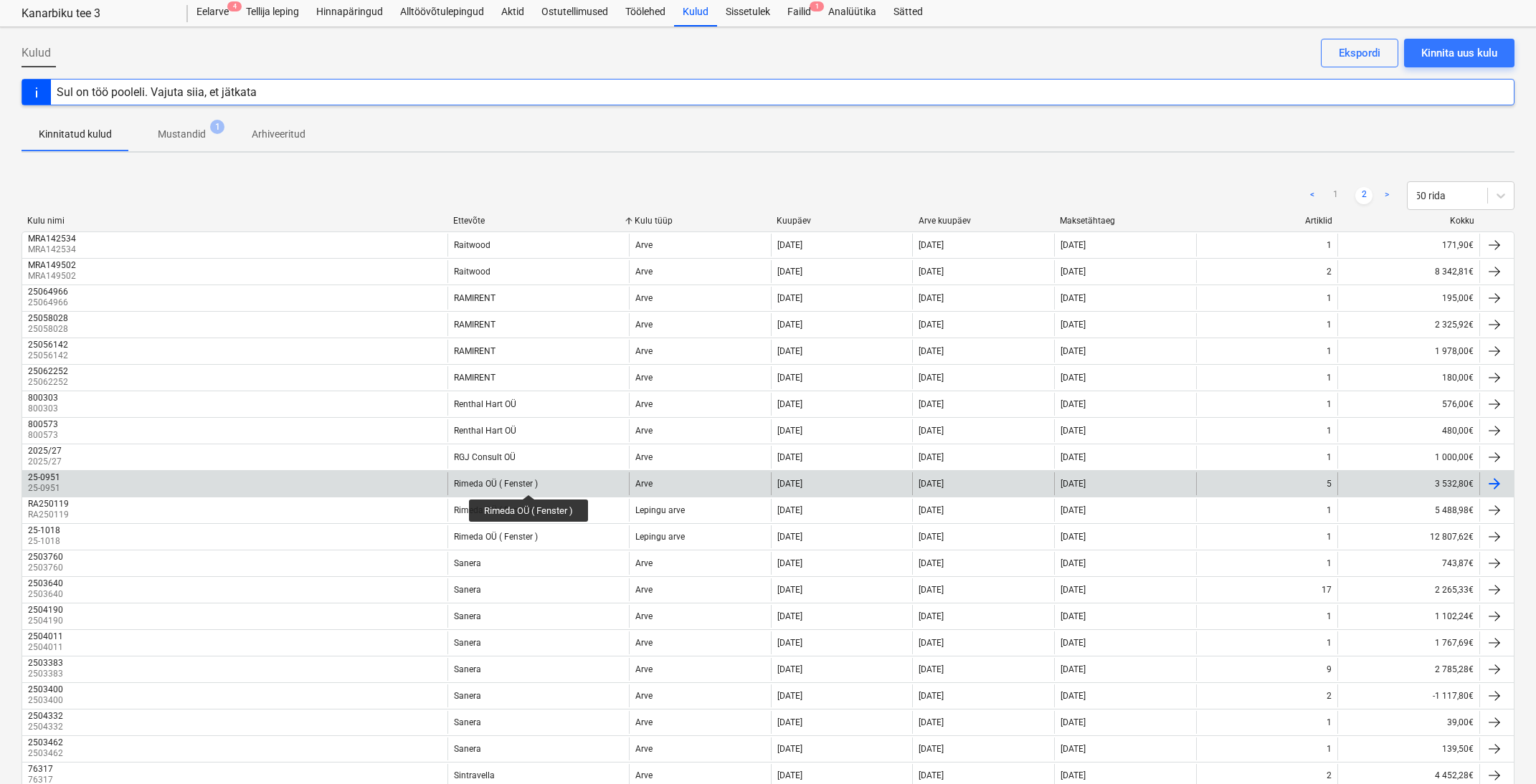
scroll to position [38, 0]
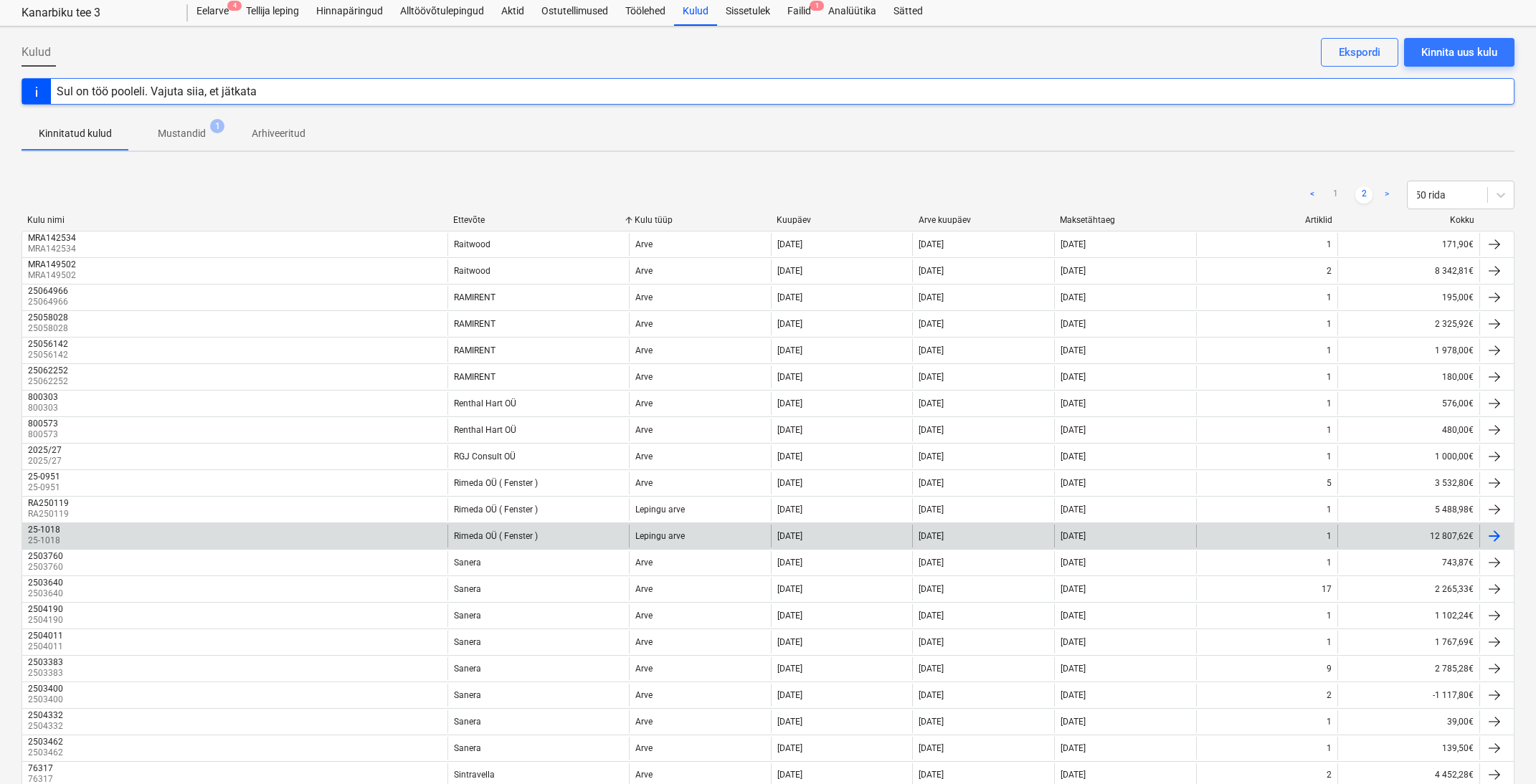
click at [509, 527] on div "Rimeda OÜ ( Fenster )" at bounding box center [538, 536] width 181 height 23
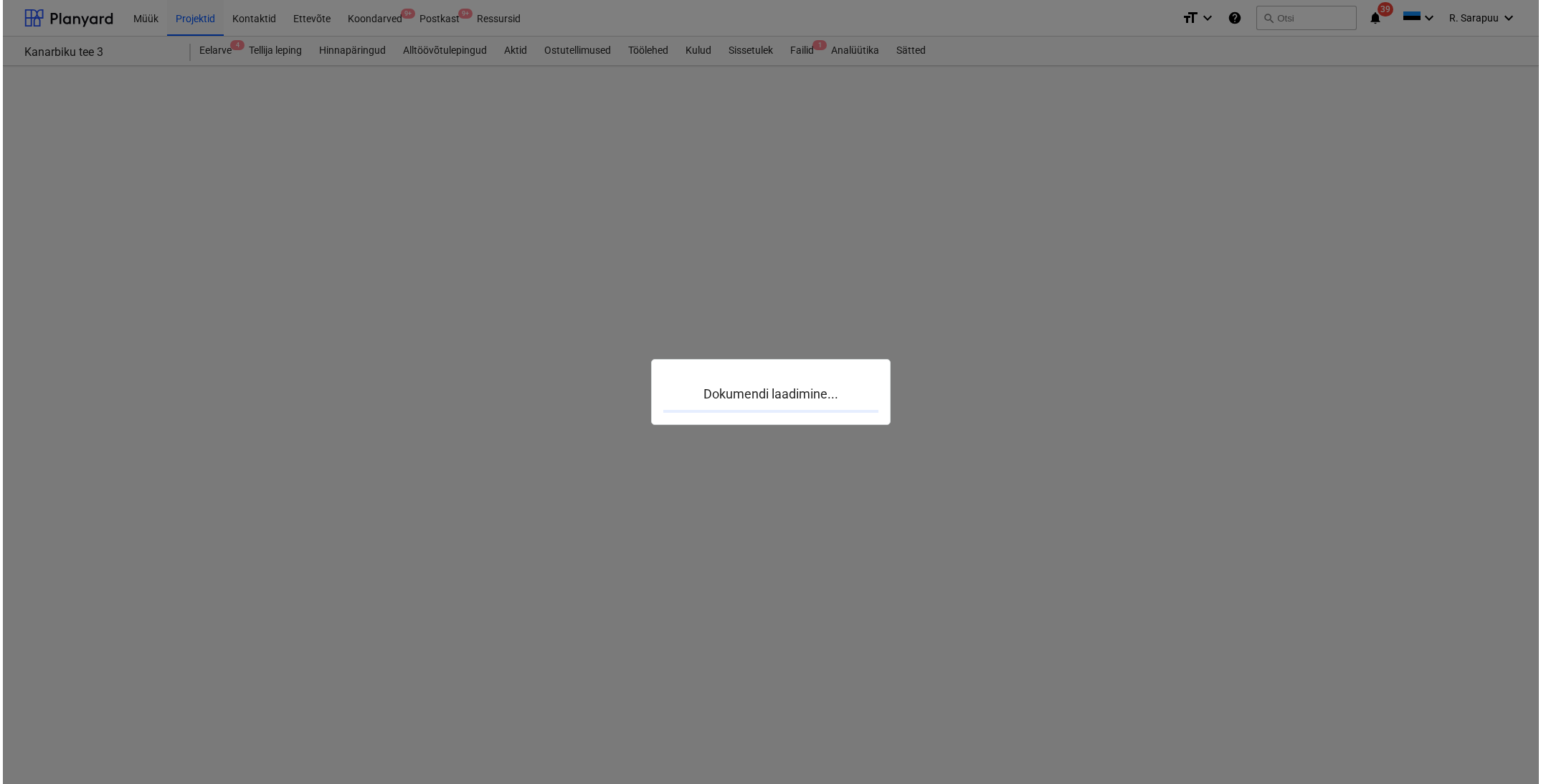
scroll to position [39, 2]
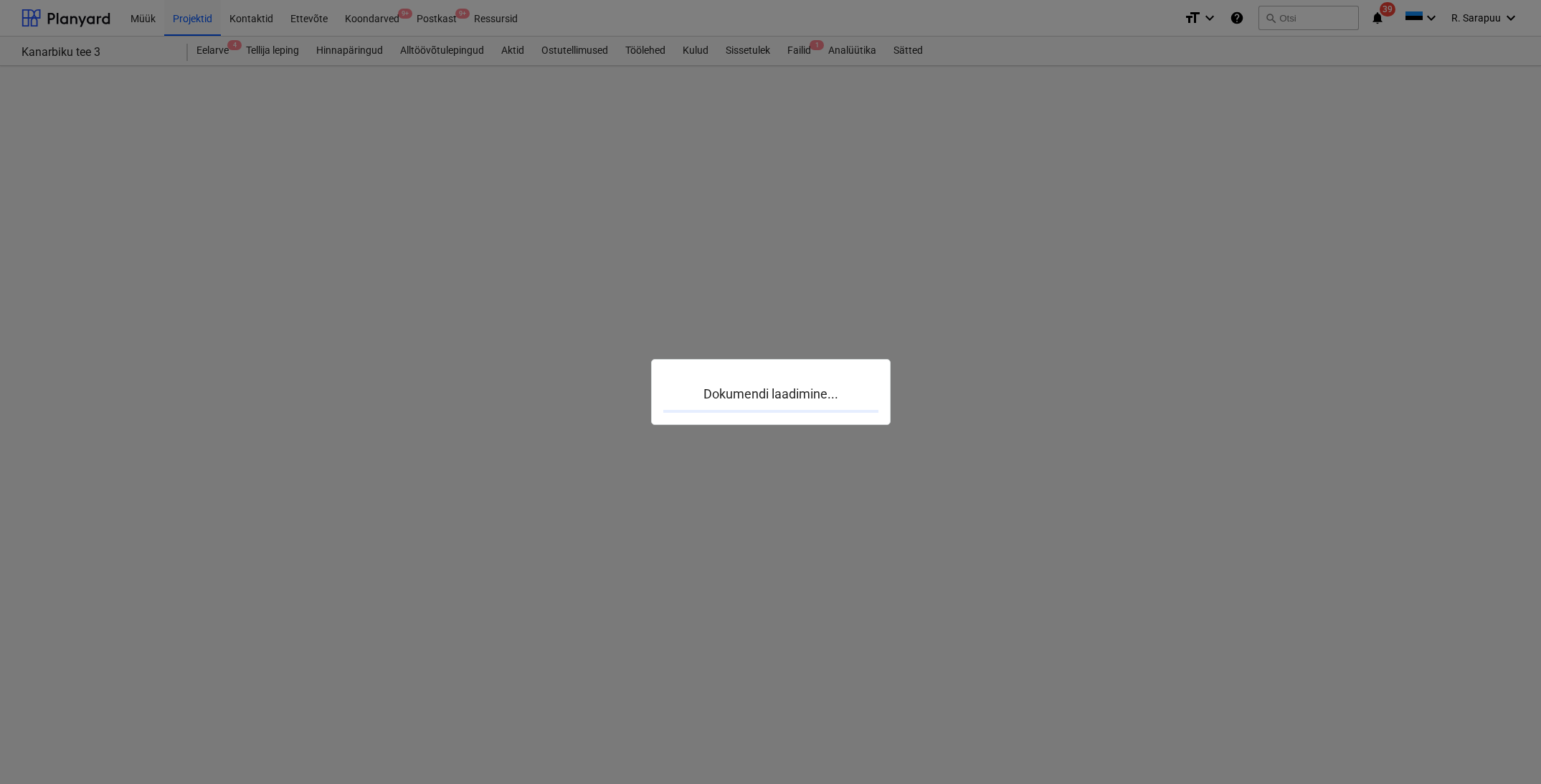
scroll to position [39, 0]
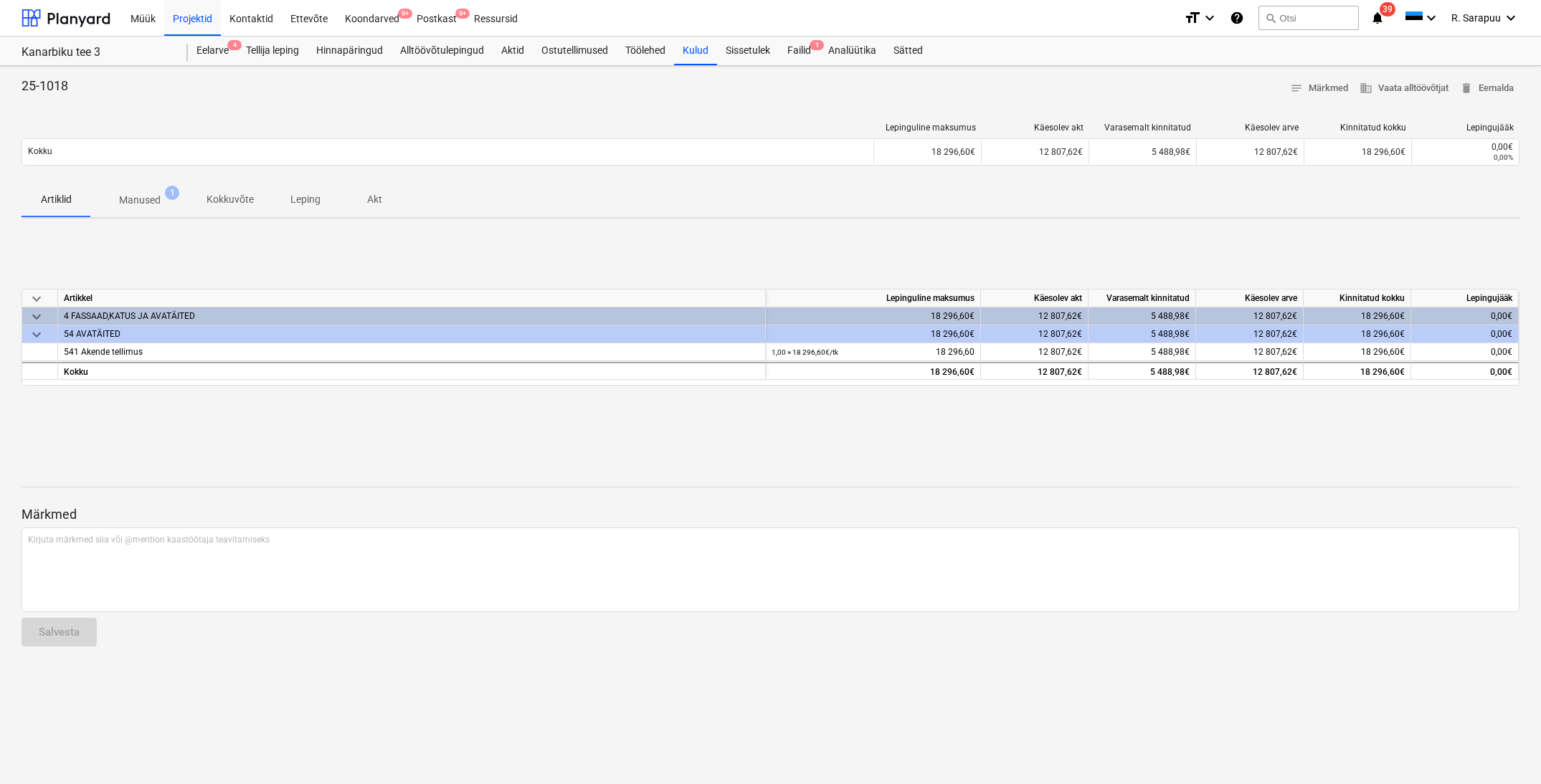
click at [124, 187] on span "Manused 1" at bounding box center [140, 200] width 99 height 26
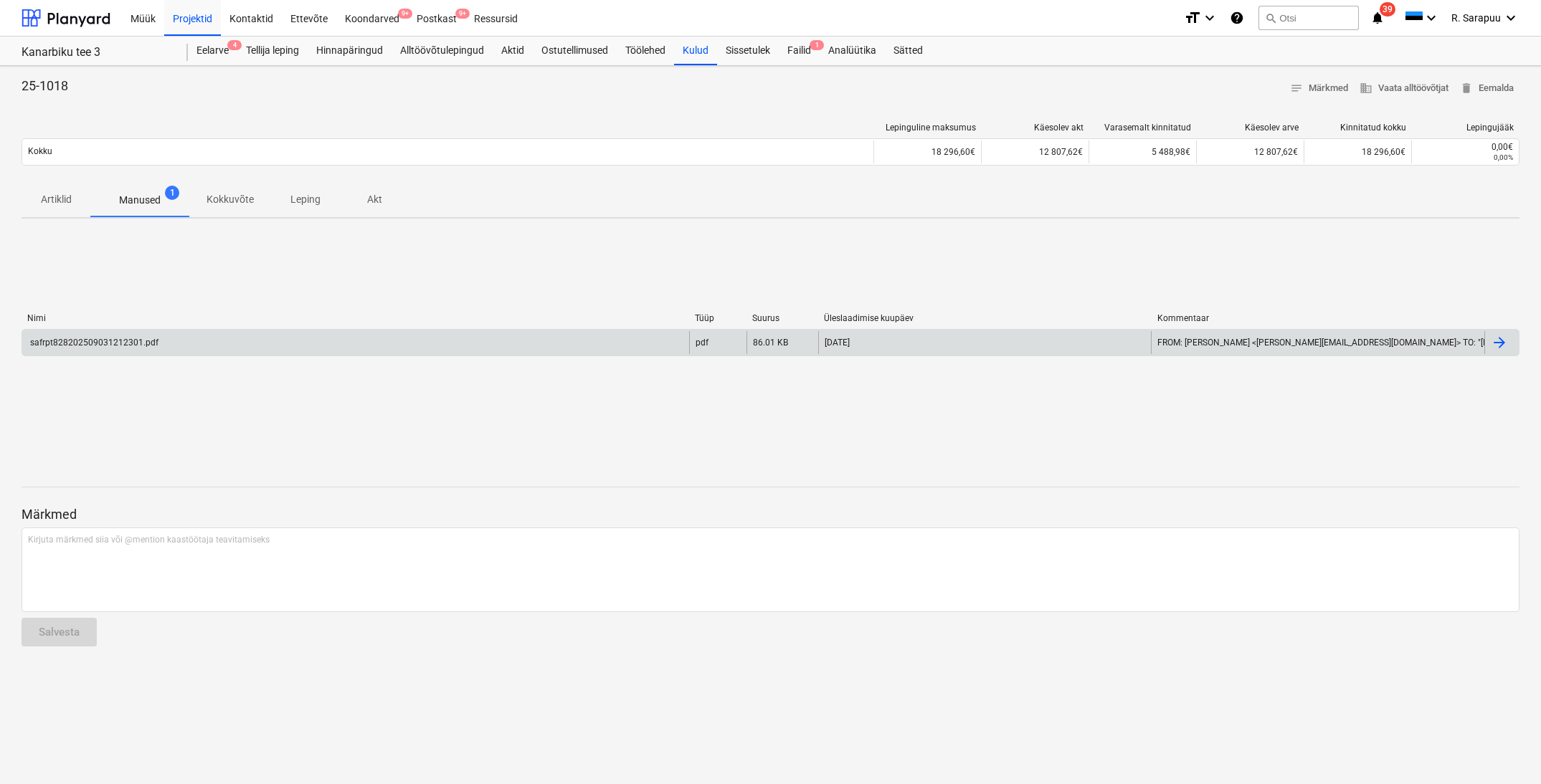
click at [100, 337] on div "safrpt828202509031212301.pdf" at bounding box center [93, 342] width 131 height 10
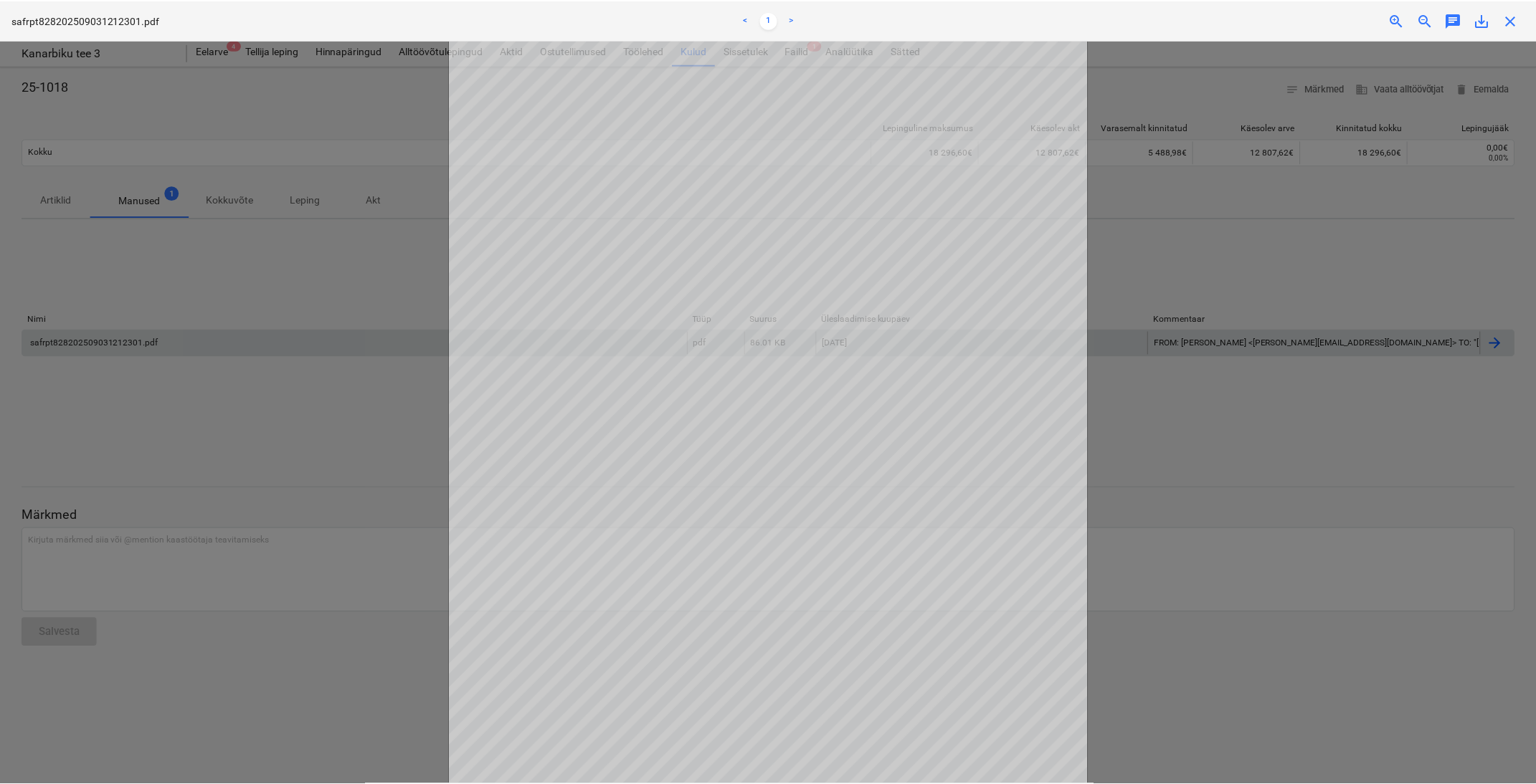
scroll to position [3, 0]
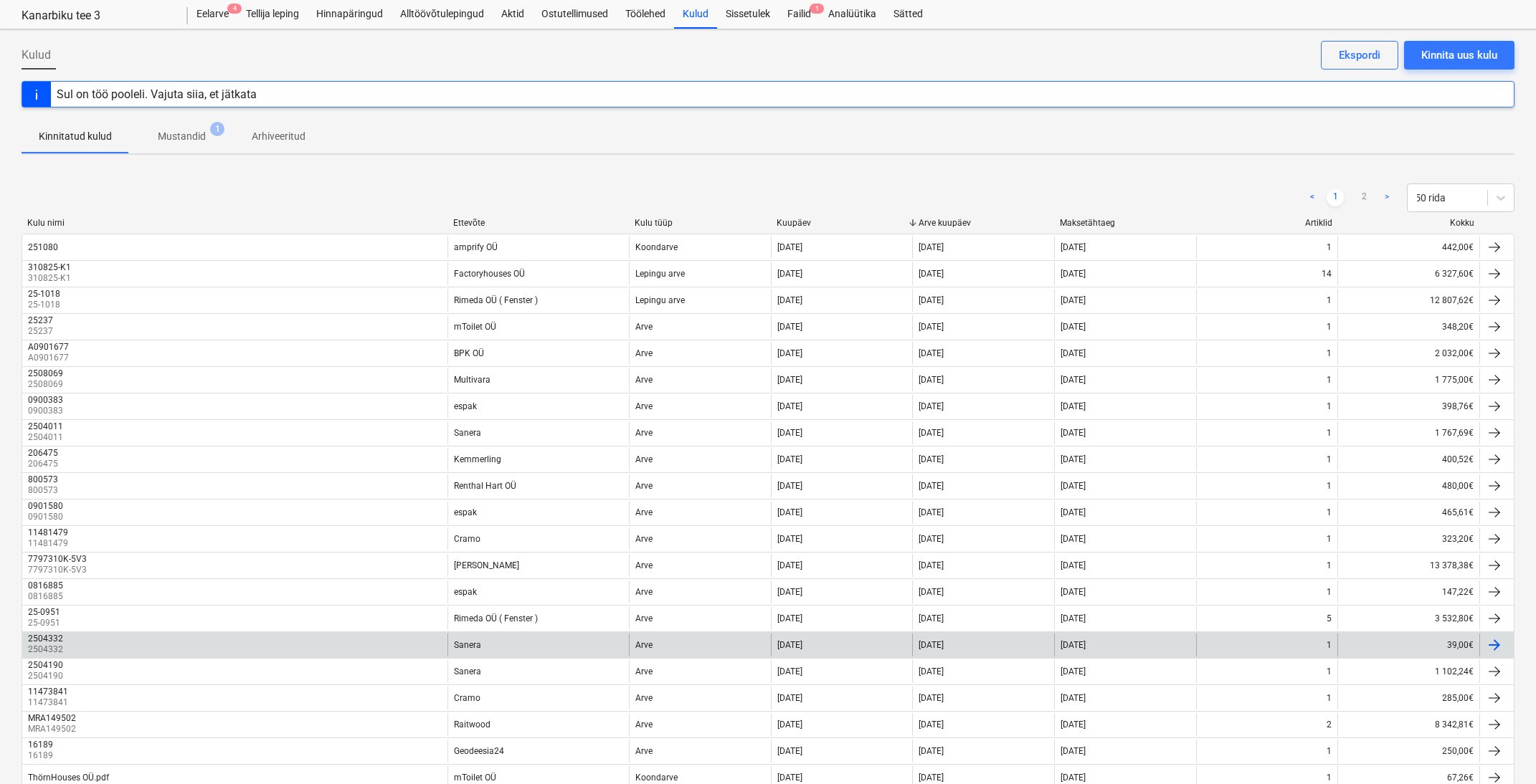
scroll to position [38, 0]
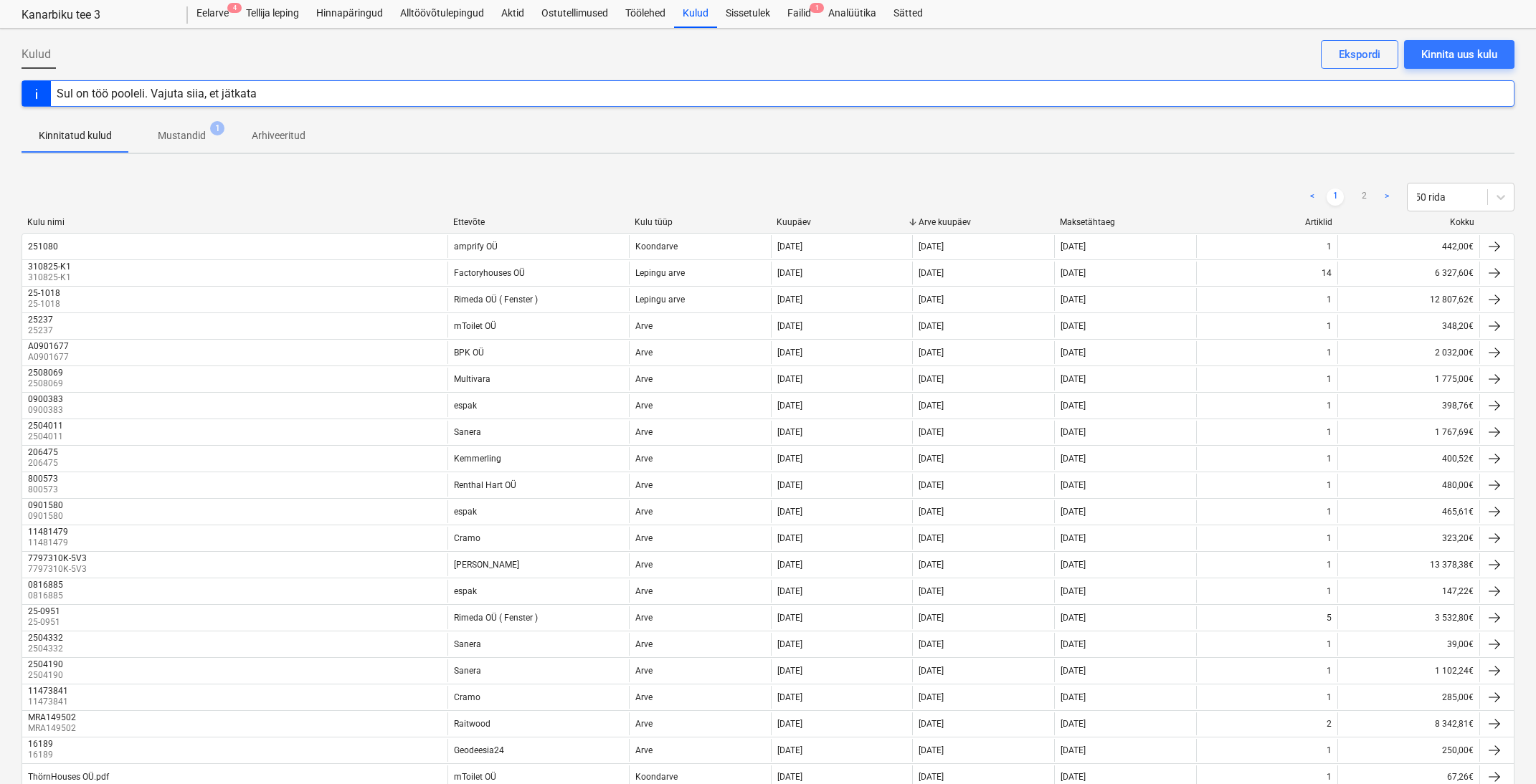
click at [472, 216] on div "< 1 2 > 50 rida" at bounding box center [768, 197] width 1493 height 40
click at [472, 220] on div "Ettevõte" at bounding box center [538, 222] width 170 height 10
click at [1360, 200] on link "2" at bounding box center [1364, 196] width 17 height 17
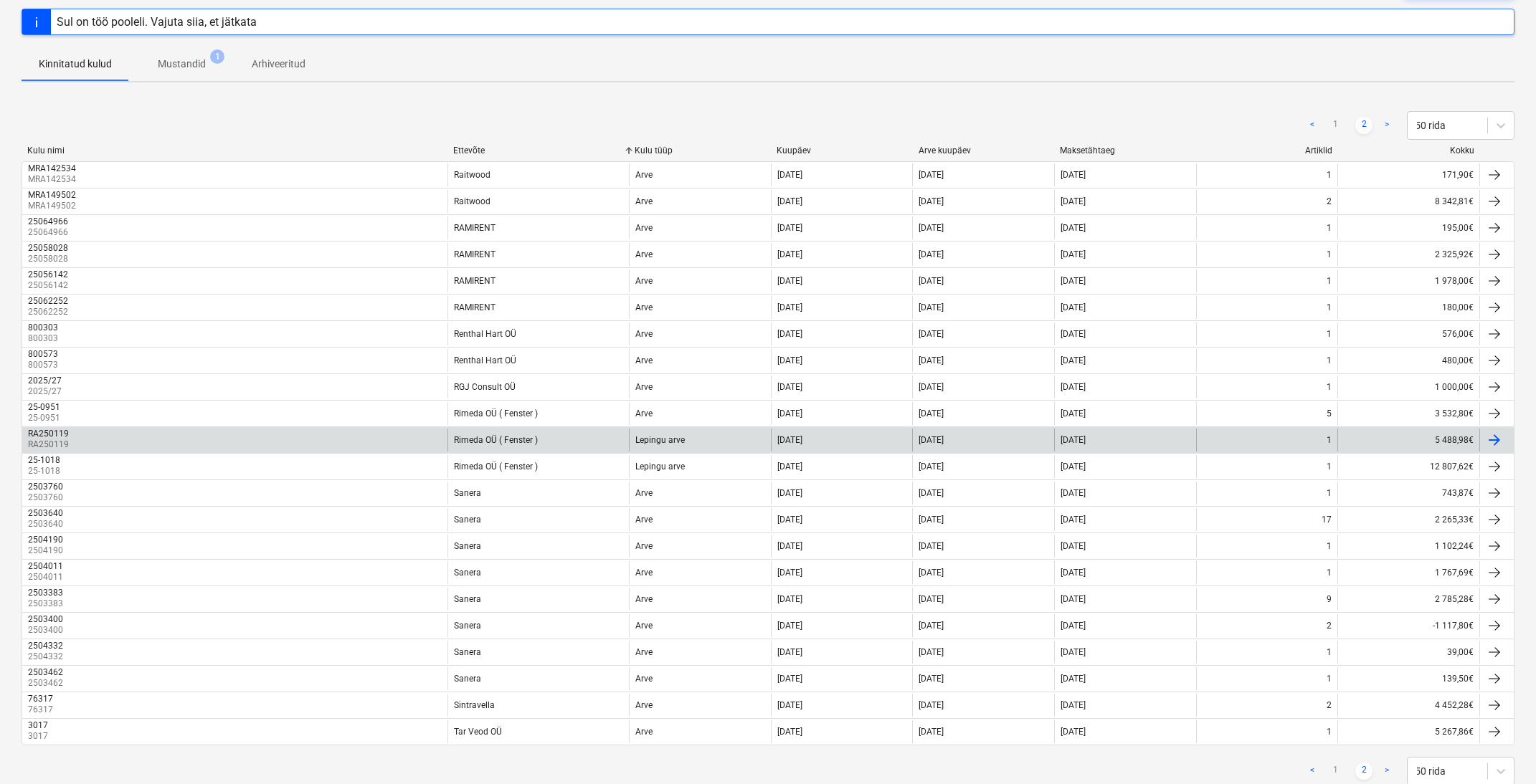
scroll to position [114, 0]
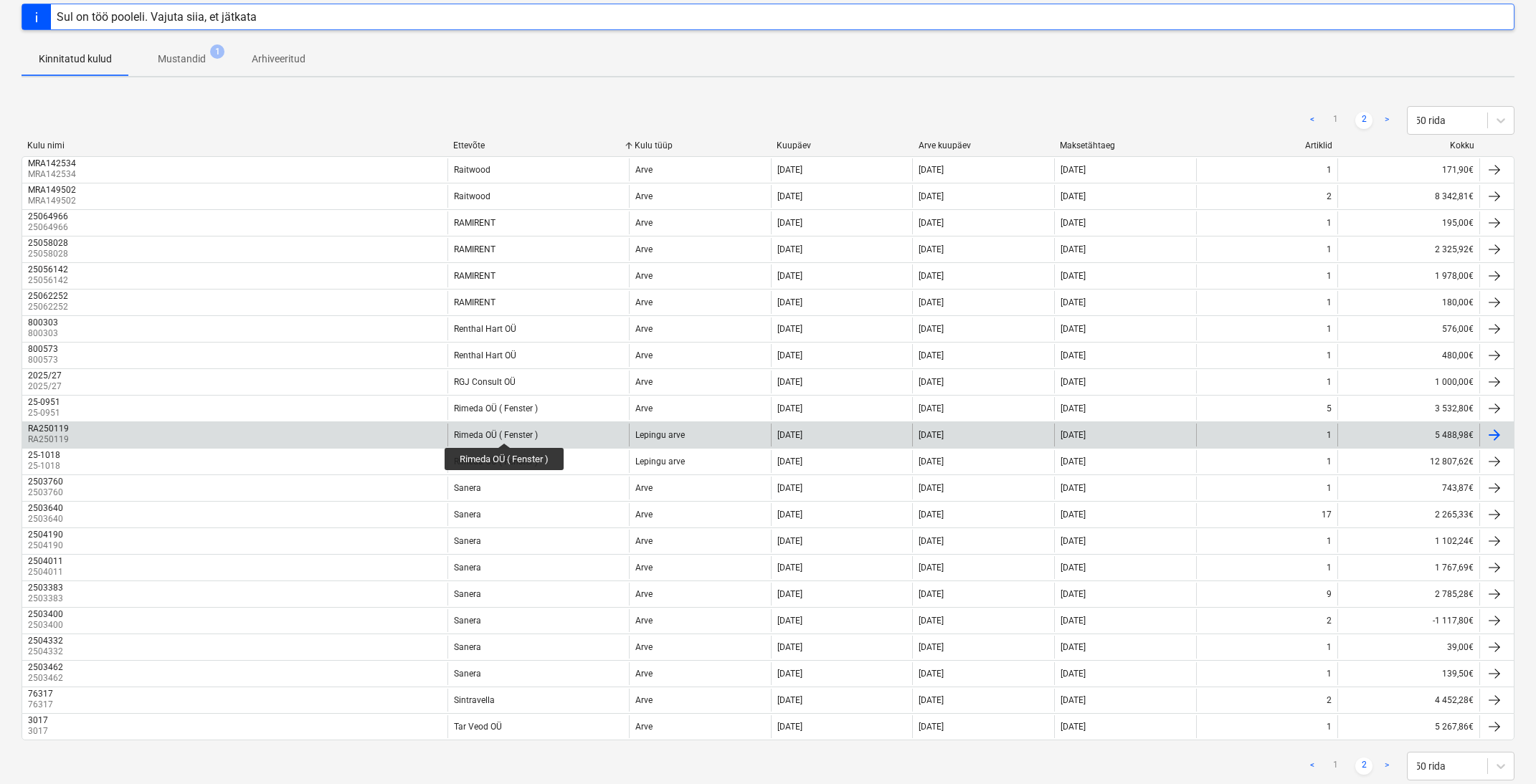
click at [505, 430] on div "Rimeda OÜ ( Fenster )" at bounding box center [496, 435] width 84 height 10
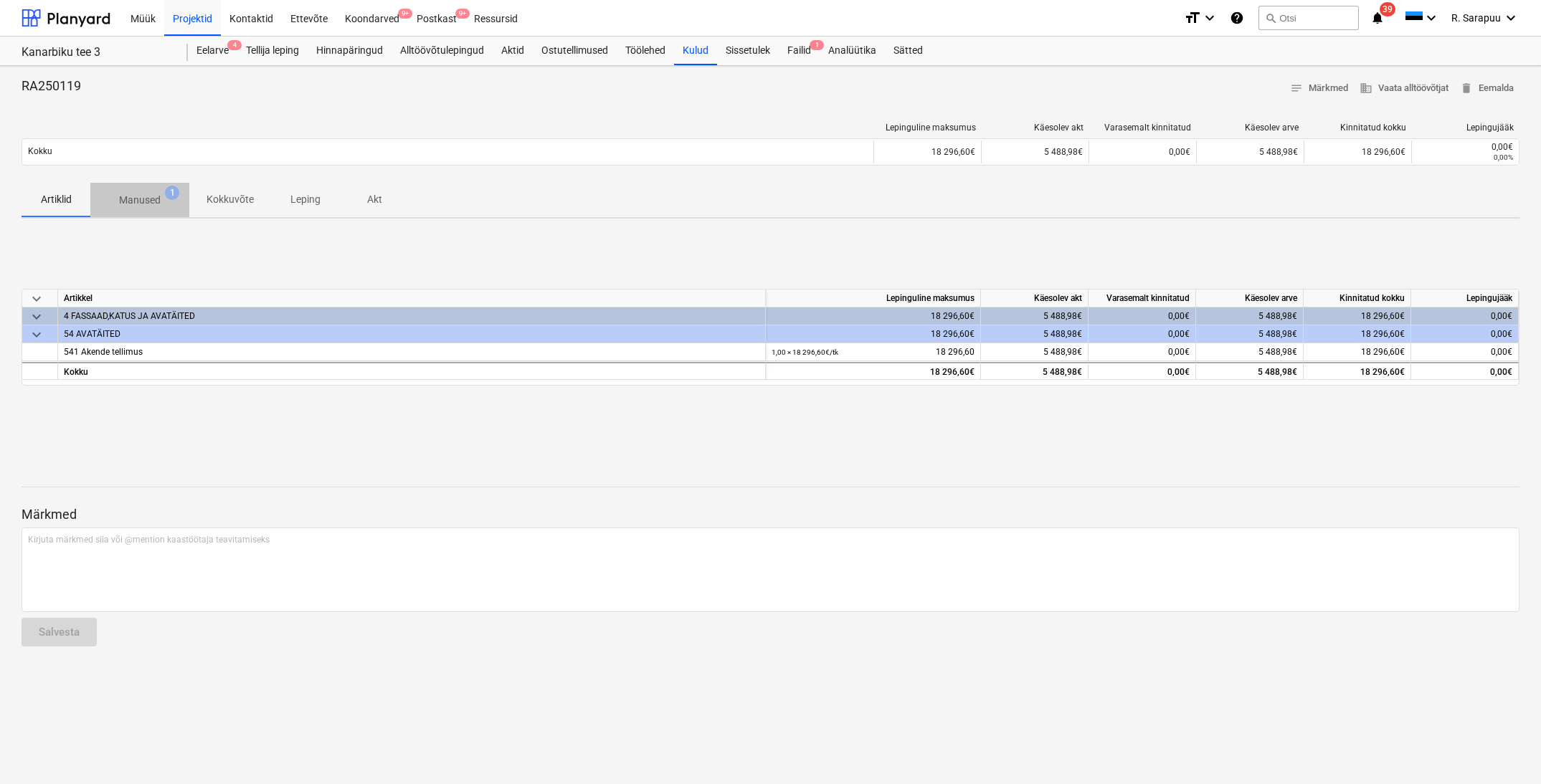
click at [166, 209] on span "Manused 1" at bounding box center [140, 200] width 99 height 26
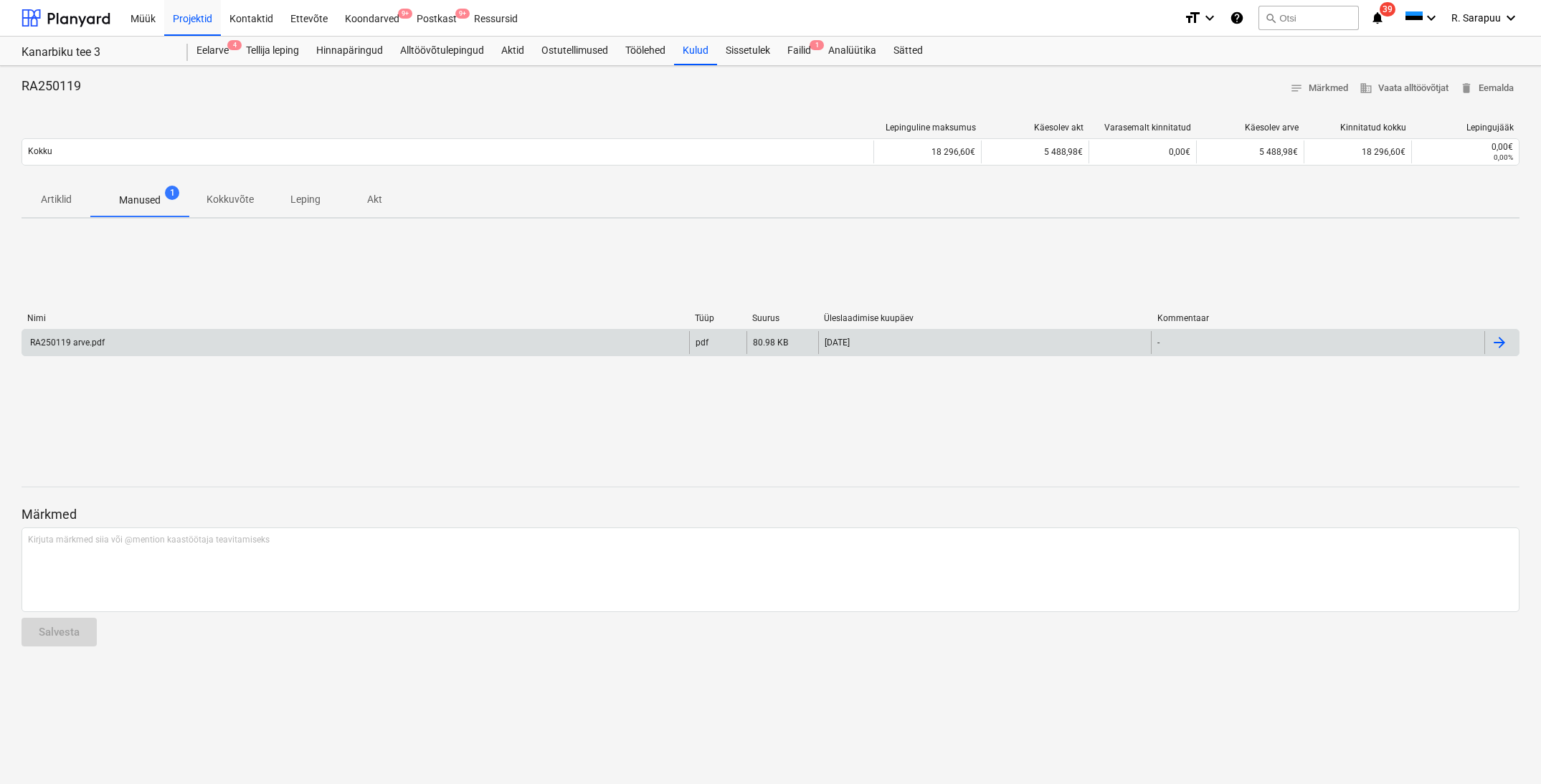
click at [109, 342] on div "RA250119 arve.pdf" at bounding box center [356, 342] width 667 height 23
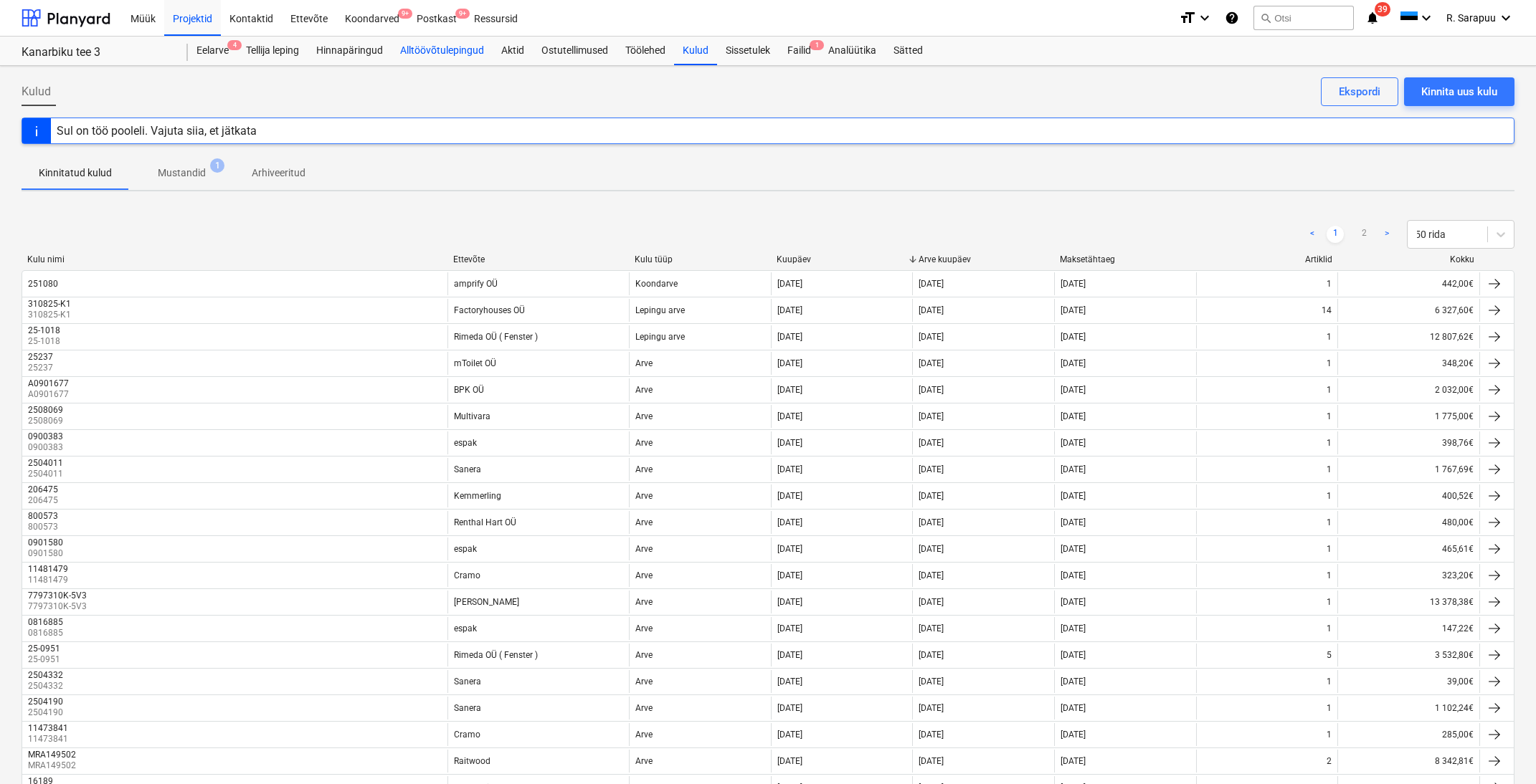
click at [418, 51] on div "Alltöövõtulepingud" at bounding box center [442, 51] width 101 height 29
click at [1364, 235] on link "2" at bounding box center [1364, 234] width 17 height 17
click at [444, 257] on div at bounding box center [448, 259] width 26 height 10
click at [457, 258] on div at bounding box center [448, 259] width 26 height 10
click at [470, 258] on div "Ettevõte" at bounding box center [538, 259] width 170 height 10
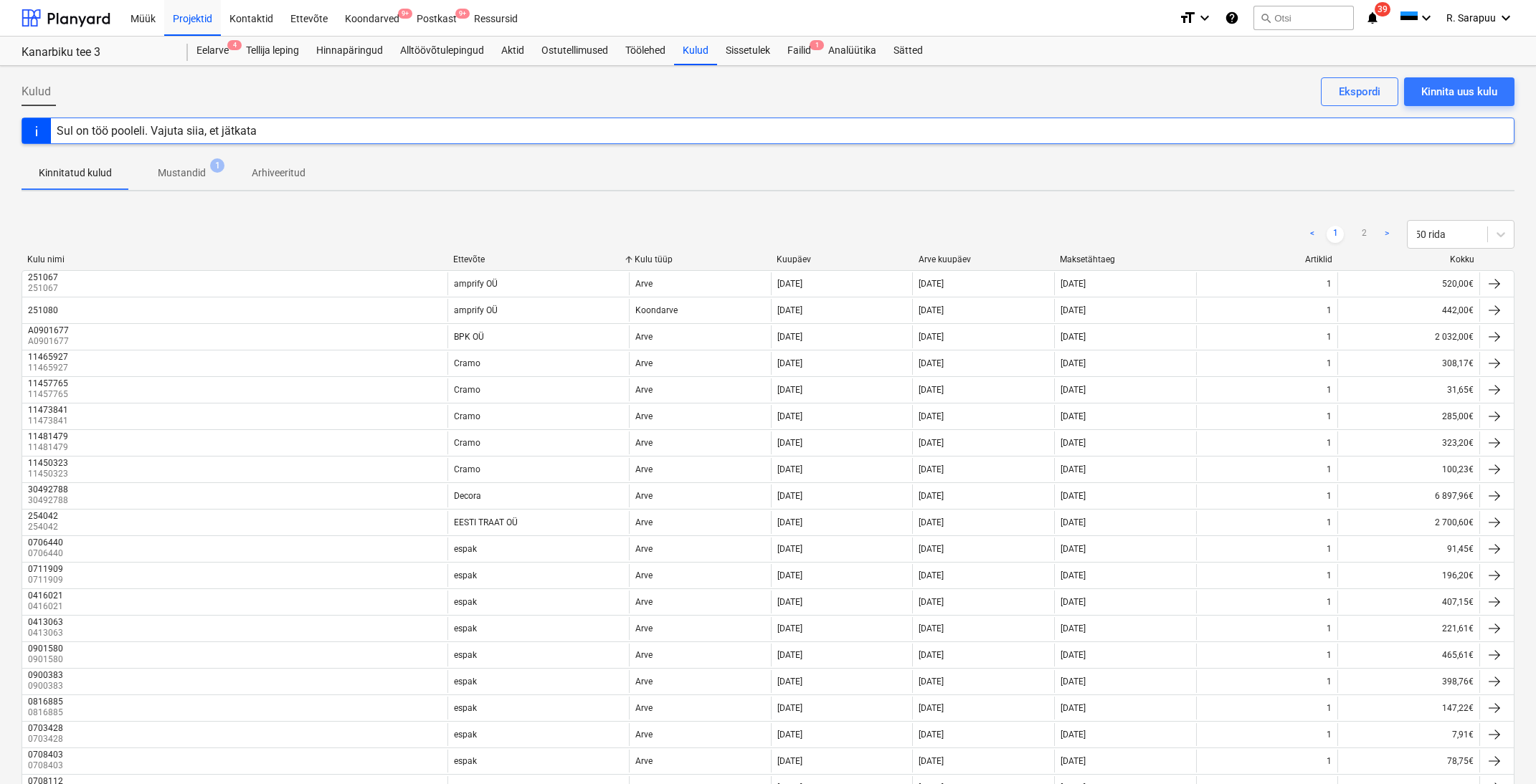
scroll to position [7, 0]
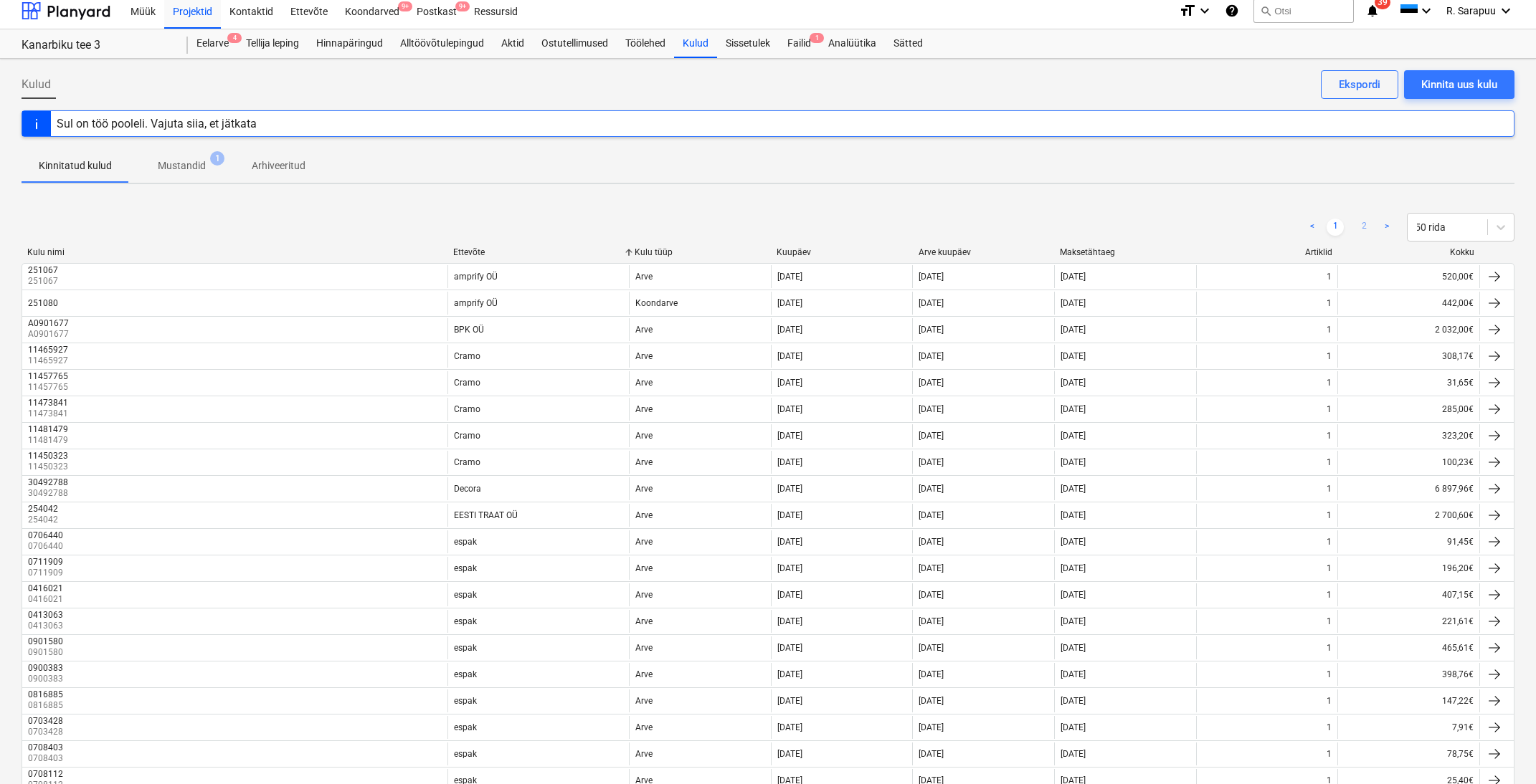
click at [1360, 230] on link "2" at bounding box center [1364, 227] width 17 height 17
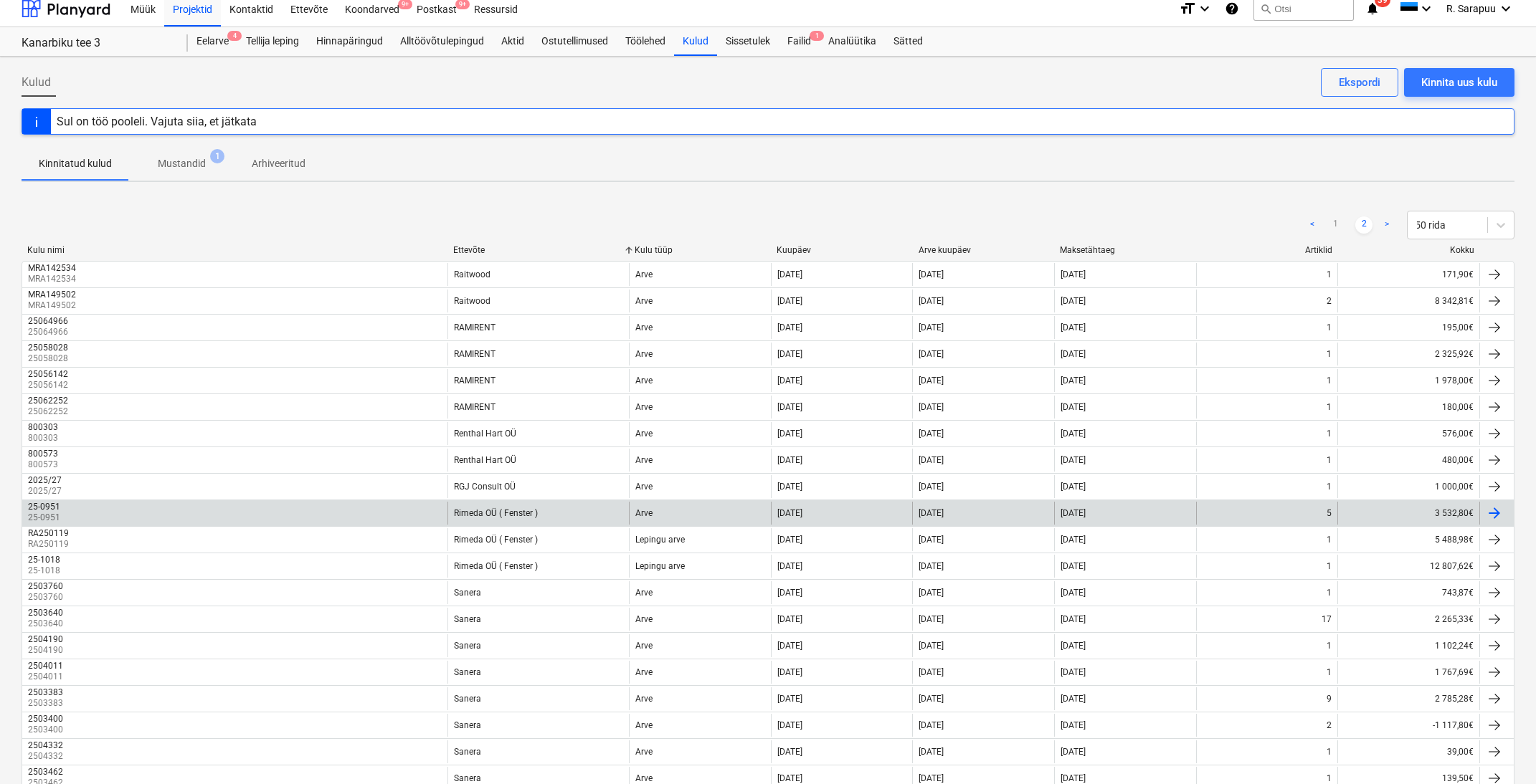
scroll to position [10, 0]
click at [505, 512] on div "Rimeda OÜ ( Fenster )" at bounding box center [496, 511] width 84 height 10
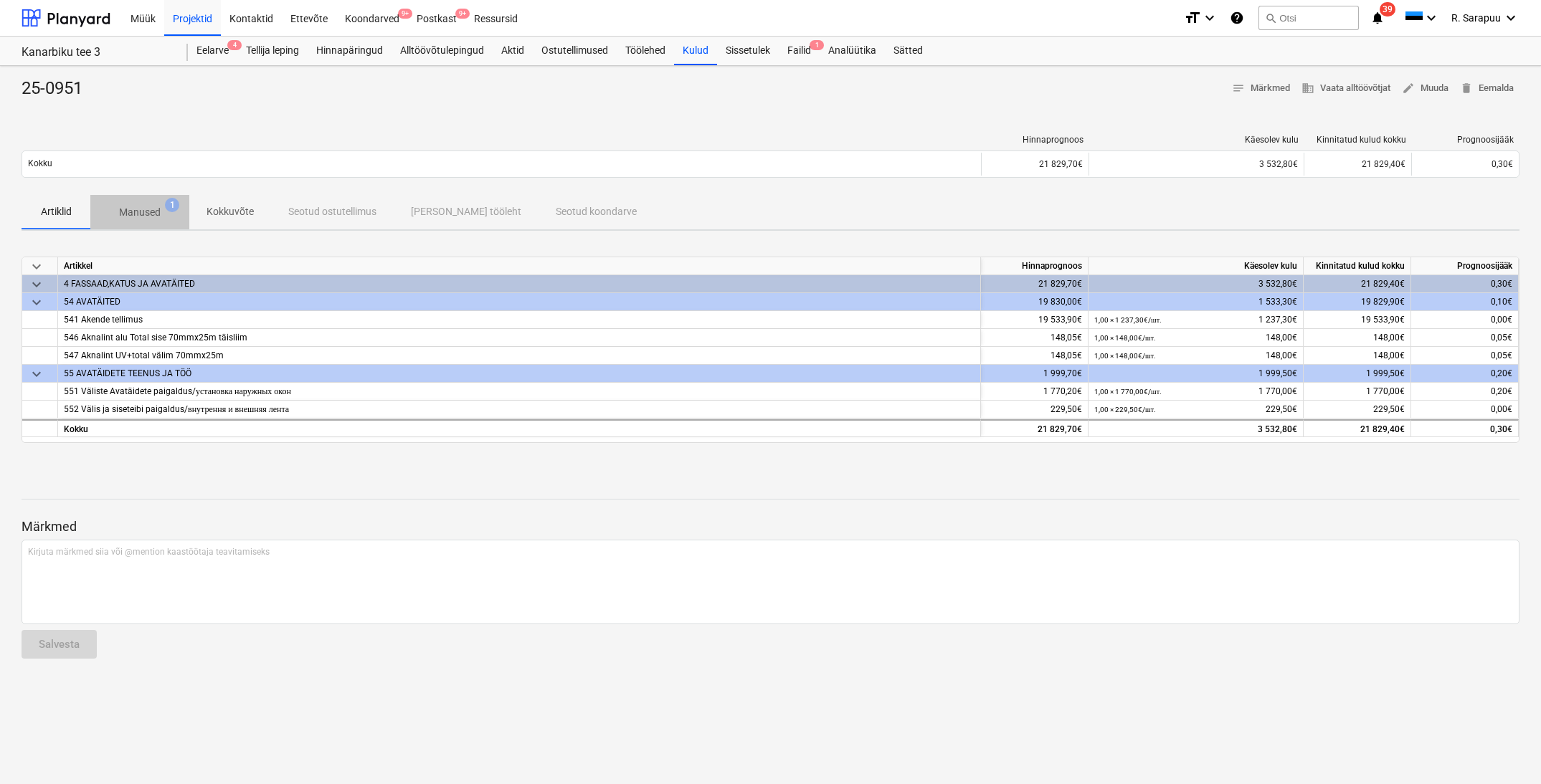
click at [156, 216] on p "Manused" at bounding box center [140, 212] width 42 height 15
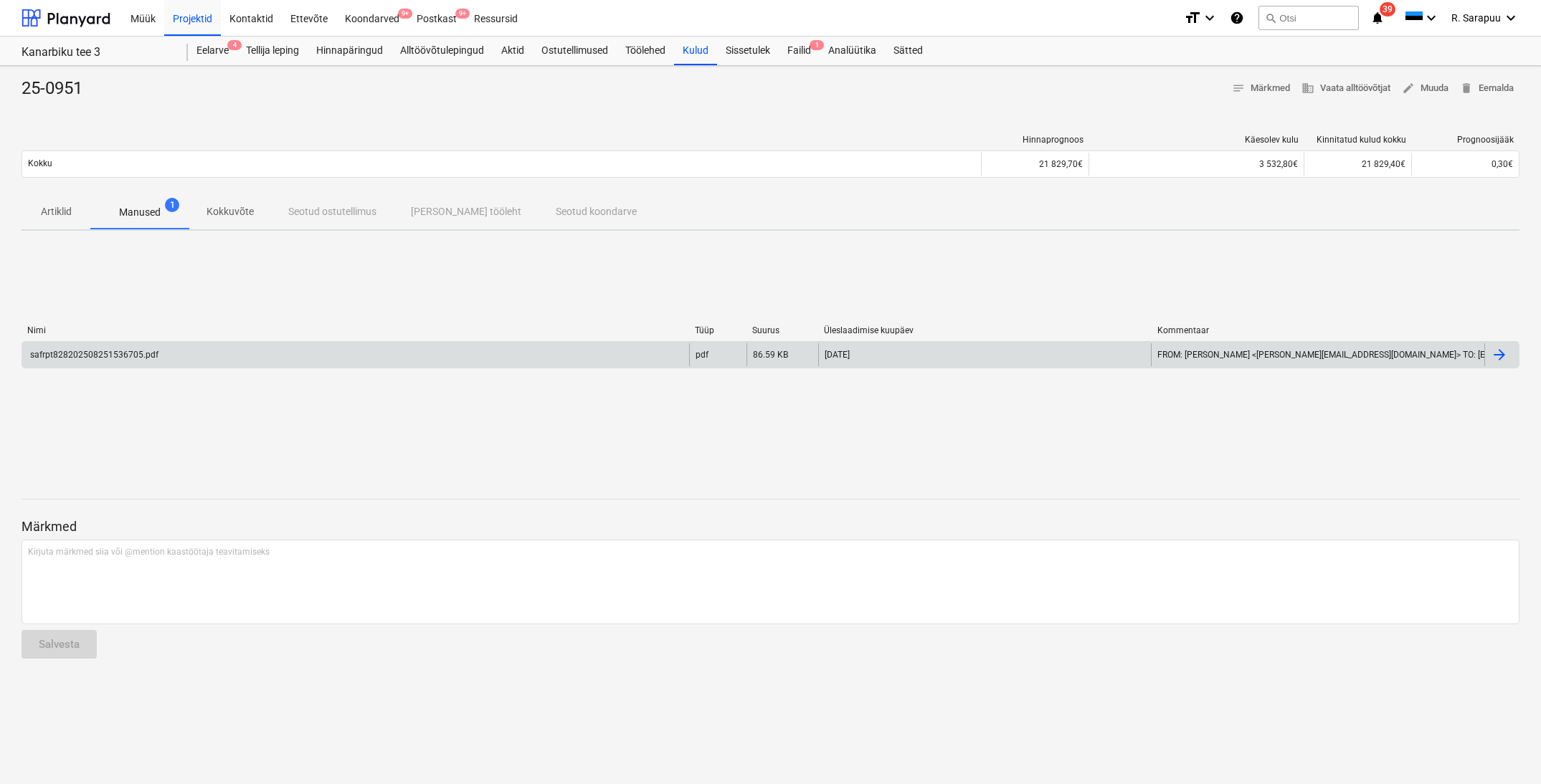
click at [139, 346] on div "safrpt828202508251536705.pdf" at bounding box center [356, 354] width 667 height 23
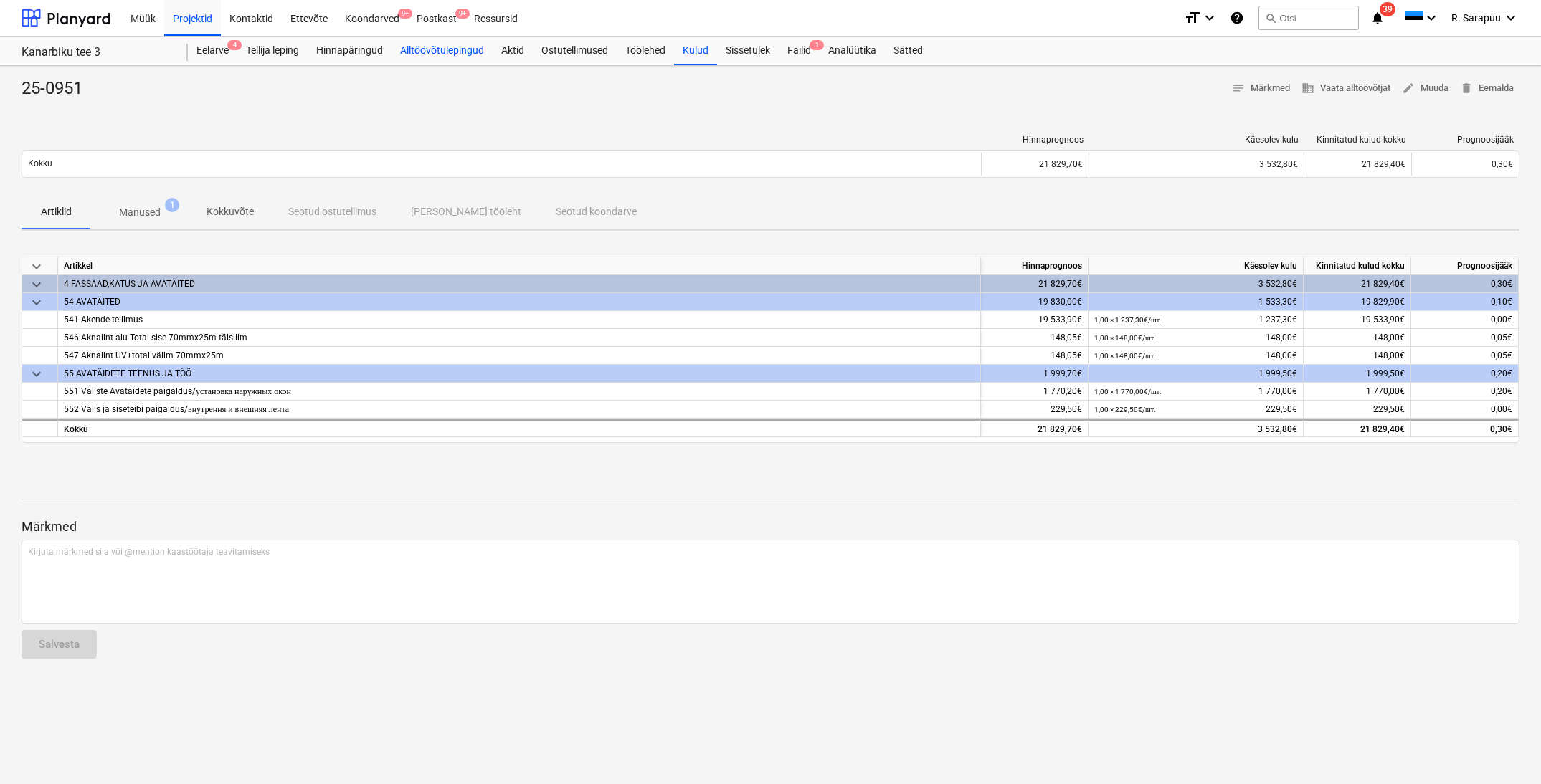
click at [419, 53] on div "Alltöövõtulepingud" at bounding box center [442, 51] width 101 height 29
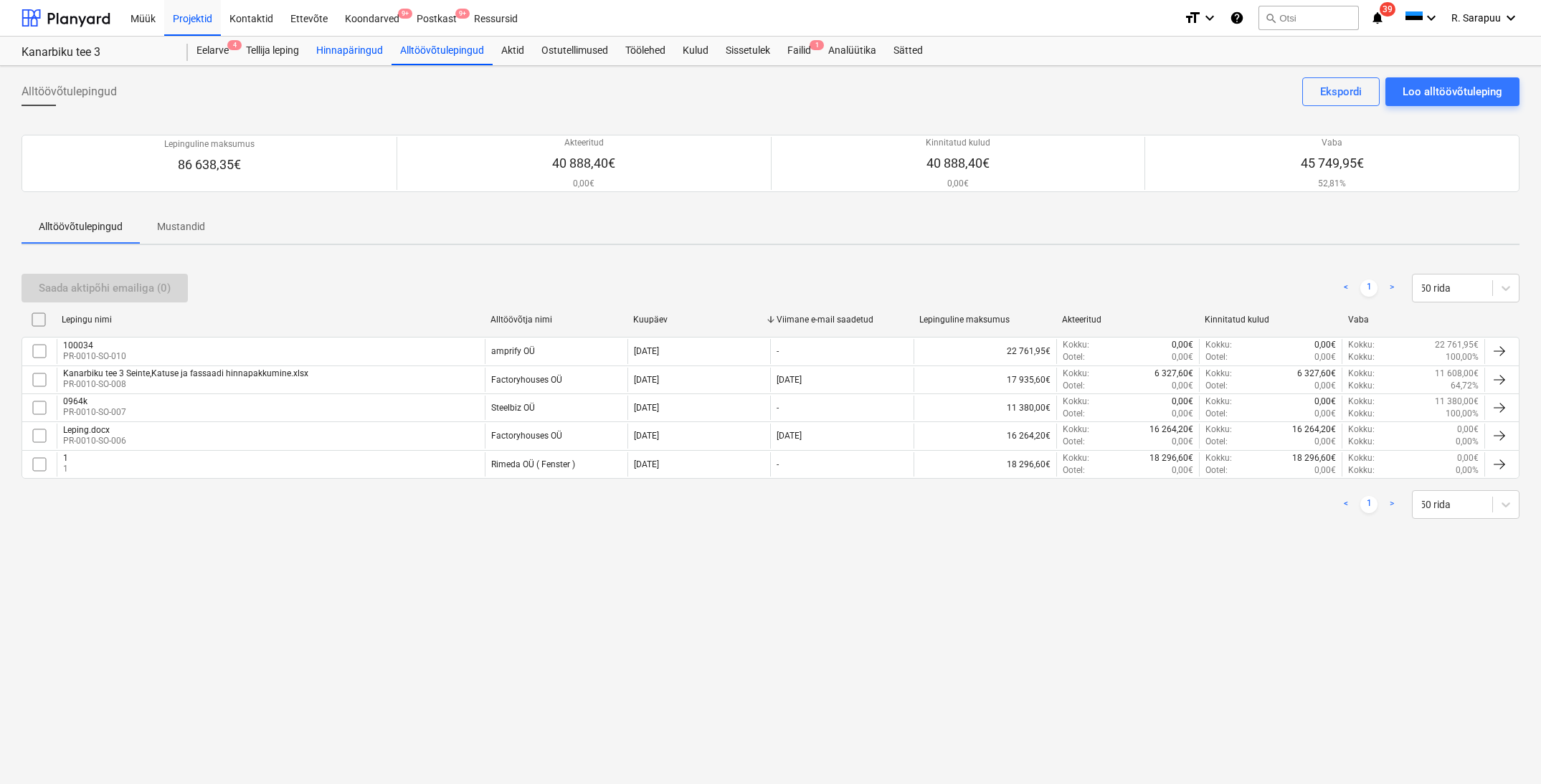
click at [354, 55] on div "Hinnapäringud" at bounding box center [350, 51] width 84 height 29
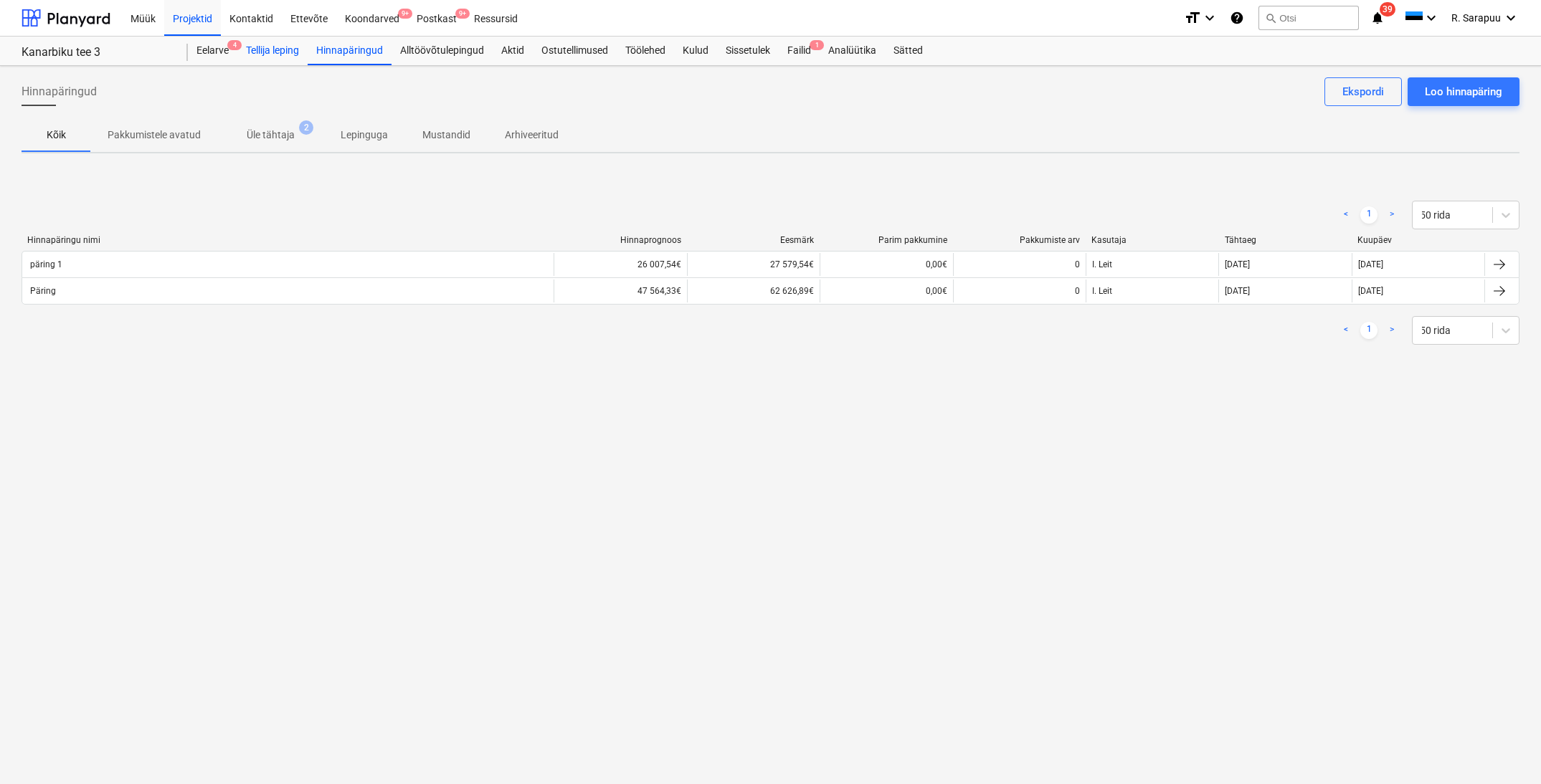
click at [288, 51] on div "Tellija leping" at bounding box center [273, 51] width 71 height 29
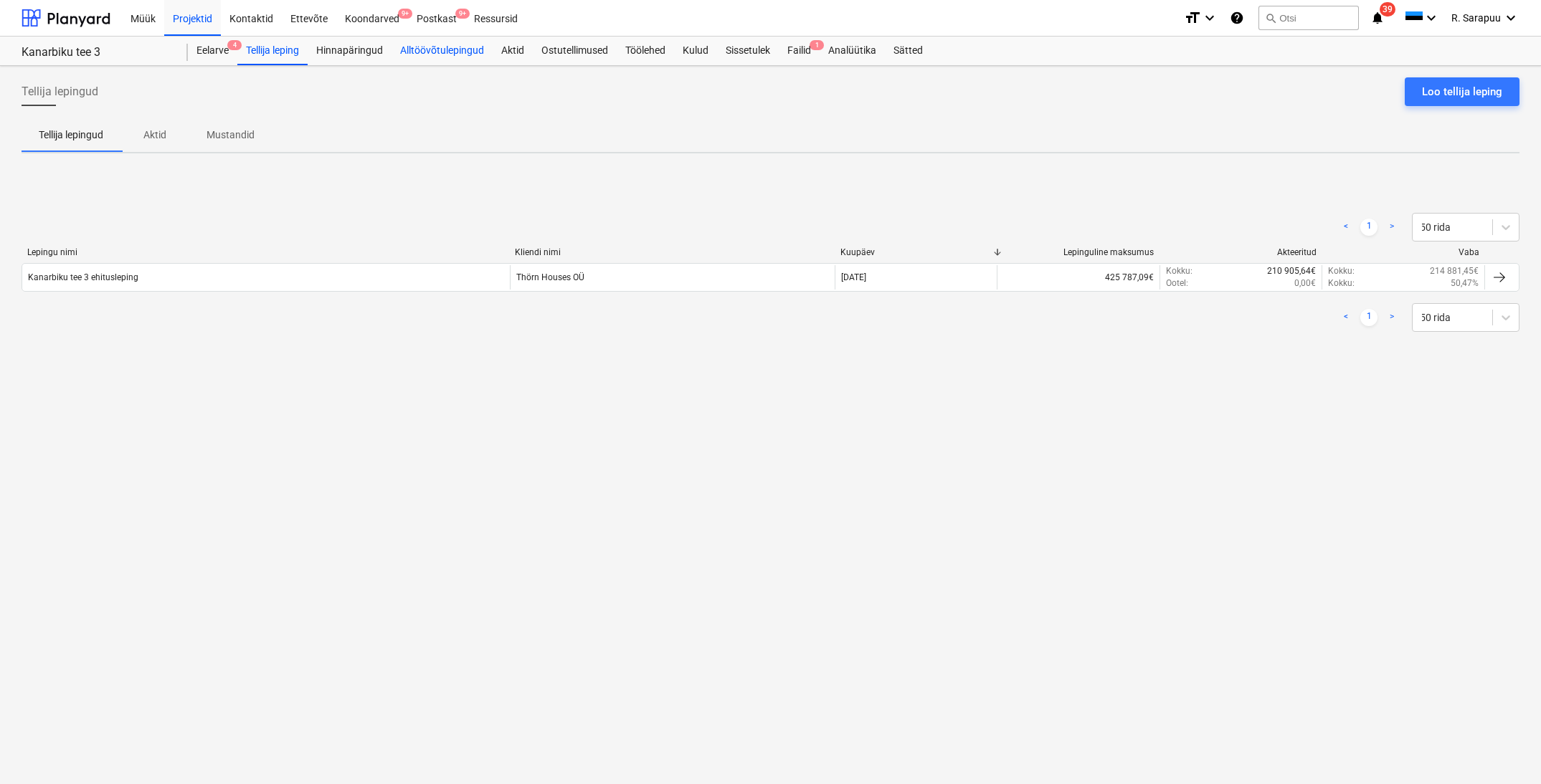
click at [417, 50] on div "Alltöövõtulepingud" at bounding box center [442, 51] width 101 height 29
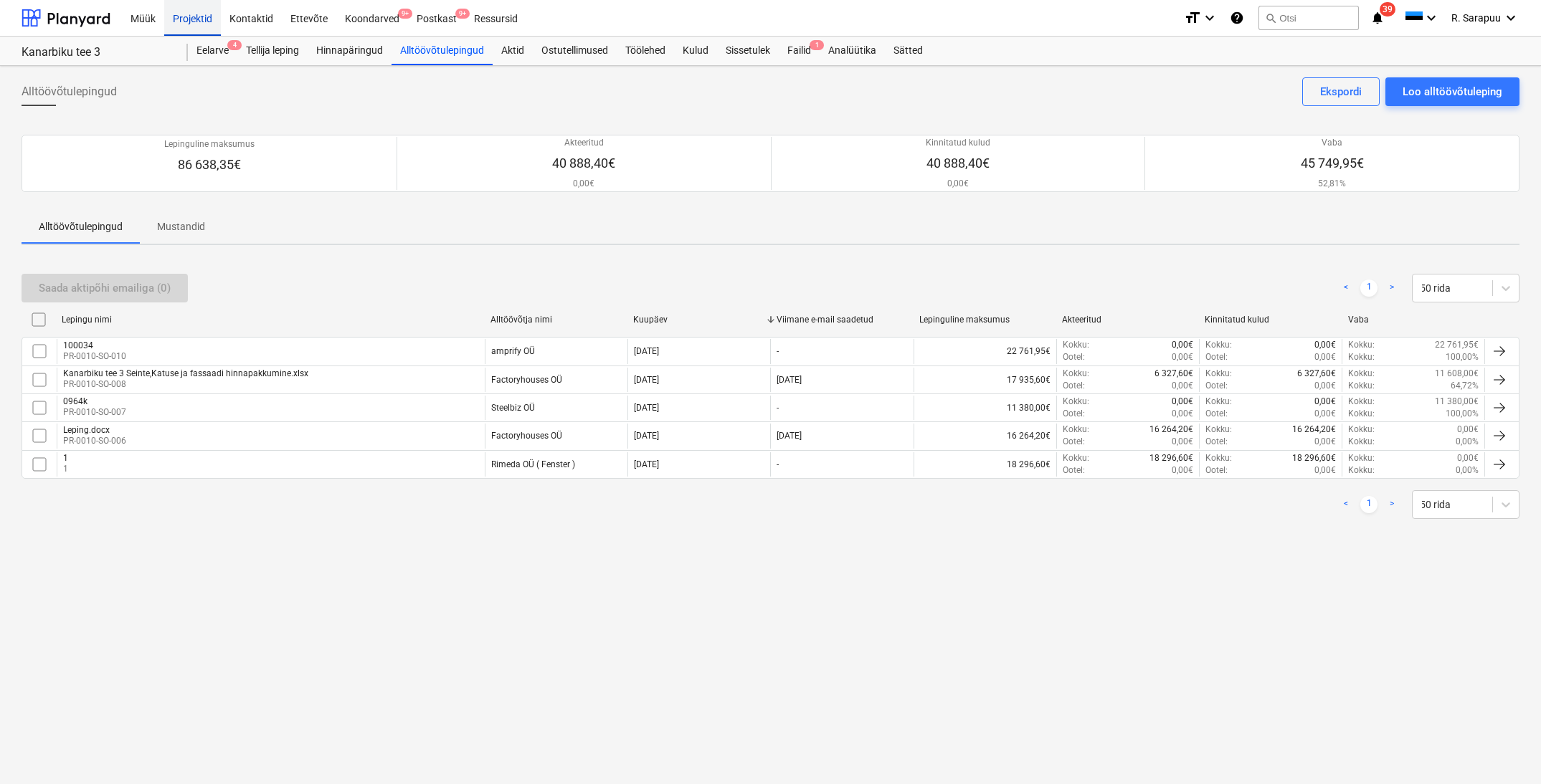
click at [187, 17] on div "Projektid" at bounding box center [192, 18] width 57 height 37
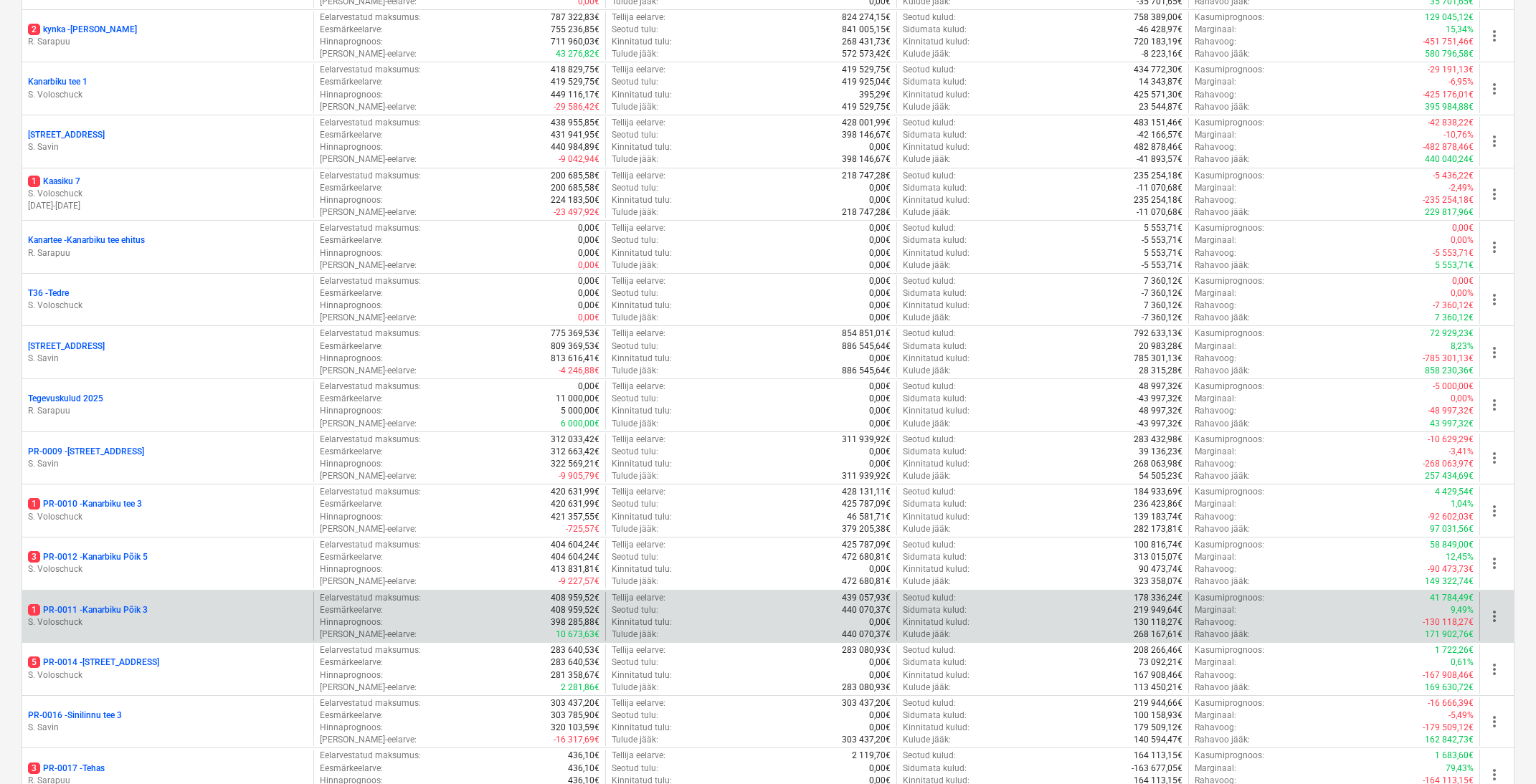
scroll to position [519, 0]
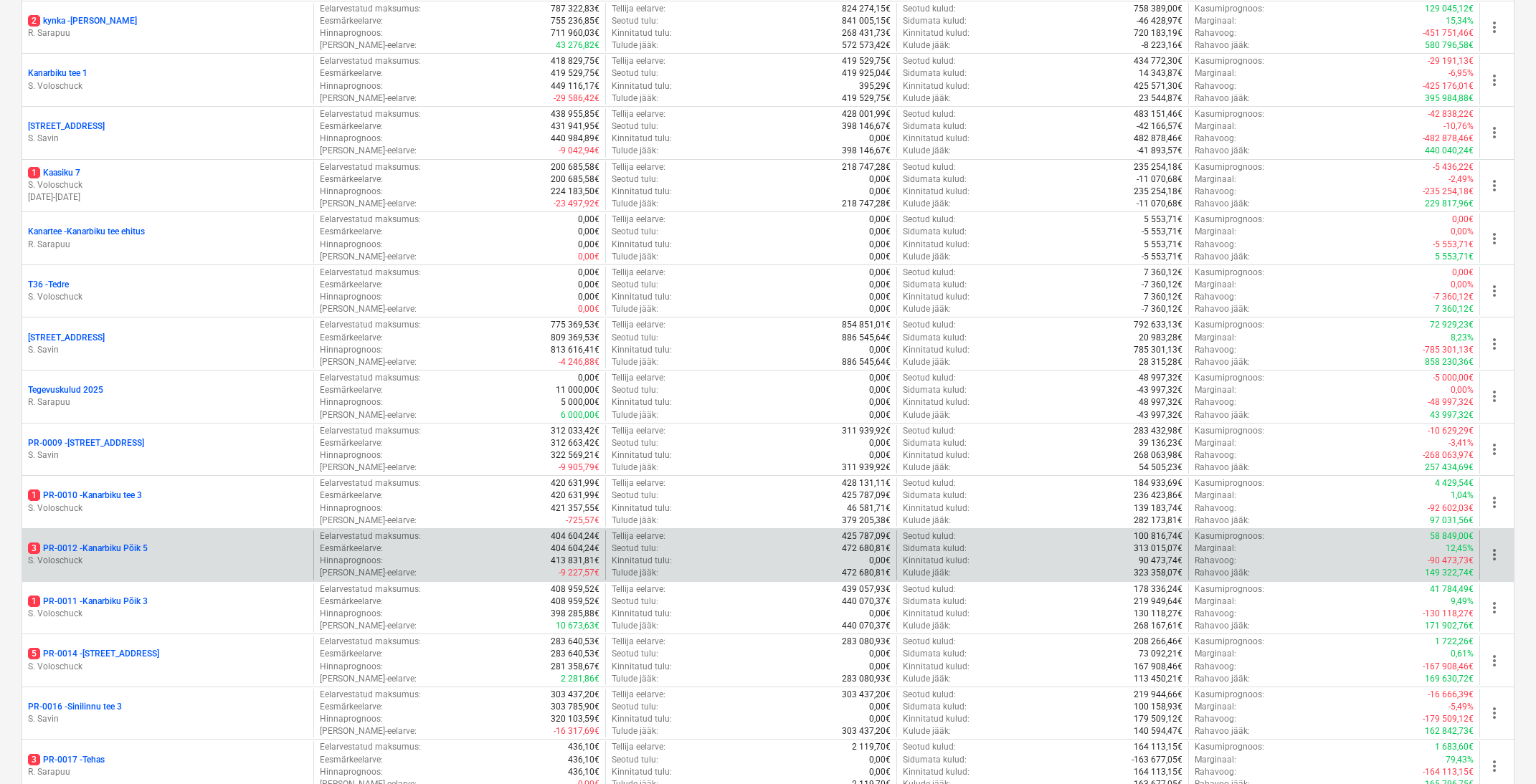
click at [118, 531] on div "3 PR-0012 - Kanarbiku Põik 5 S. Voloschuck" at bounding box center [168, 556] width 291 height 50
click at [111, 543] on p "3 PR-0012 - Kanarbiku Põik 5" at bounding box center [87, 548] width 120 height 12
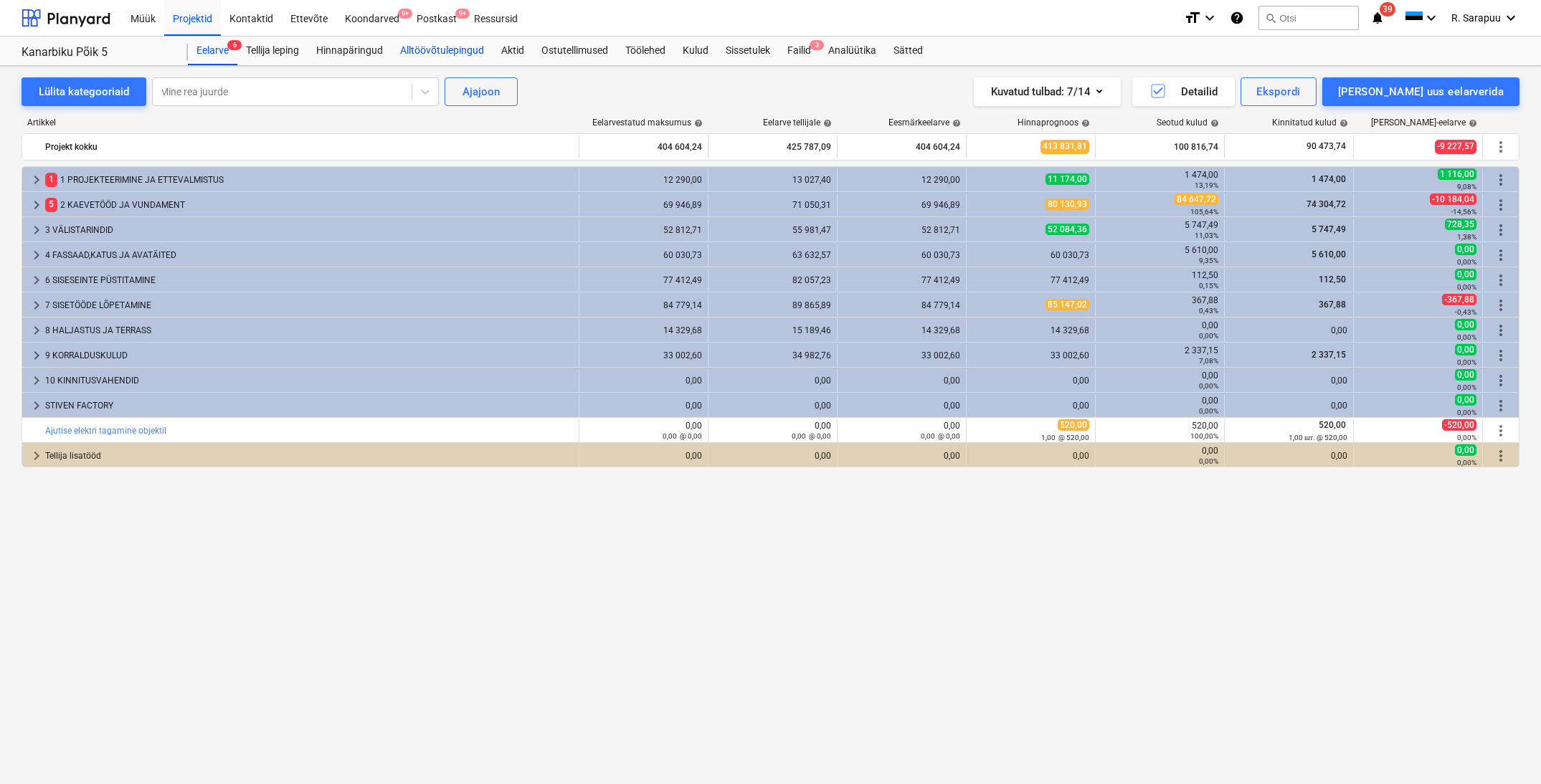
click at [461, 55] on div "Alltöövõtulepingud" at bounding box center [442, 51] width 101 height 29
click at [292, 59] on div "Tellija leping" at bounding box center [273, 51] width 71 height 29
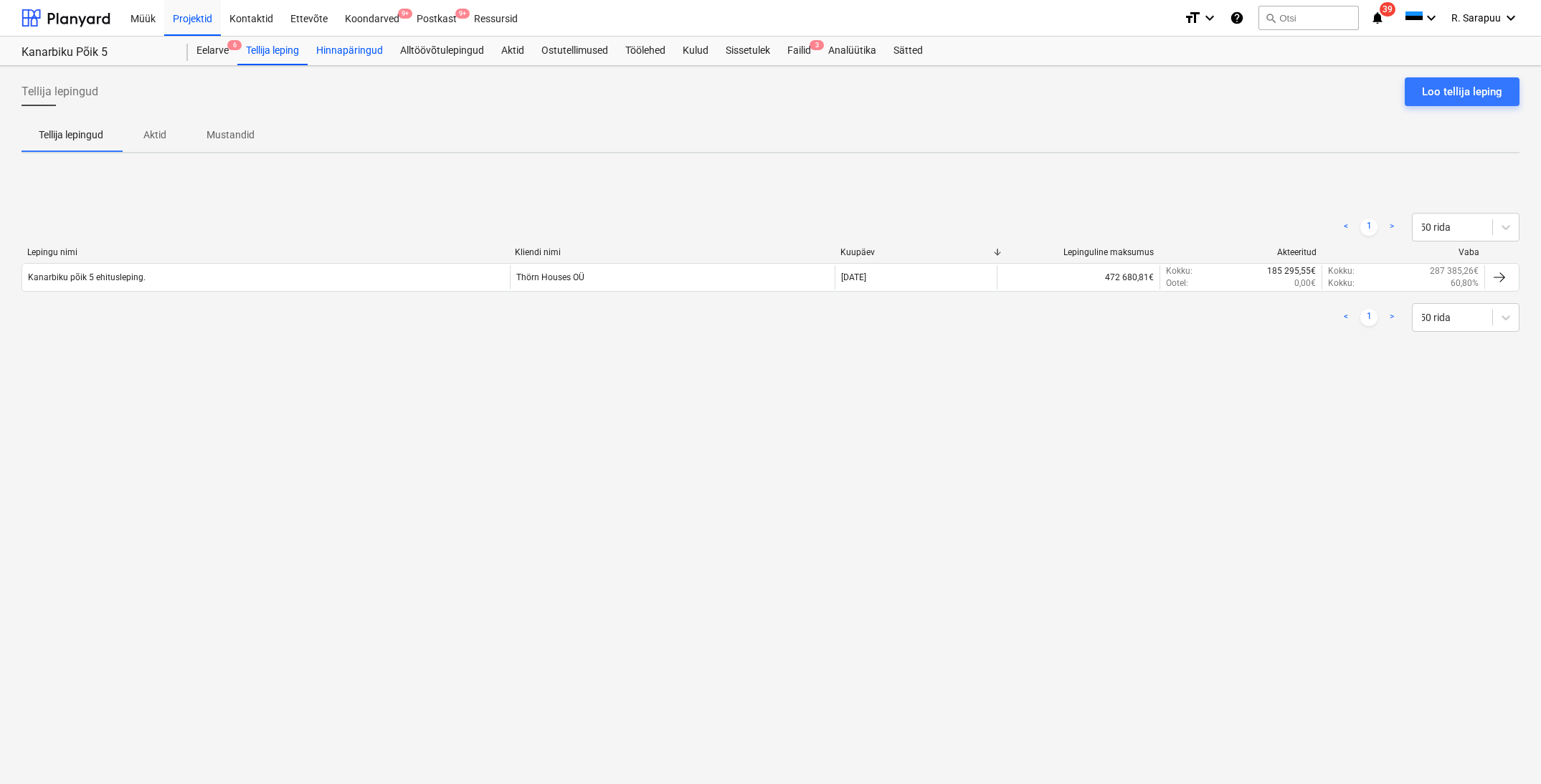
click at [345, 51] on div "Hinnapäringud" at bounding box center [350, 51] width 84 height 29
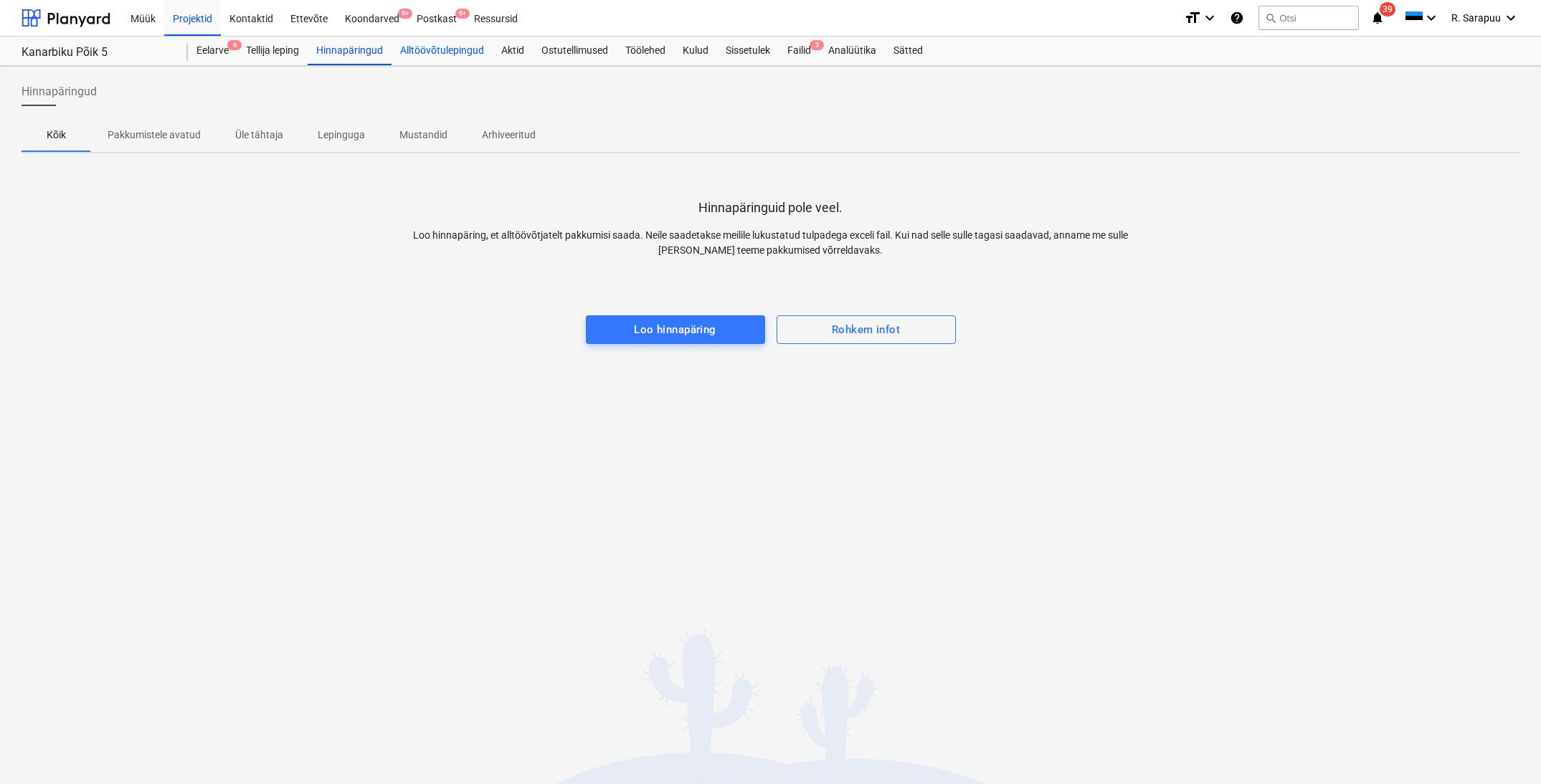
click at [464, 50] on div "Alltöövõtulepingud" at bounding box center [442, 51] width 101 height 29
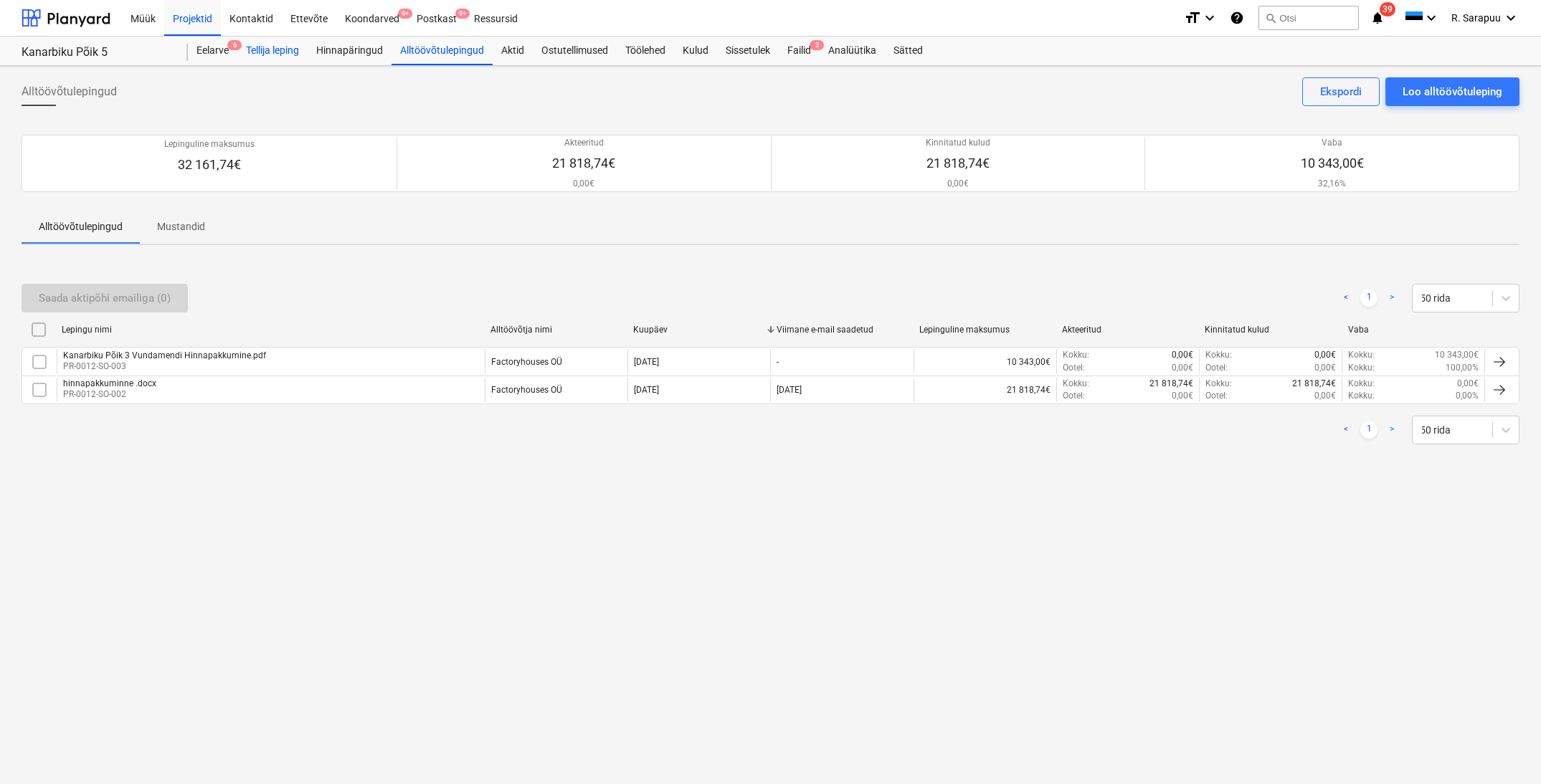
click at [295, 46] on div "Tellija leping" at bounding box center [273, 51] width 71 height 29
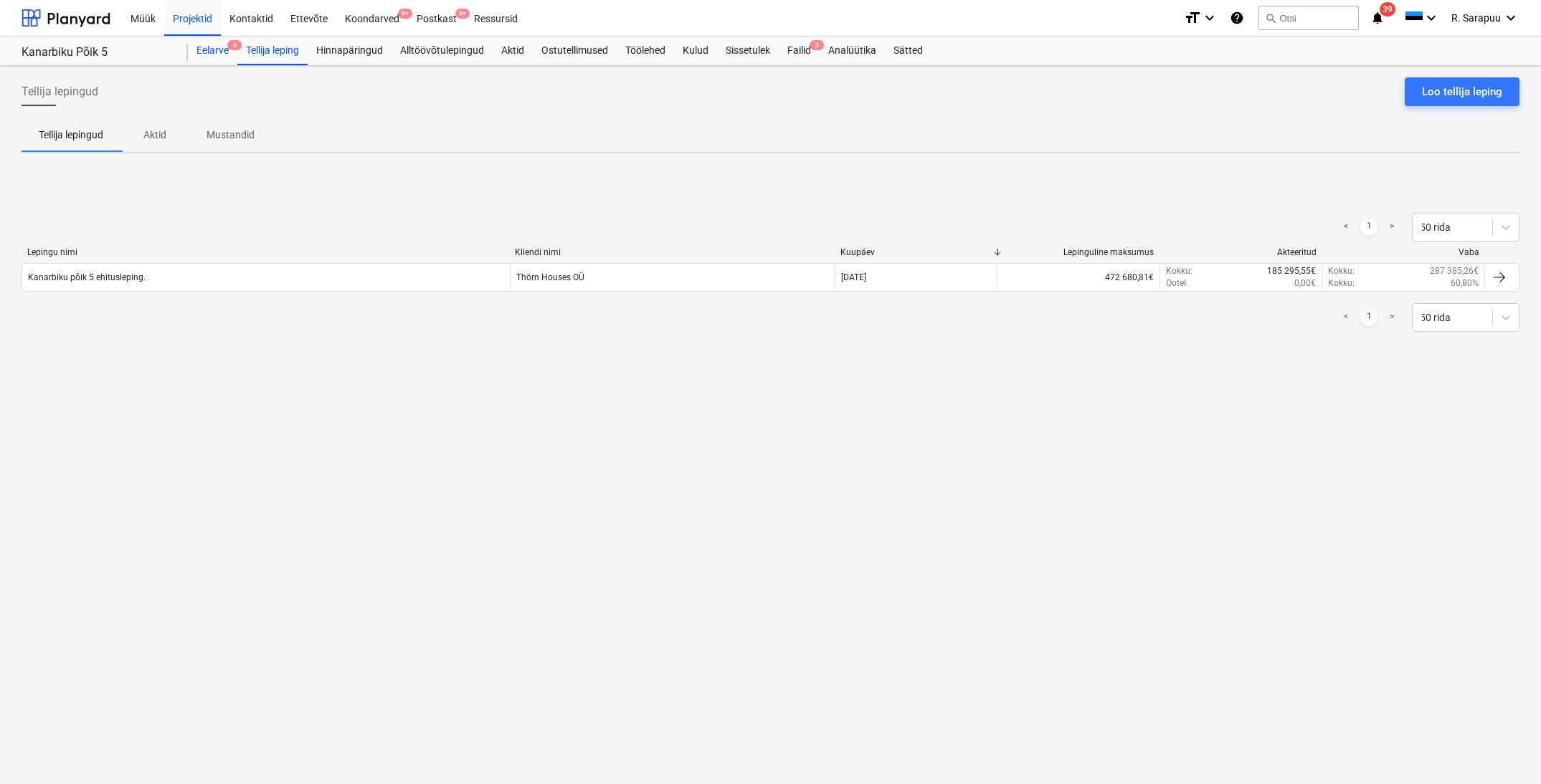
click at [205, 57] on div "Eelarve 6" at bounding box center [212, 51] width 50 height 29
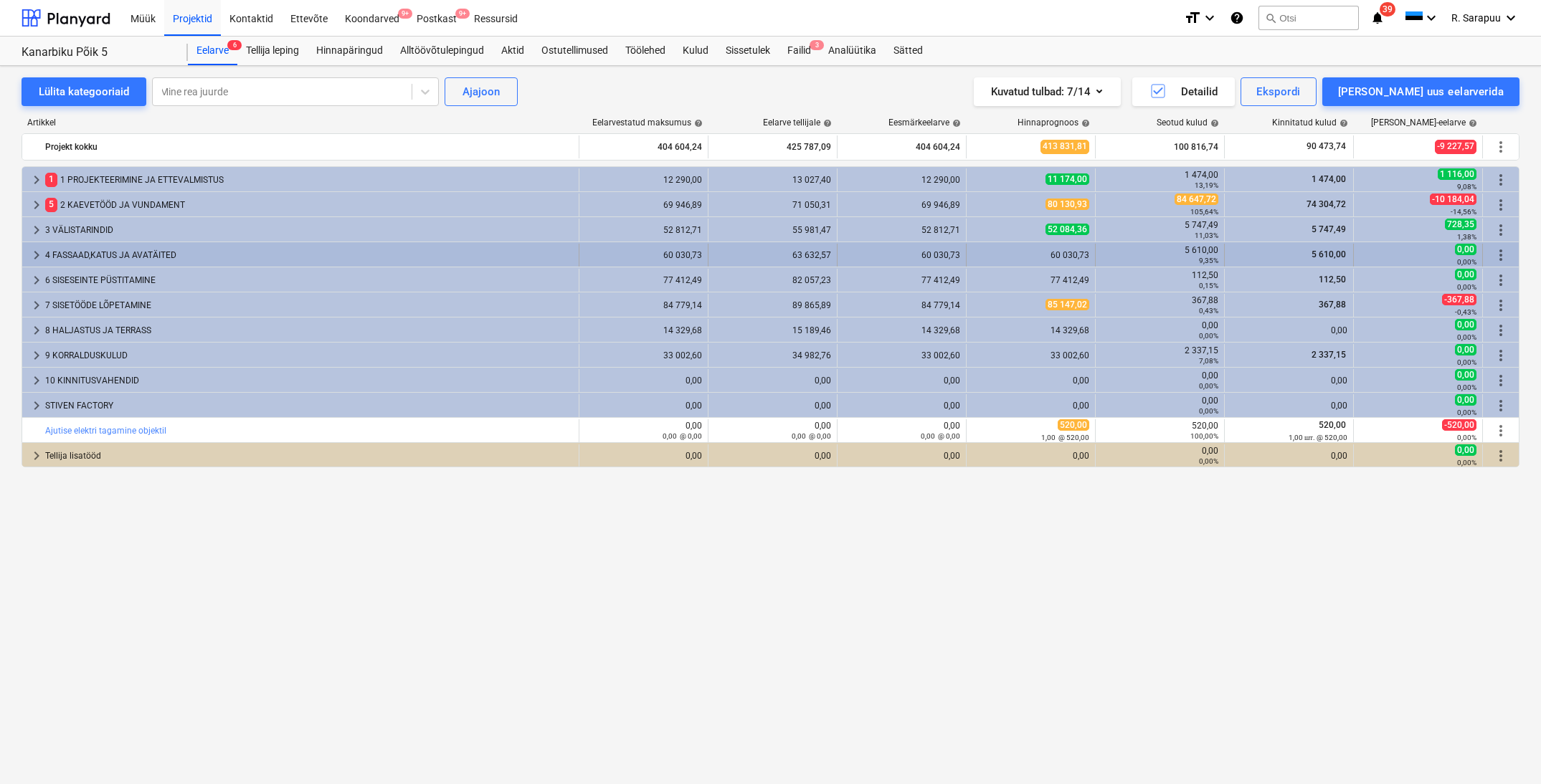
click at [30, 265] on div "keyboard_arrow_right" at bounding box center [36, 255] width 17 height 23
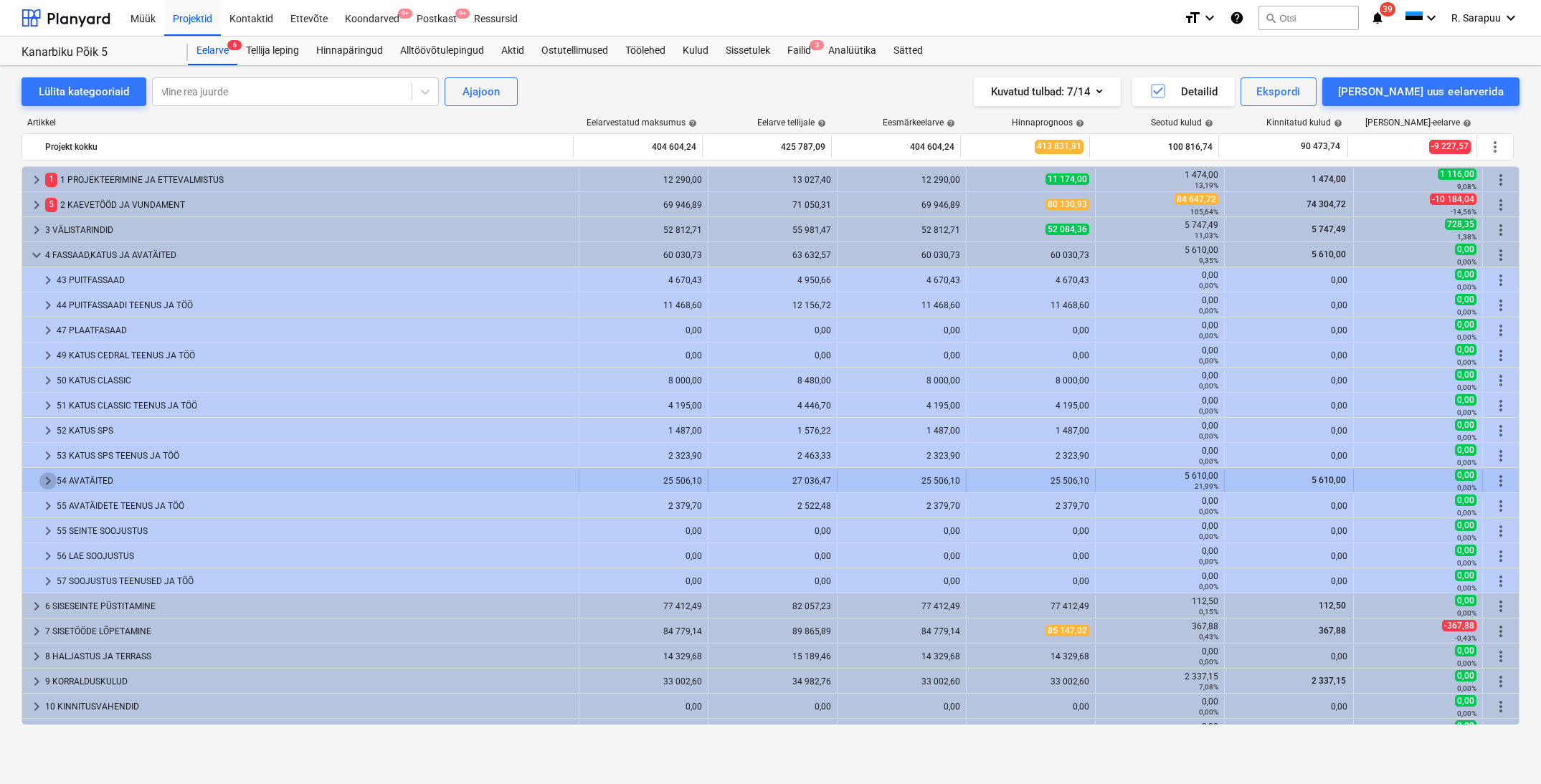
click at [42, 481] on span "keyboard_arrow_right" at bounding box center [47, 480] width 17 height 17
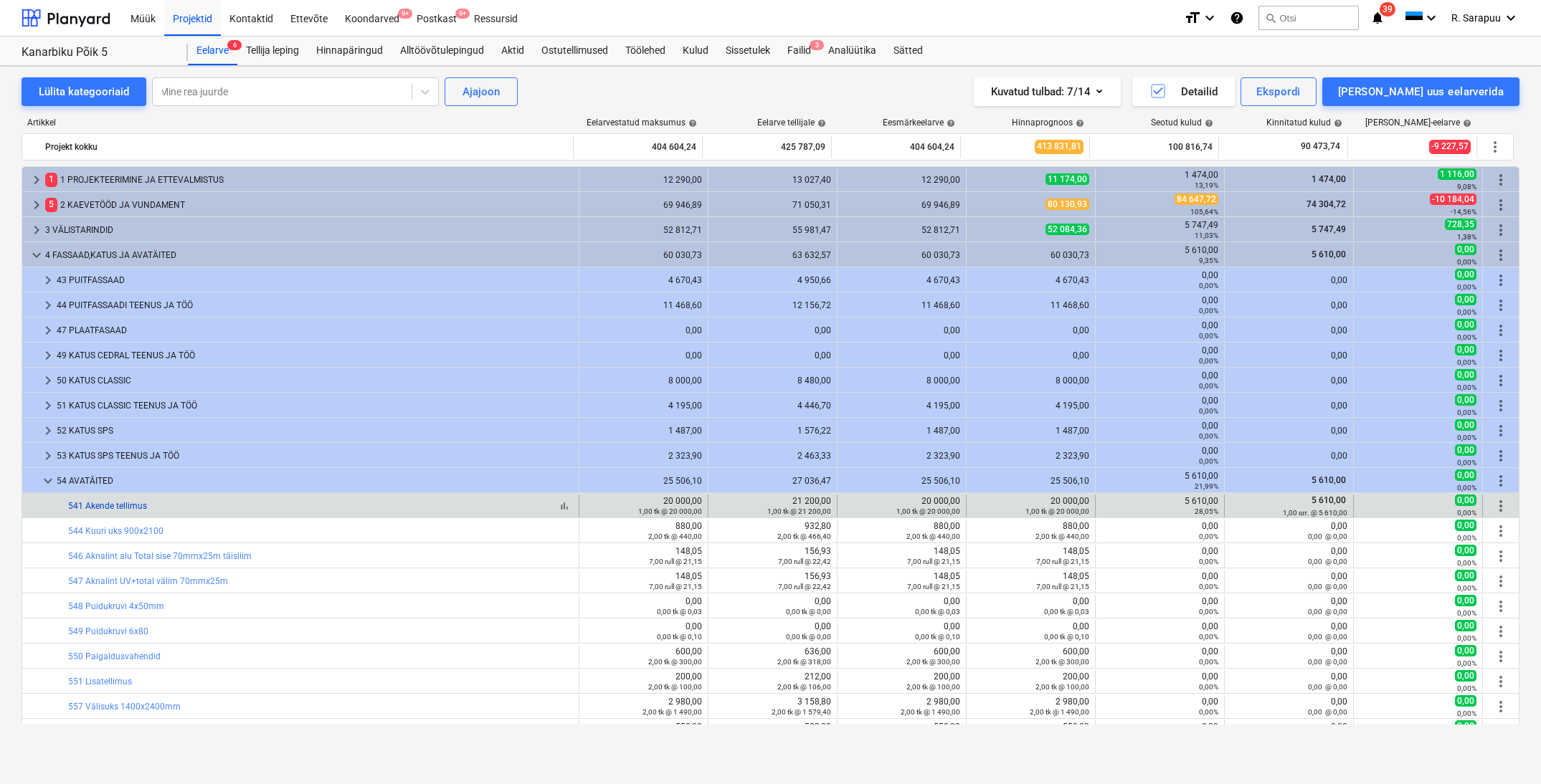
click at [137, 508] on link "541 Akende tellimus" at bounding box center [107, 506] width 79 height 10
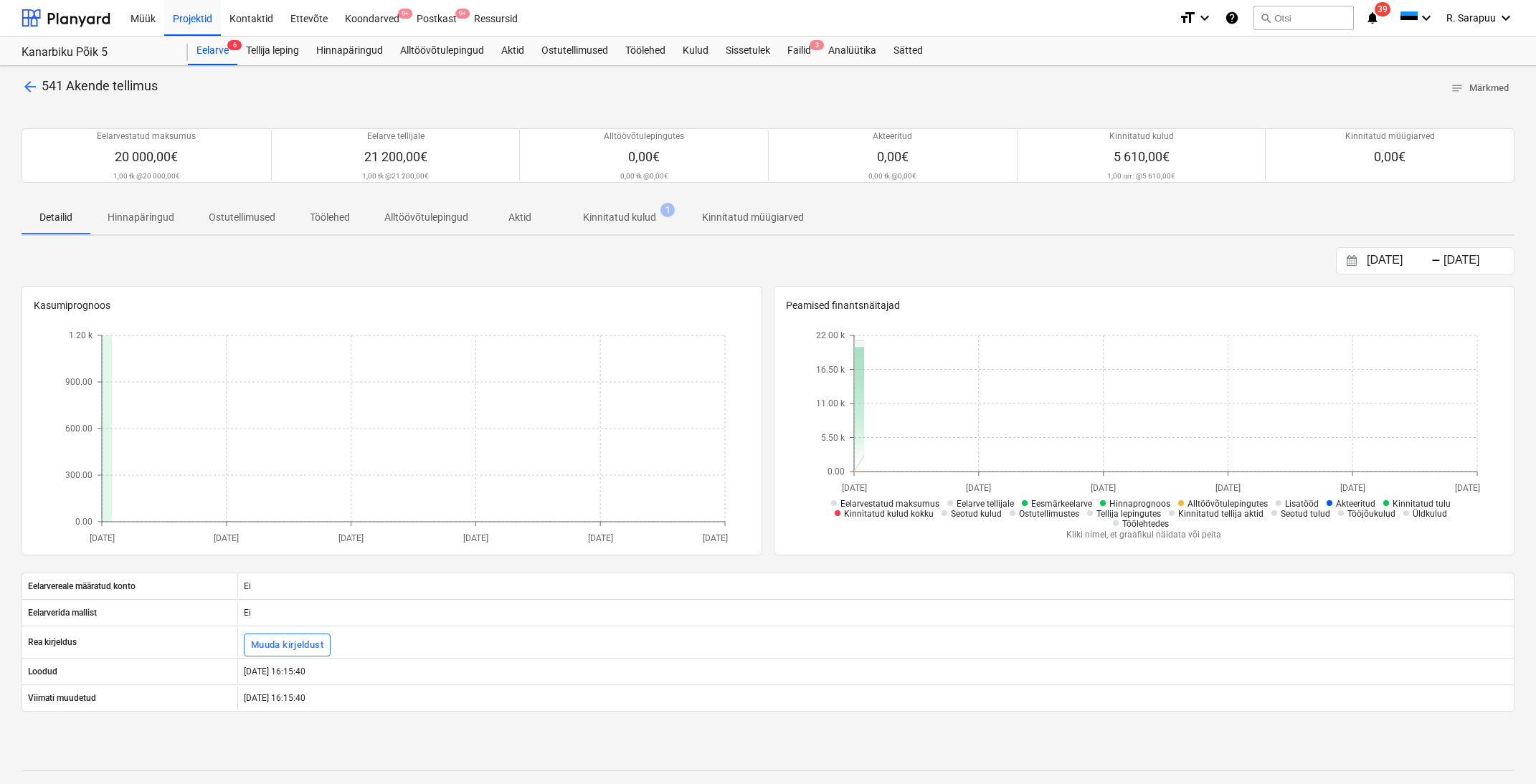
click at [621, 224] on span "Kinnitatud kulud 1" at bounding box center [619, 217] width 131 height 26
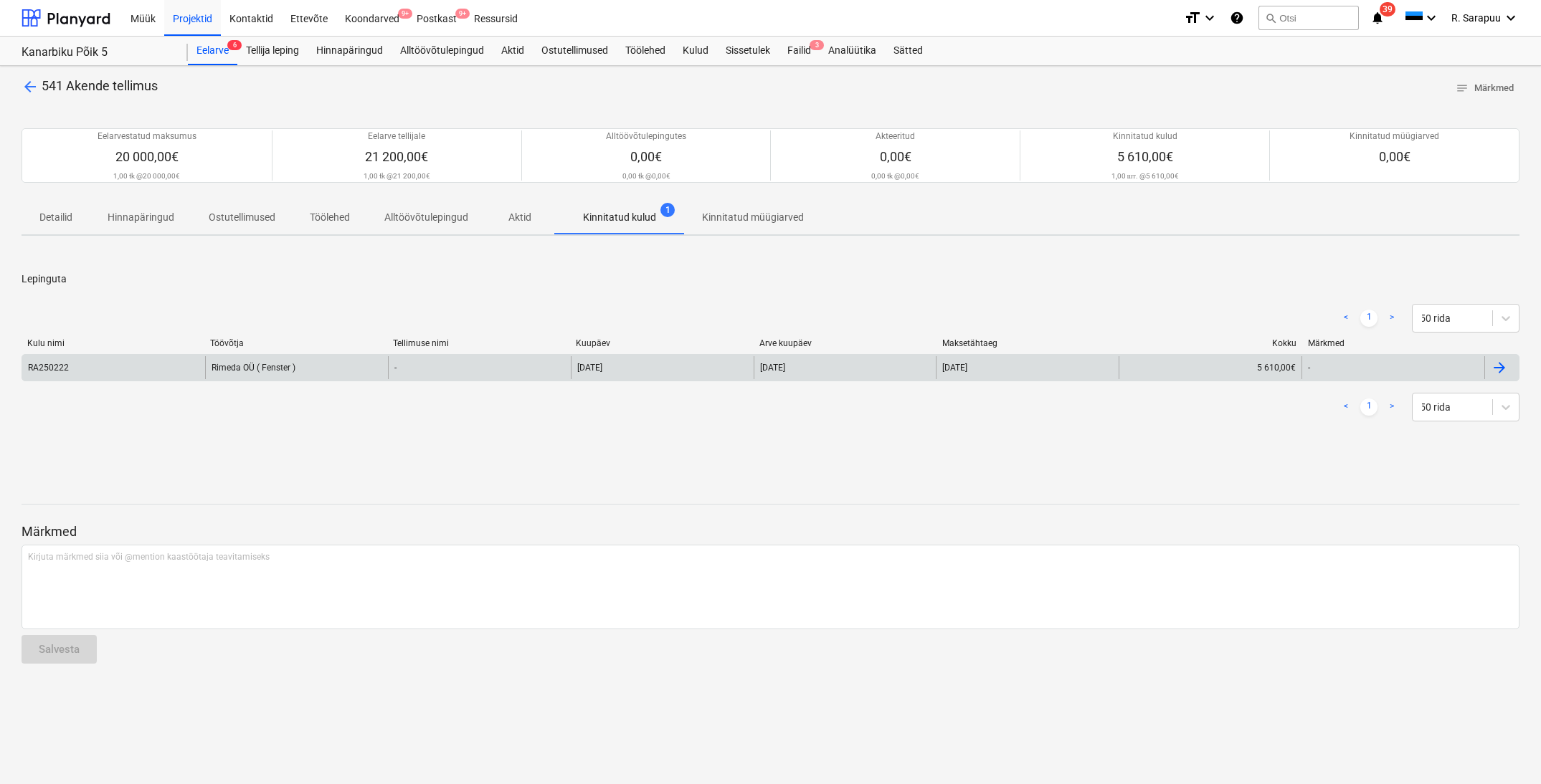
click at [259, 374] on div "Rimeda OÜ ( Fenster )" at bounding box center [297, 367] width 183 height 23
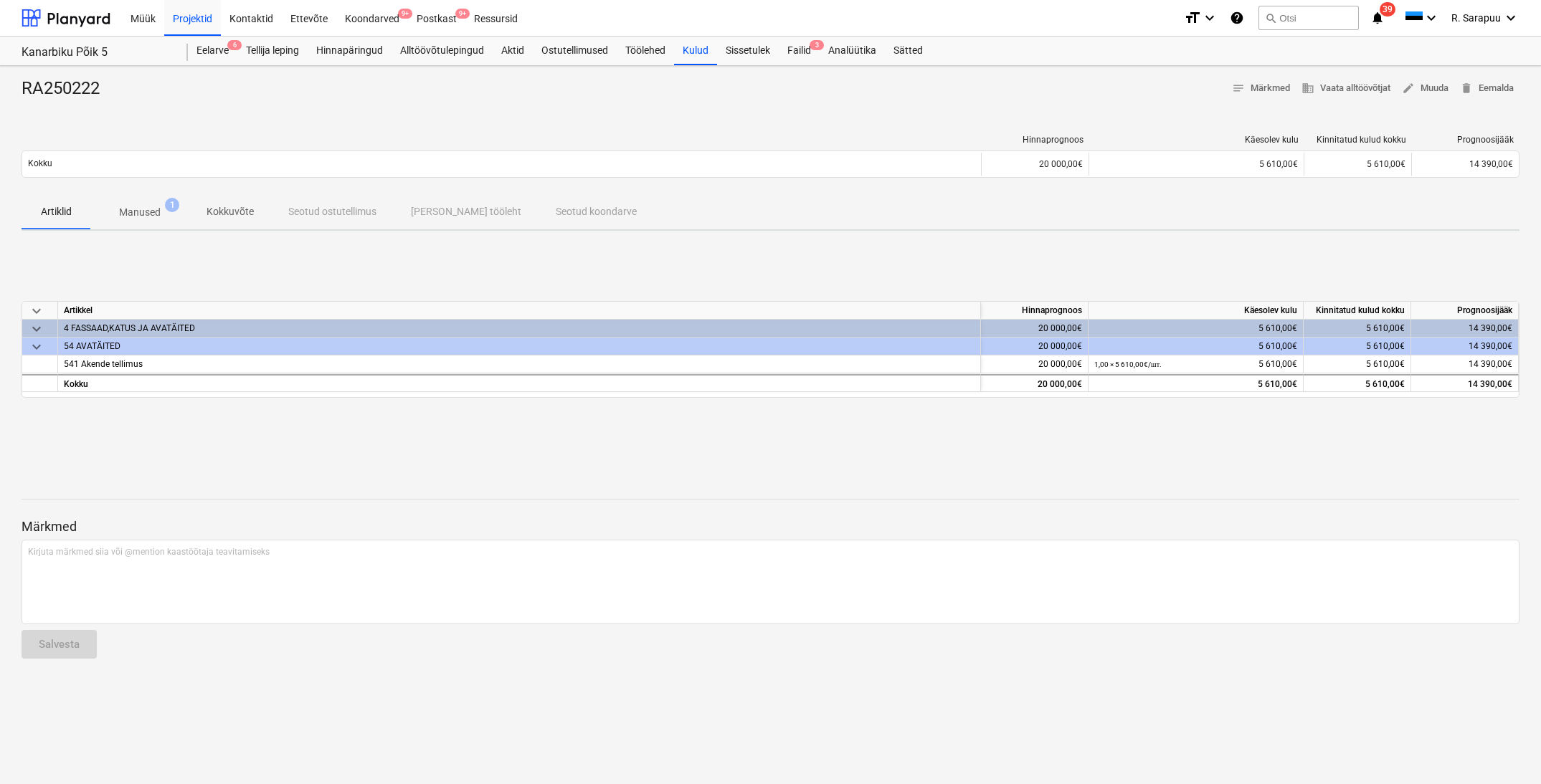
click at [152, 210] on p "Manused" at bounding box center [140, 212] width 42 height 15
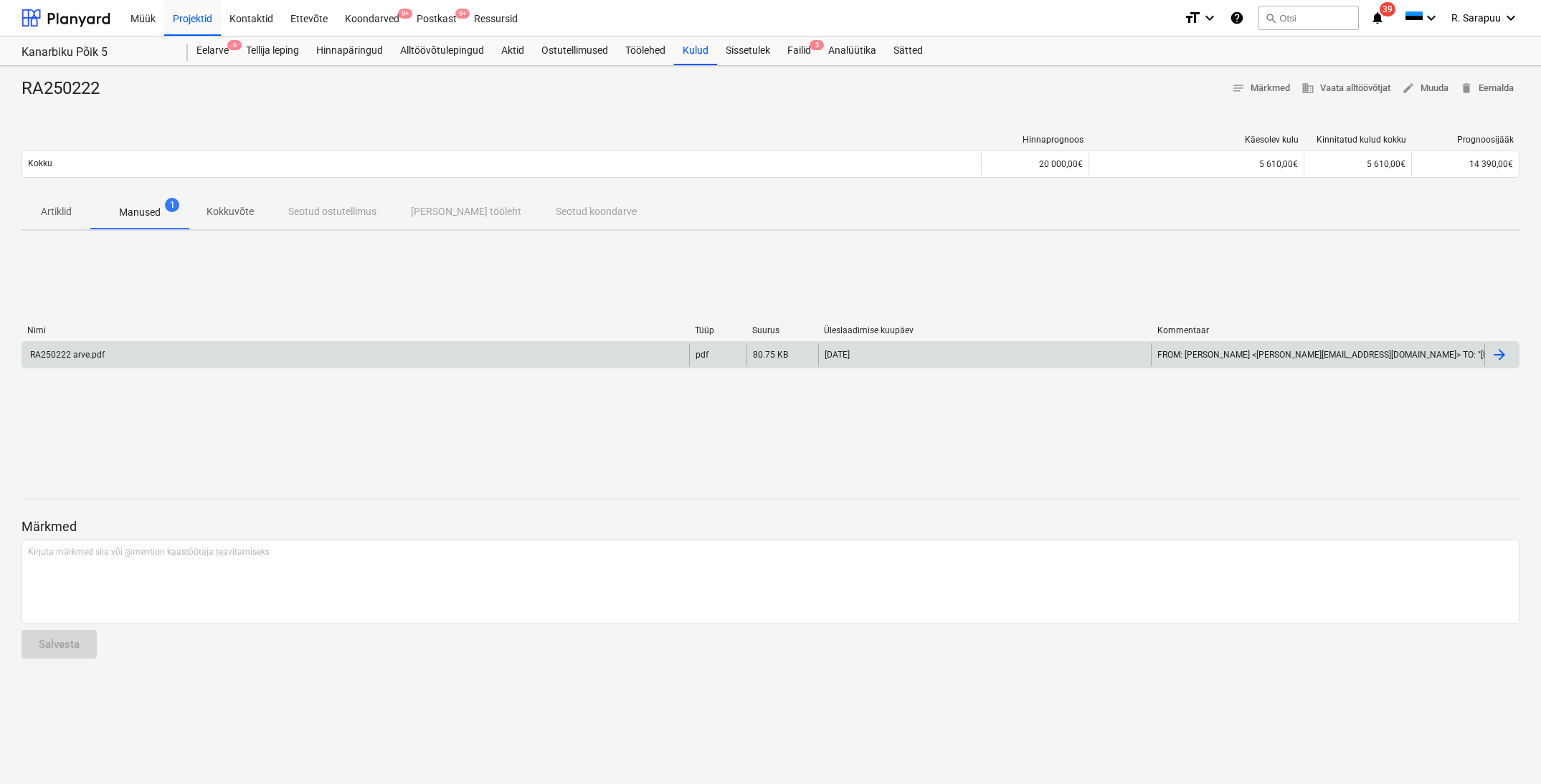
click at [48, 356] on div "RA250222 arve.pdf" at bounding box center [67, 354] width 77 height 10
